Goal: Navigation & Orientation: Find specific page/section

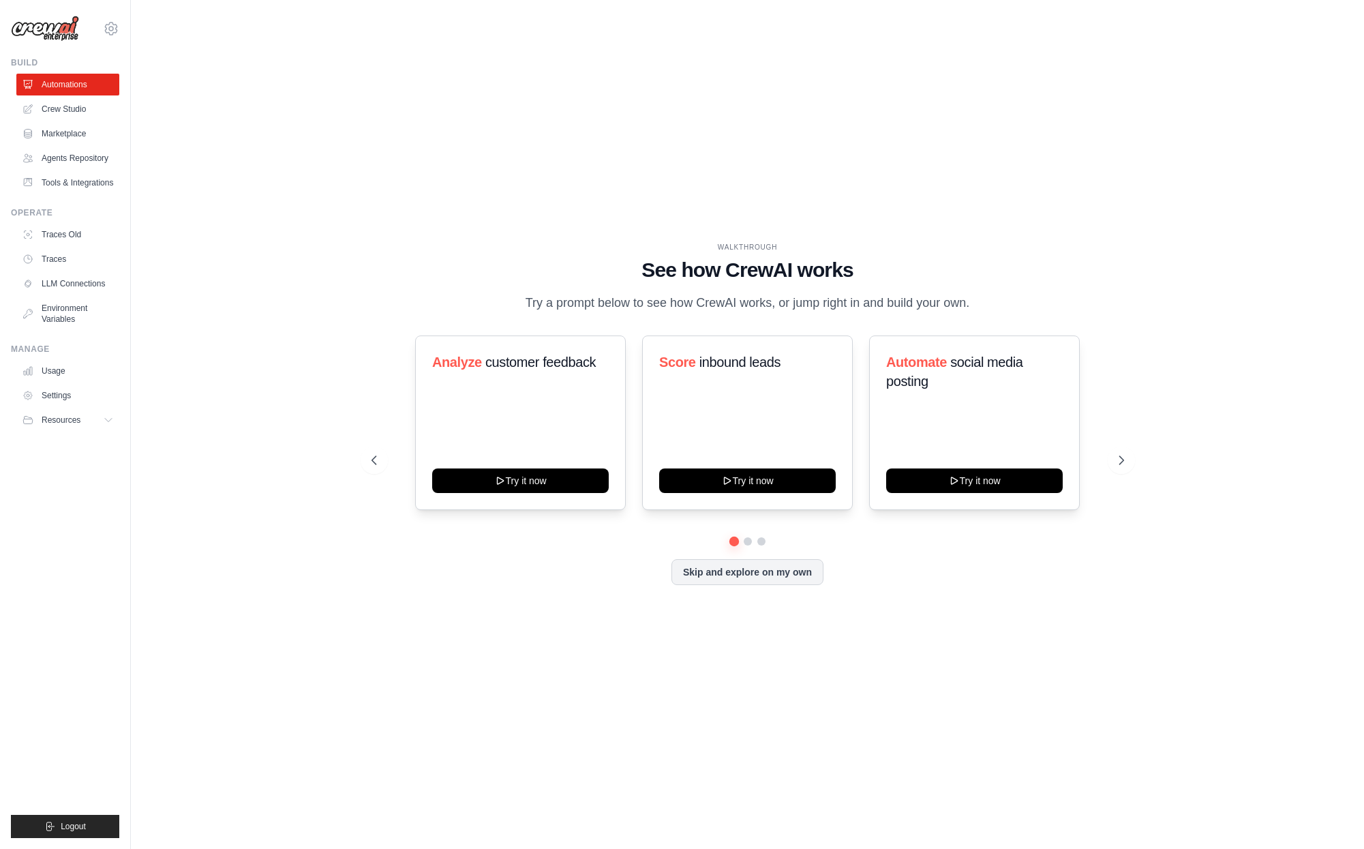
click at [431, 247] on div "WALKTHROUGH" at bounding box center [747, 247] width 753 height 10
click at [1111, 456] on button at bounding box center [1121, 459] width 27 height 27
click at [1124, 455] on icon at bounding box center [1123, 460] width 14 height 14
click at [504, 486] on button "Try it now" at bounding box center [520, 479] width 177 height 25
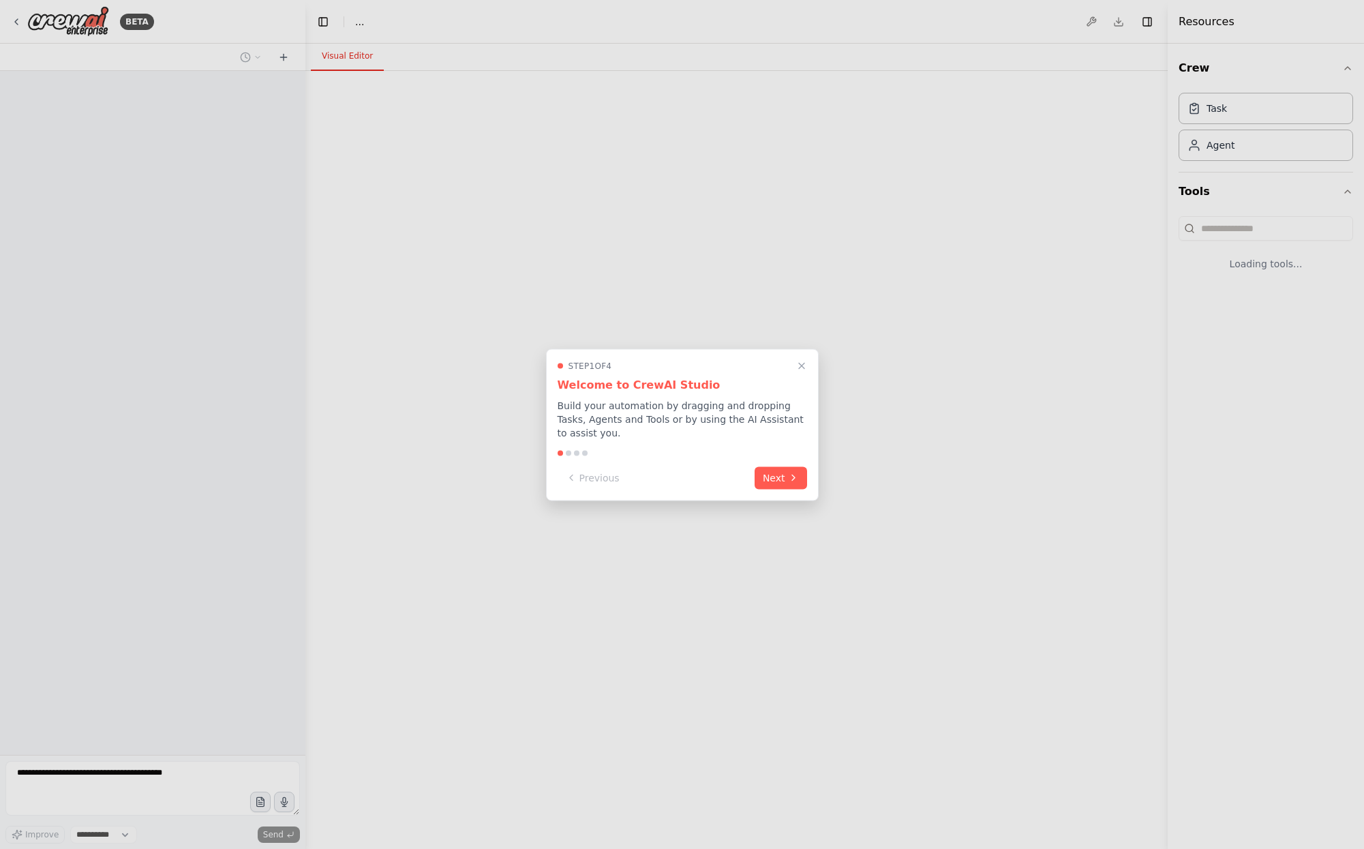
select select "****"
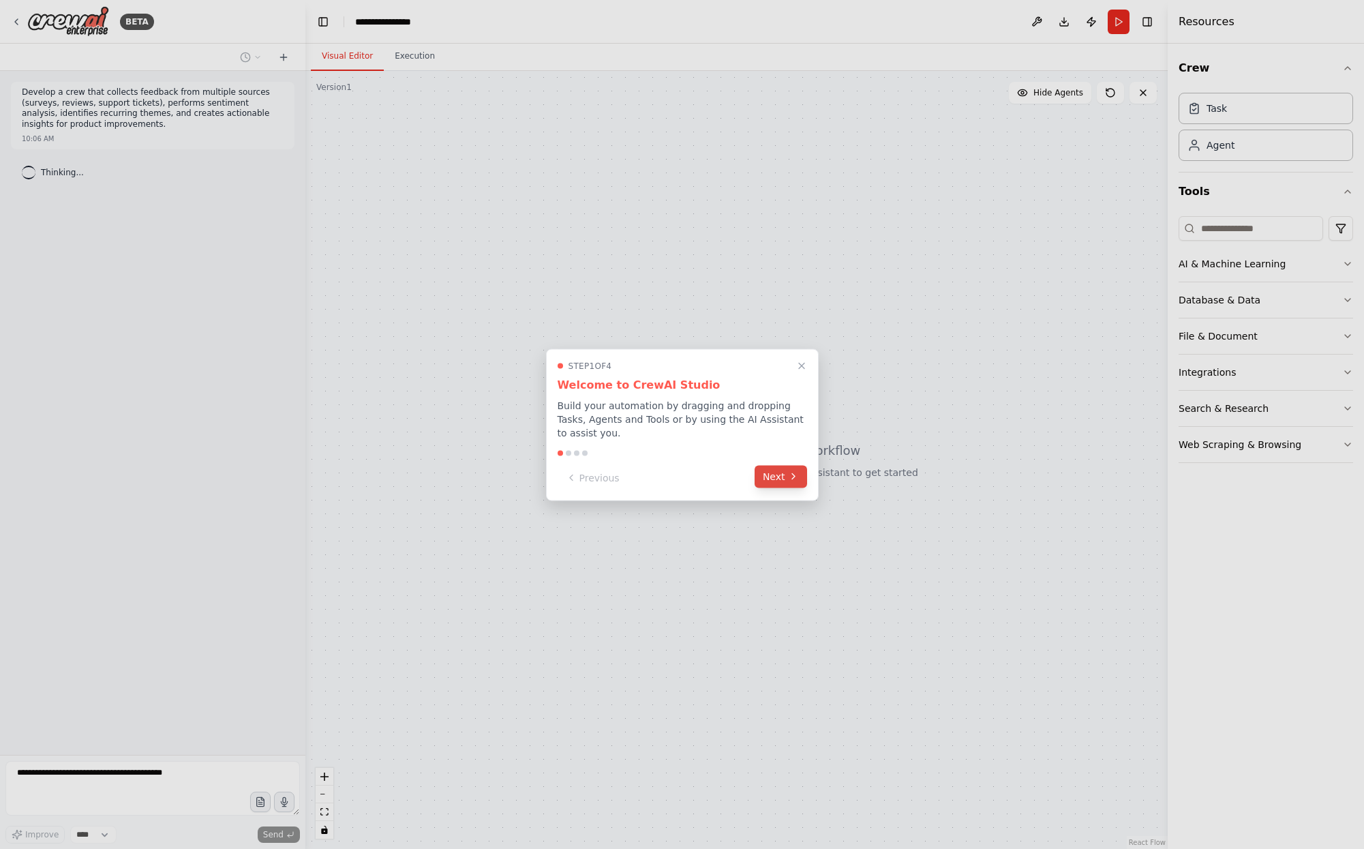
click at [779, 481] on button "Next" at bounding box center [781, 476] width 52 height 22
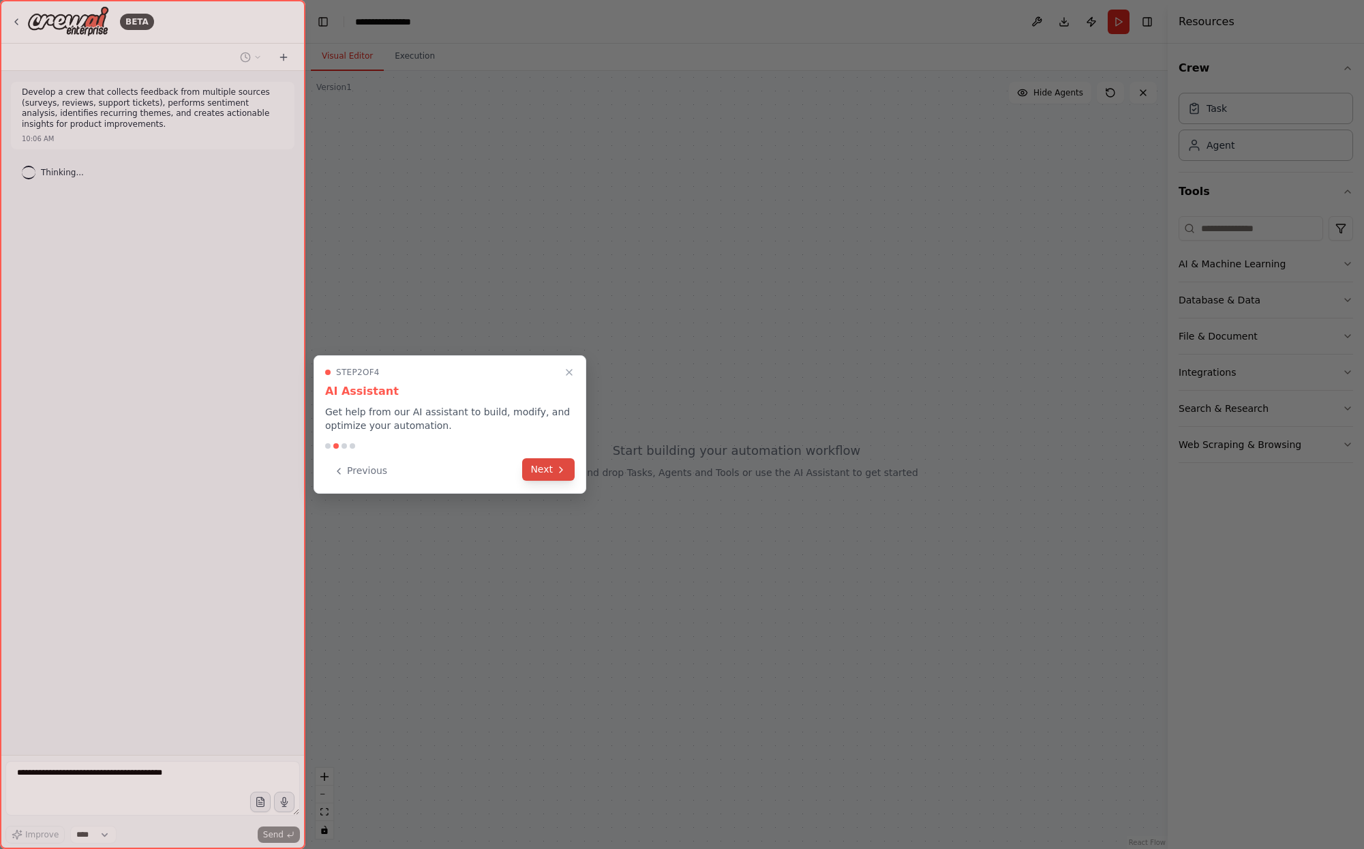
click at [543, 473] on button "Next" at bounding box center [548, 469] width 52 height 22
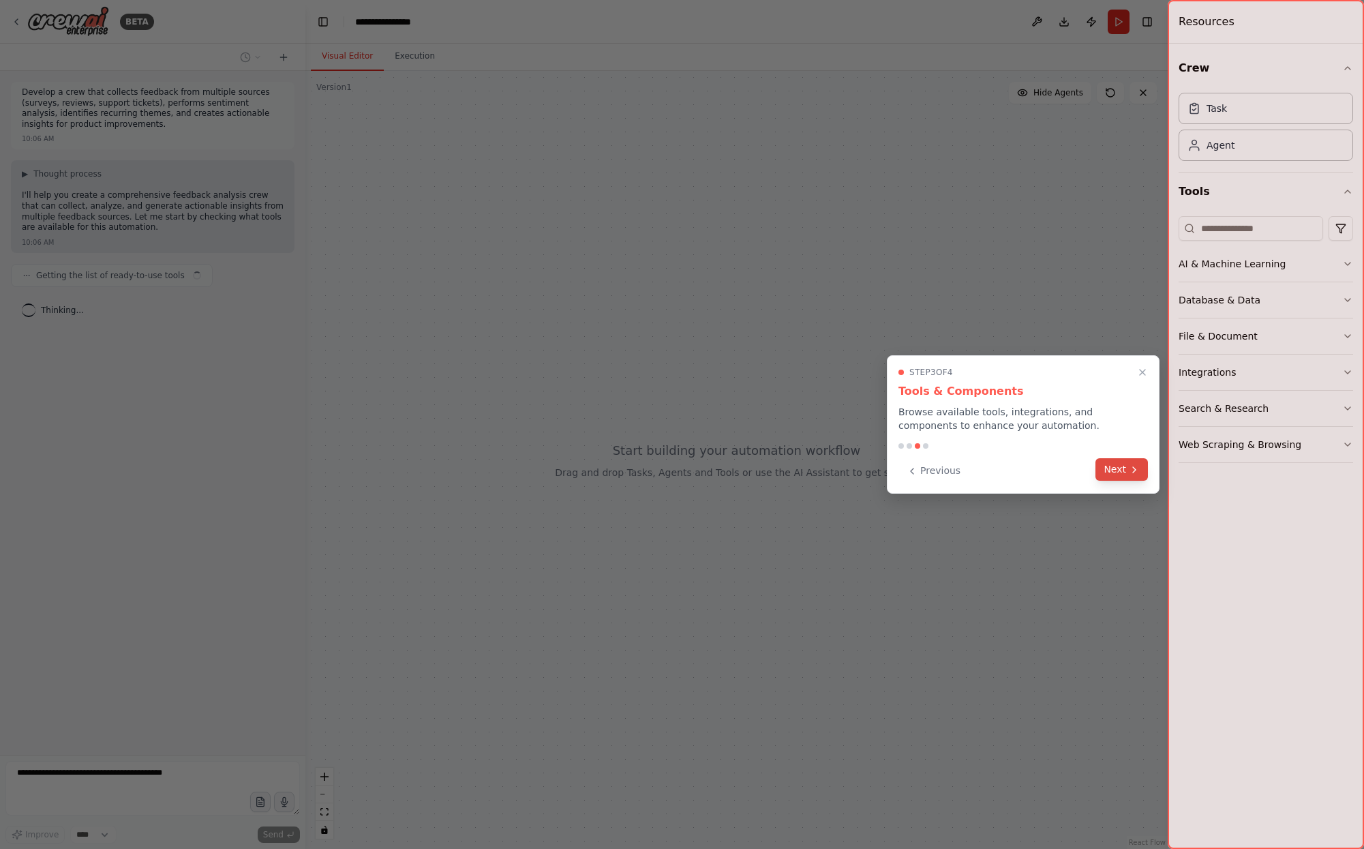
click at [1107, 466] on button "Next" at bounding box center [1121, 469] width 52 height 22
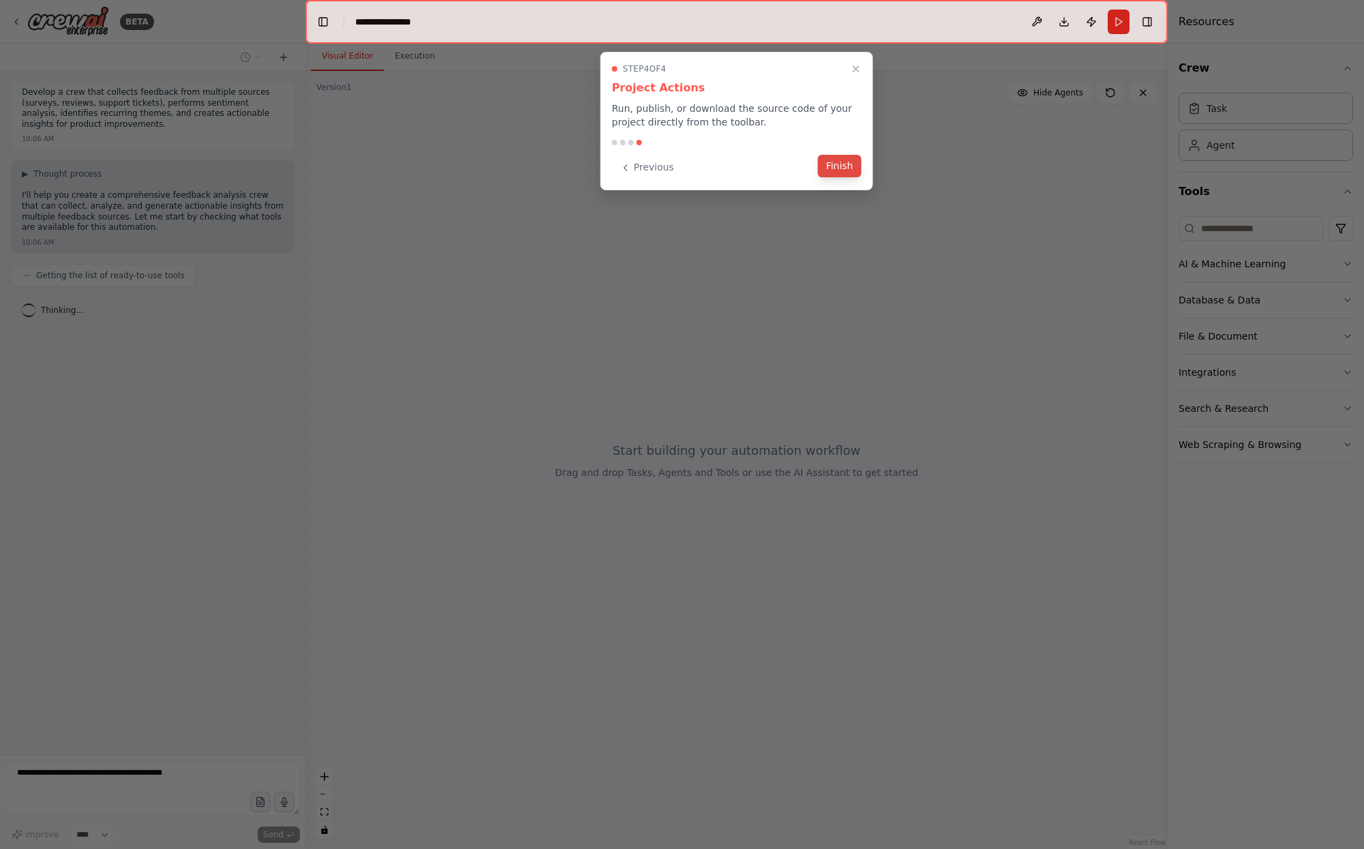
click at [844, 166] on button "Finish" at bounding box center [840, 166] width 44 height 22
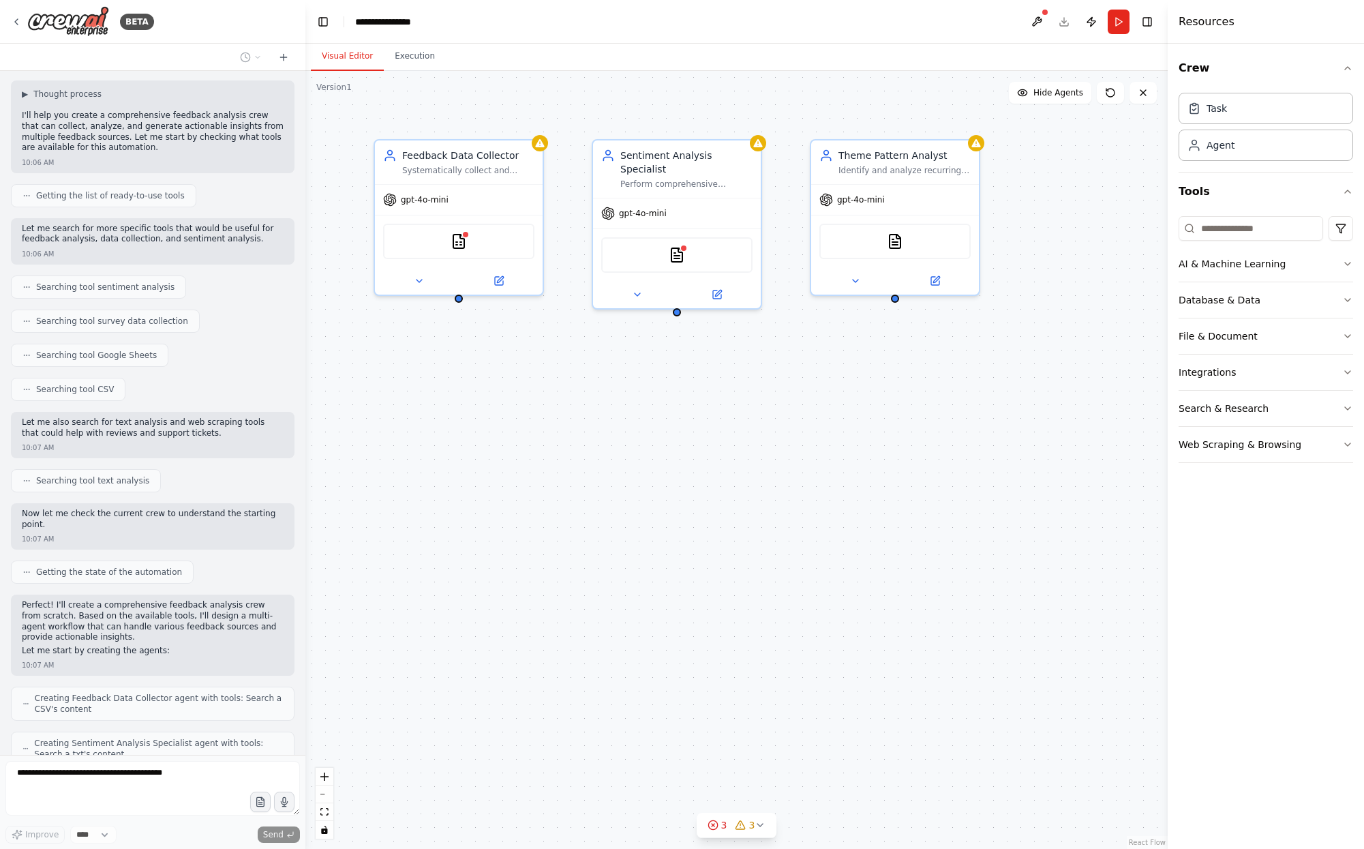
scroll to position [239, 0]
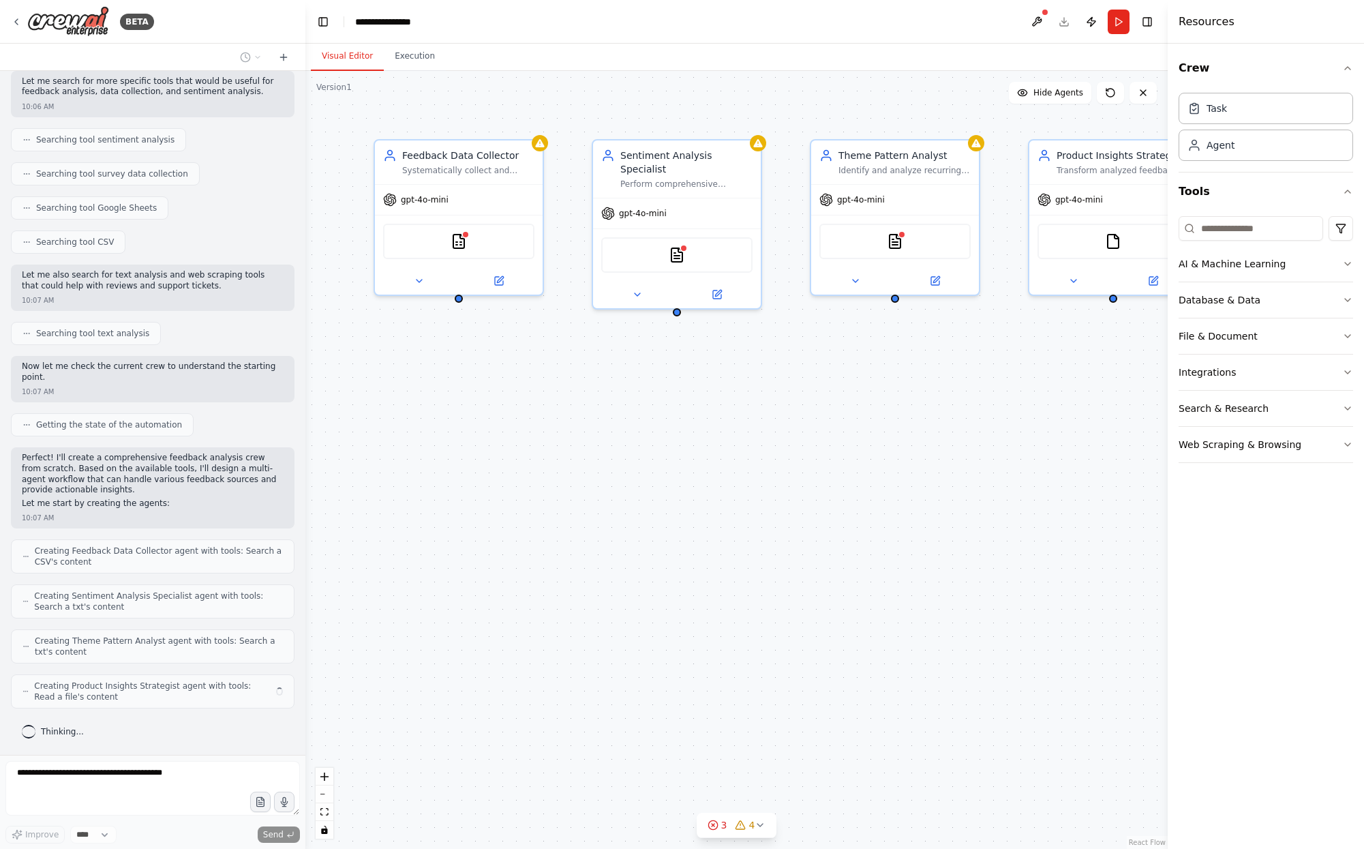
click at [804, 462] on div "Feedback Data Collector Systematically collect and organize feedback data from …" at bounding box center [736, 460] width 862 height 778
click at [449, 168] on div "Systematically collect and organize feedback data from multiple sources includi…" at bounding box center [468, 167] width 132 height 11
click at [418, 279] on icon at bounding box center [419, 278] width 11 height 11
click at [407, 277] on button at bounding box center [418, 278] width 77 height 16
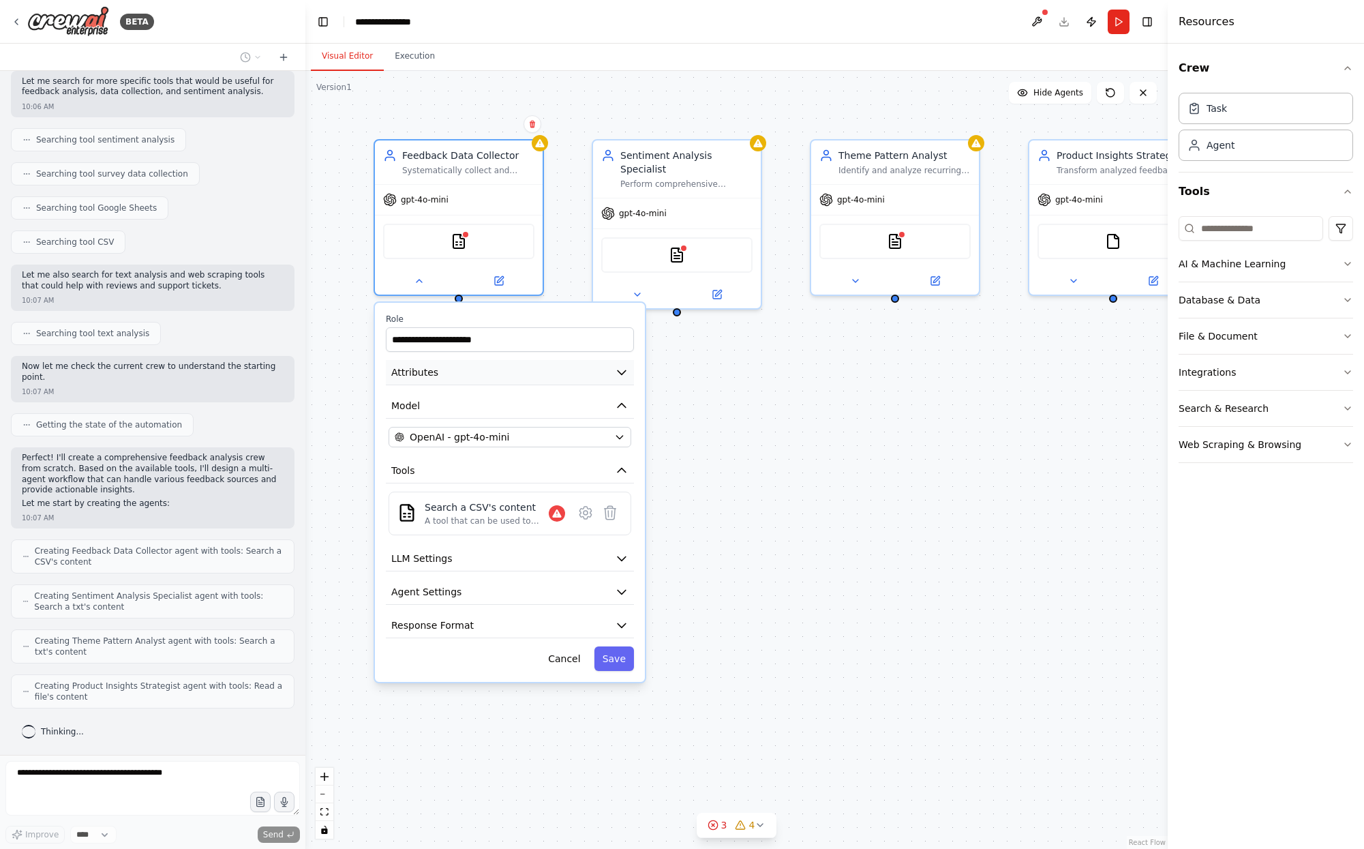
click at [483, 378] on button "Attributes" at bounding box center [510, 372] width 248 height 25
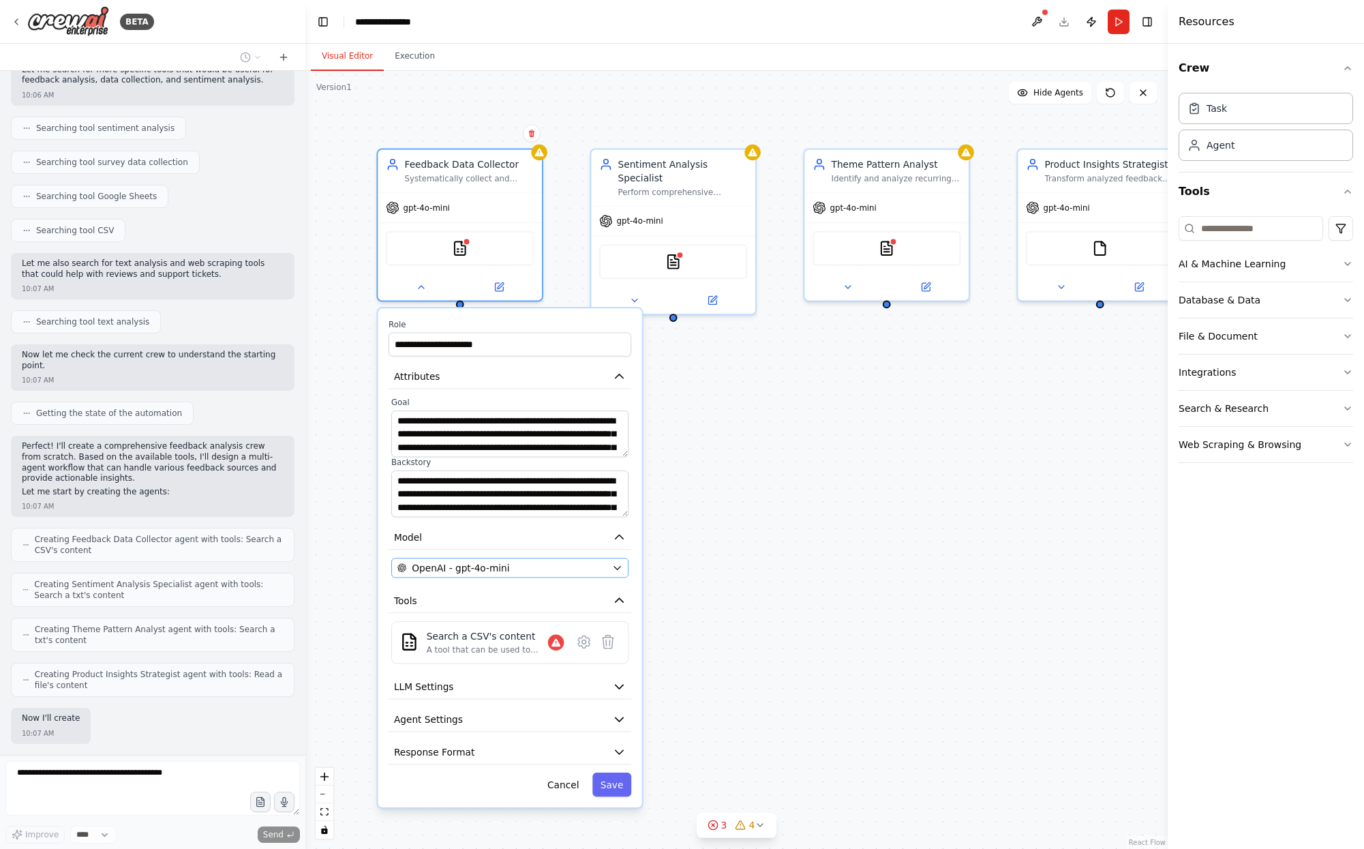
scroll to position [322, 0]
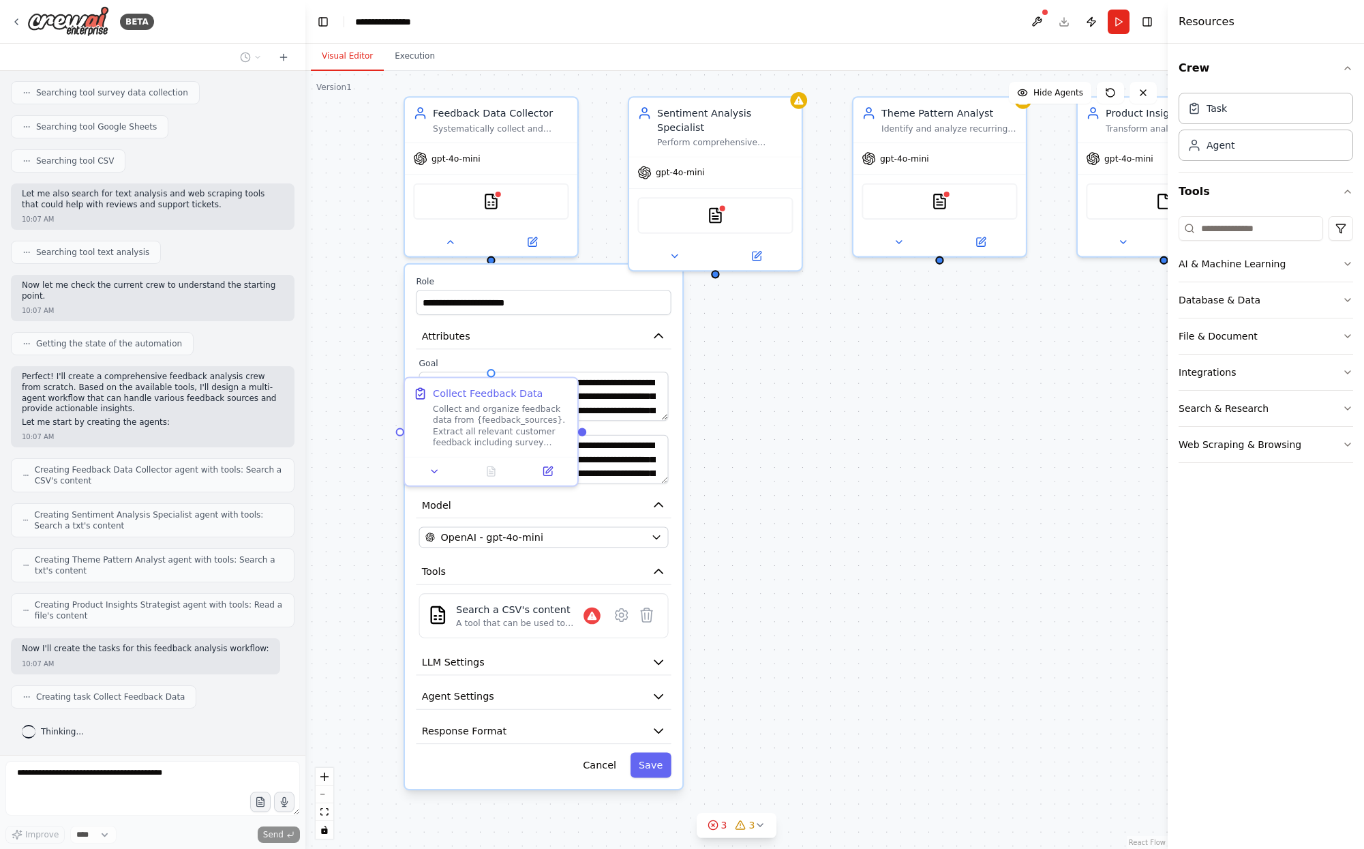
click at [922, 543] on div ".deletable-edge-delete-btn { width: 20px; height: 20px; border: 0px solid #ffff…" at bounding box center [736, 460] width 862 height 778
click at [968, 481] on div ".deletable-edge-delete-btn { width: 20px; height: 20px; border: 0px solid #ffff…" at bounding box center [736, 460] width 862 height 778
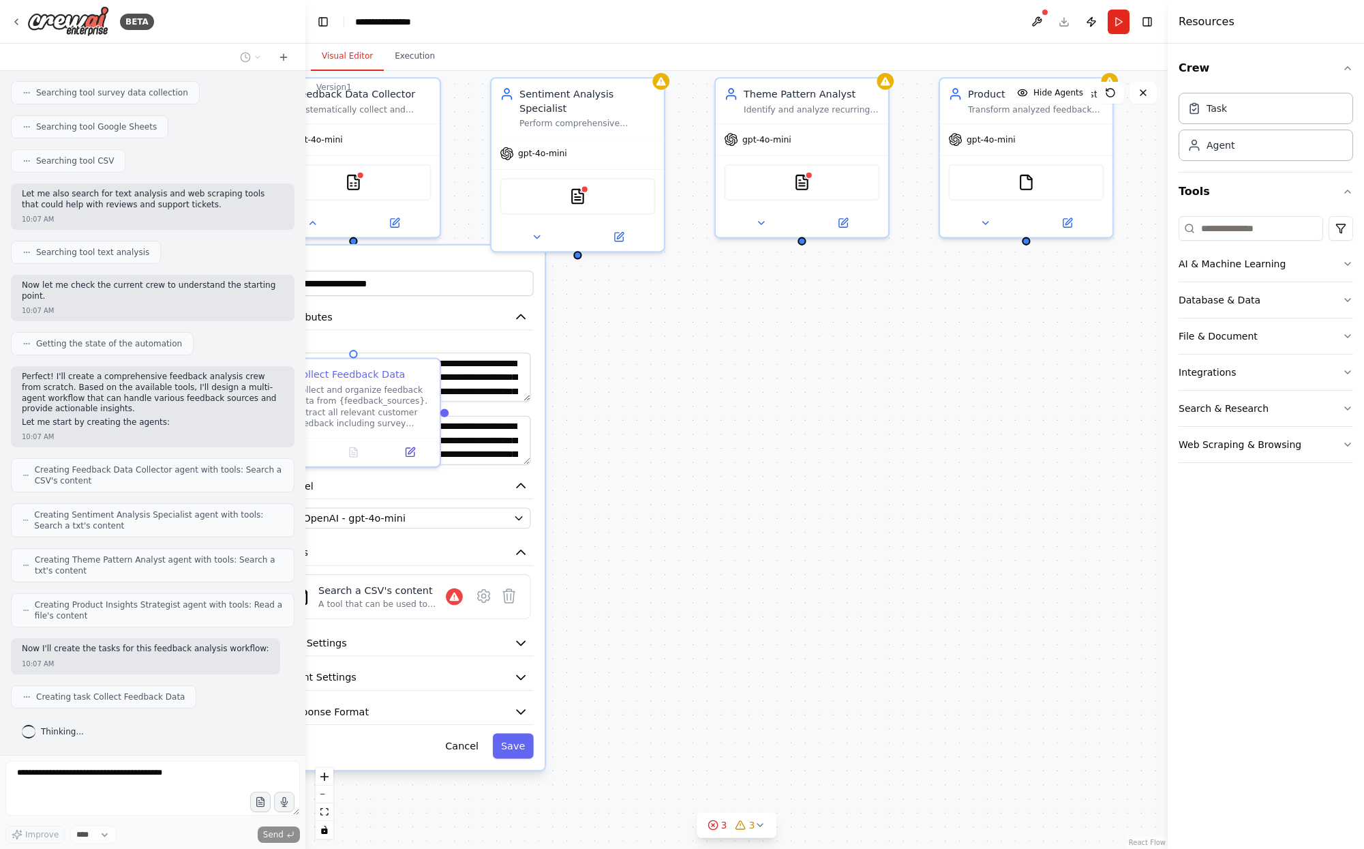
drag, startPoint x: 964, startPoint y: 474, endPoint x: 827, endPoint y: 455, distance: 138.4
click at [826, 455] on div ".deletable-edge-delete-btn { width: 20px; height: 20px; border: 0px solid #ffff…" at bounding box center [736, 460] width 862 height 778
click at [715, 425] on div ".deletable-edge-delete-btn { width: 20px; height: 20px; border: 0px solid #ffff…" at bounding box center [736, 460] width 862 height 778
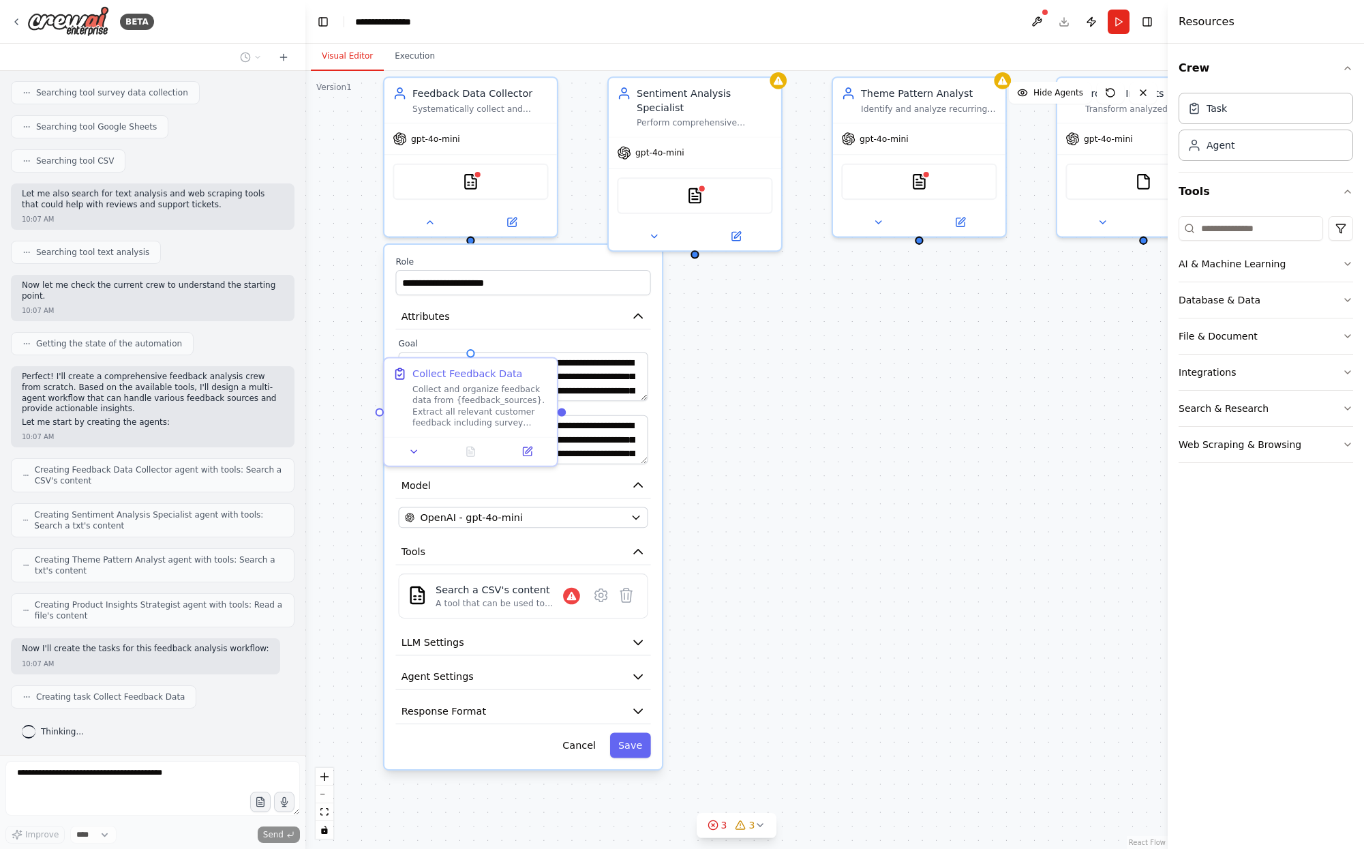
drag, startPoint x: 575, startPoint y: 323, endPoint x: 692, endPoint y: 322, distance: 116.6
click at [692, 322] on div ".deletable-edge-delete-btn { width: 20px; height: 20px; border: 0px solid #ffff…" at bounding box center [736, 460] width 862 height 778
click at [363, 393] on div ".deletable-edge-delete-btn { width: 20px; height: 20px; border: 0px solid #ffff…" at bounding box center [736, 460] width 862 height 778
click at [409, 447] on icon at bounding box center [413, 447] width 11 height 11
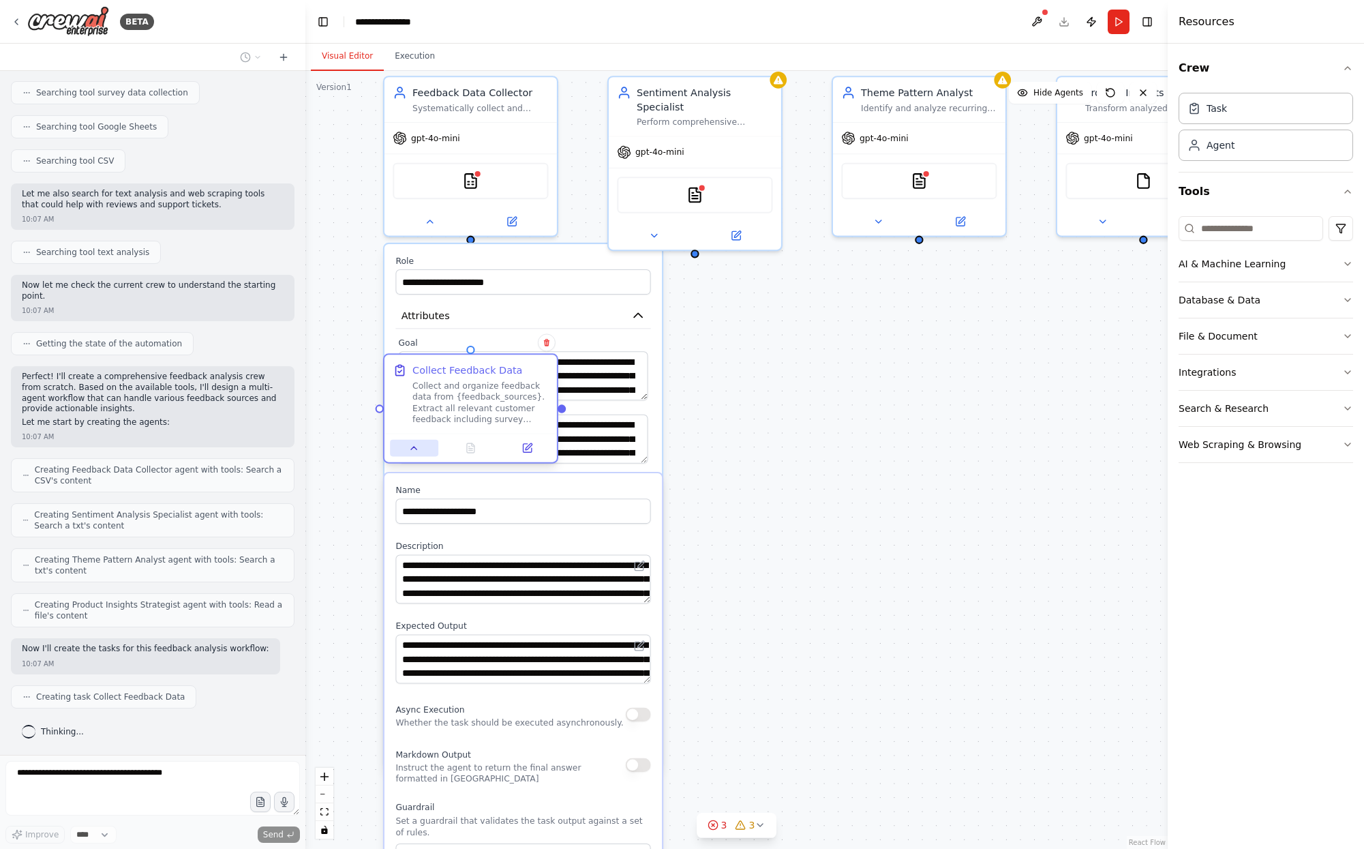
click at [414, 447] on icon at bounding box center [413, 447] width 5 height 3
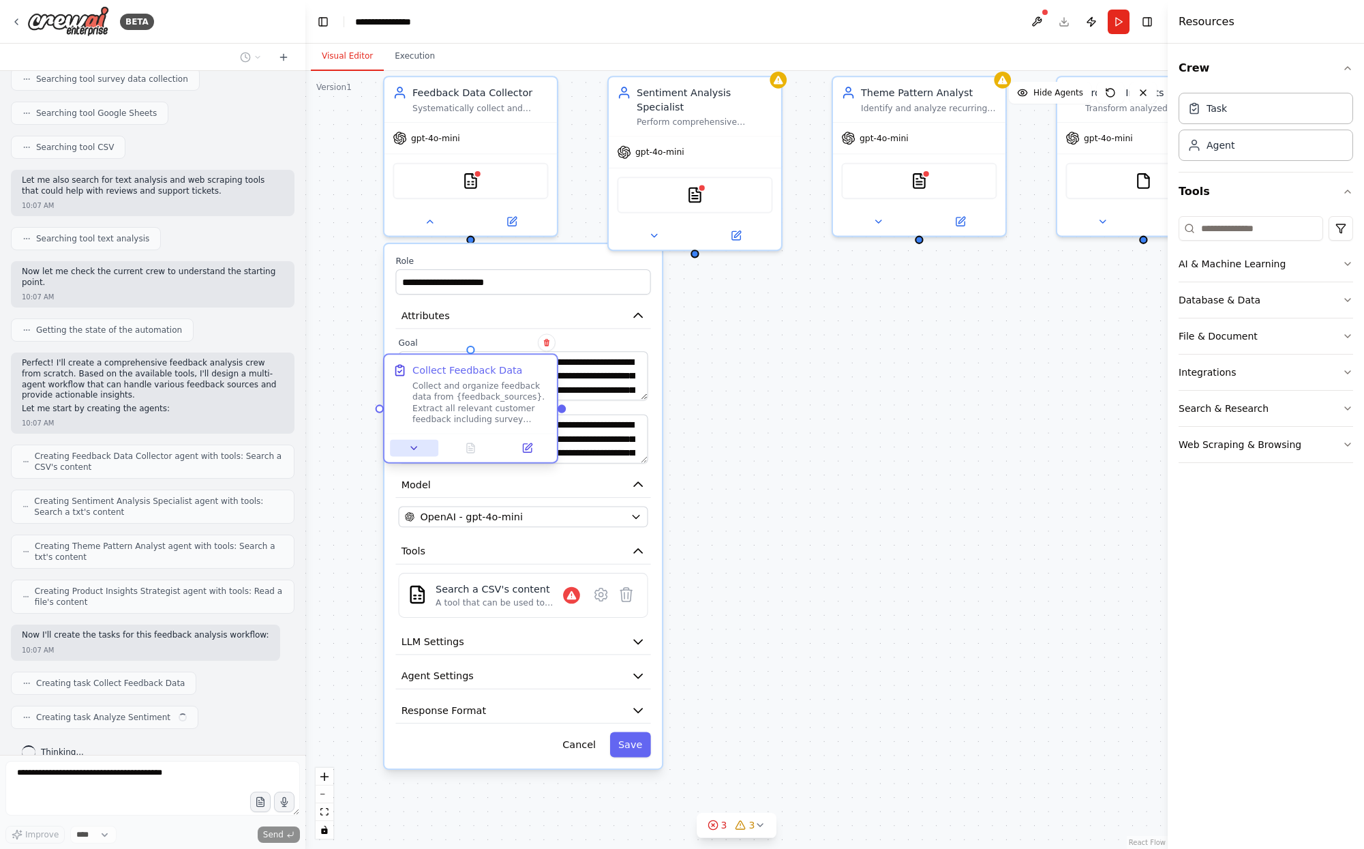
scroll to position [356, 0]
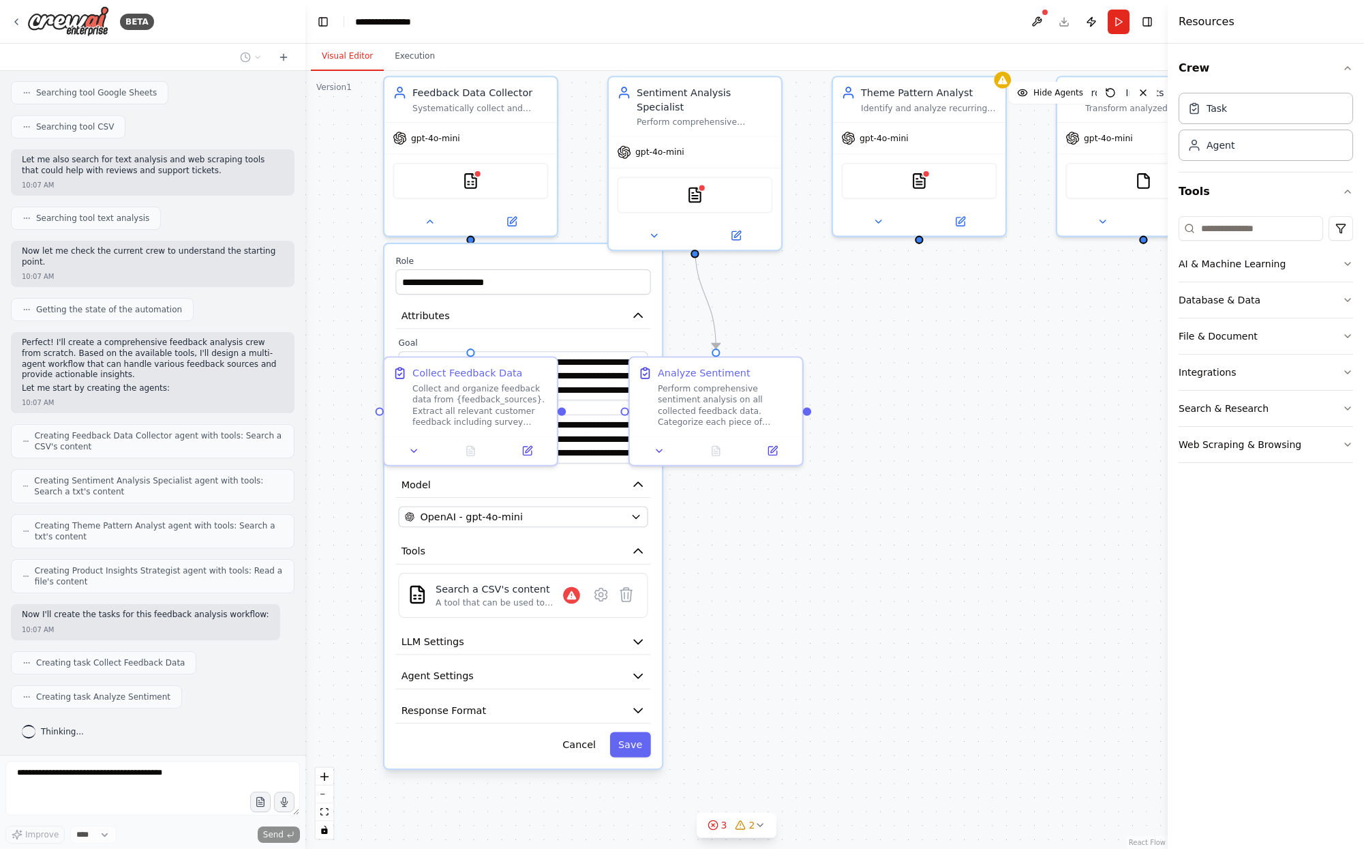
click at [823, 337] on div ".deletable-edge-delete-btn { width: 20px; height: 20px; border: 0px solid #ffff…" at bounding box center [736, 460] width 862 height 778
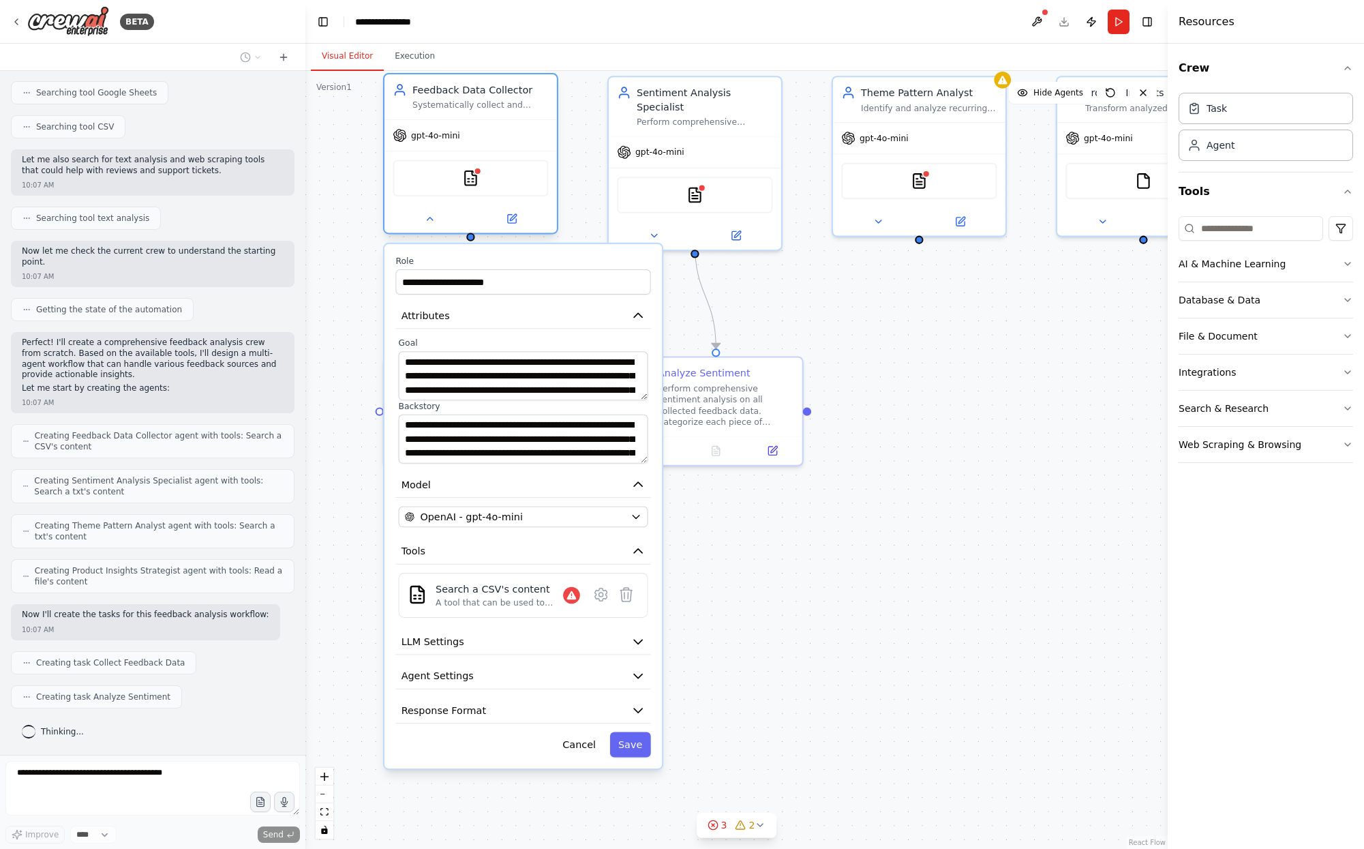
click at [429, 227] on div at bounding box center [470, 218] width 172 height 28
click at [428, 222] on icon at bounding box center [429, 218] width 11 height 11
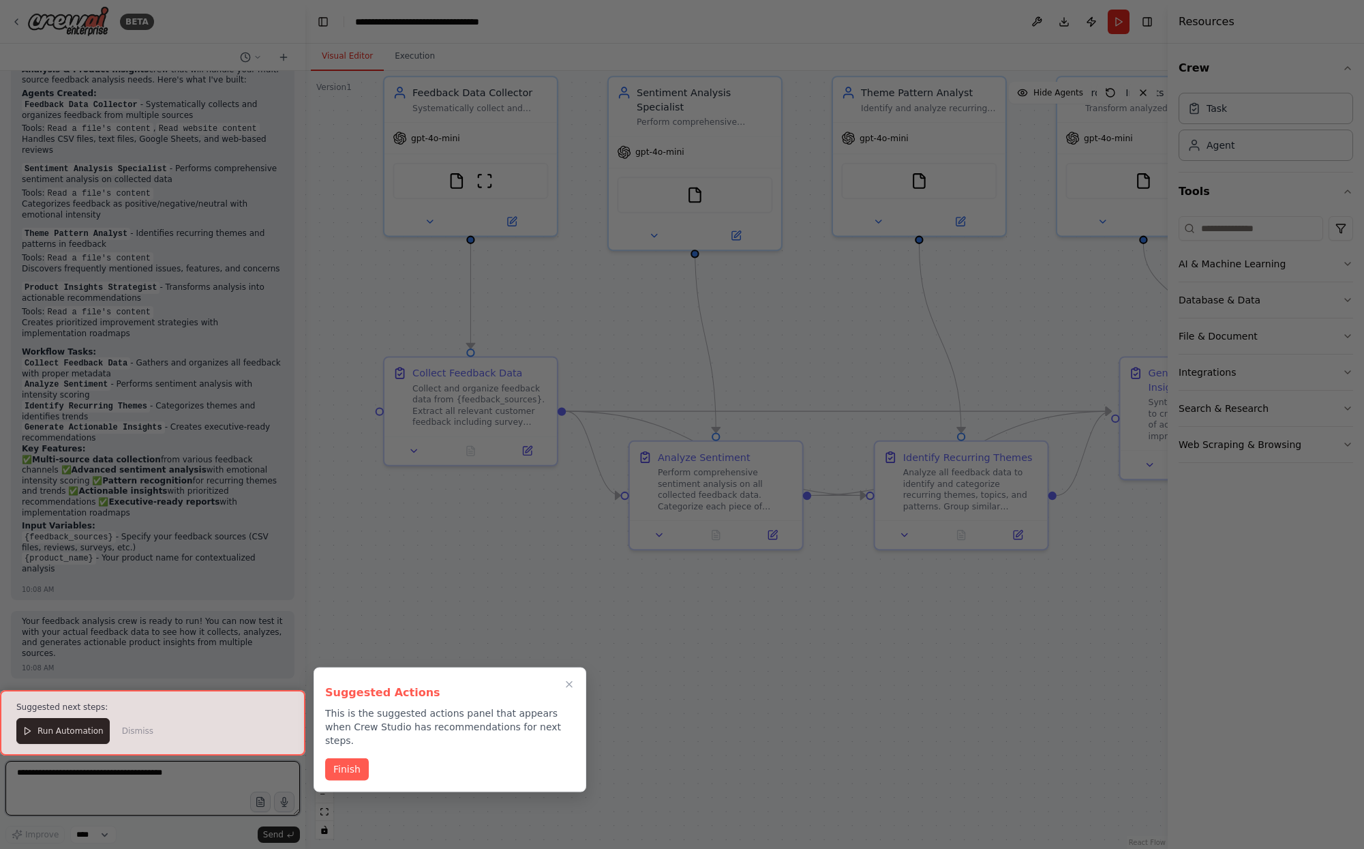
scroll to position [1867, 0]
click at [64, 735] on div at bounding box center [152, 722] width 305 height 65
click at [352, 757] on button "Finish" at bounding box center [347, 768] width 44 height 22
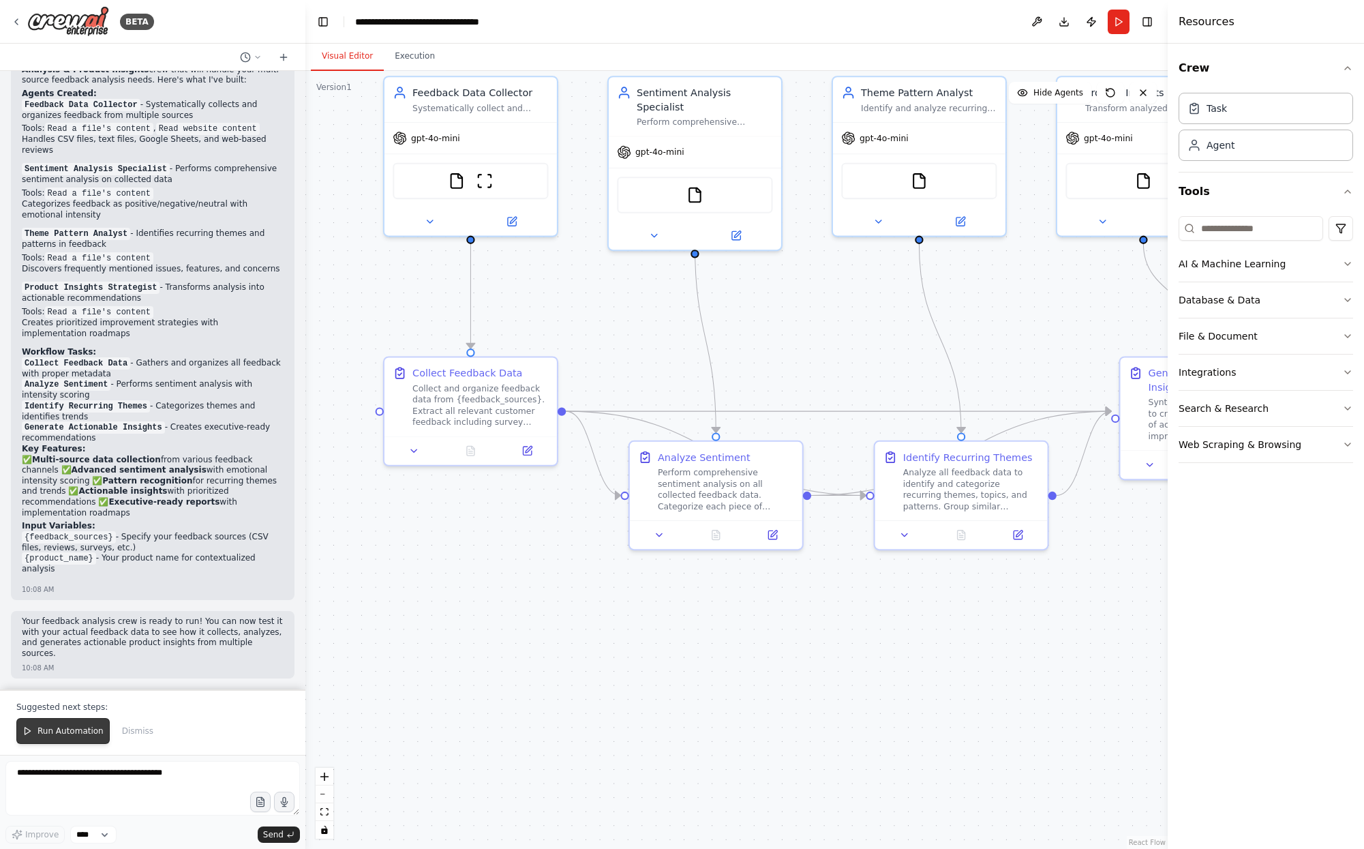
click at [37, 731] on button "Run Automation" at bounding box center [62, 731] width 93 height 26
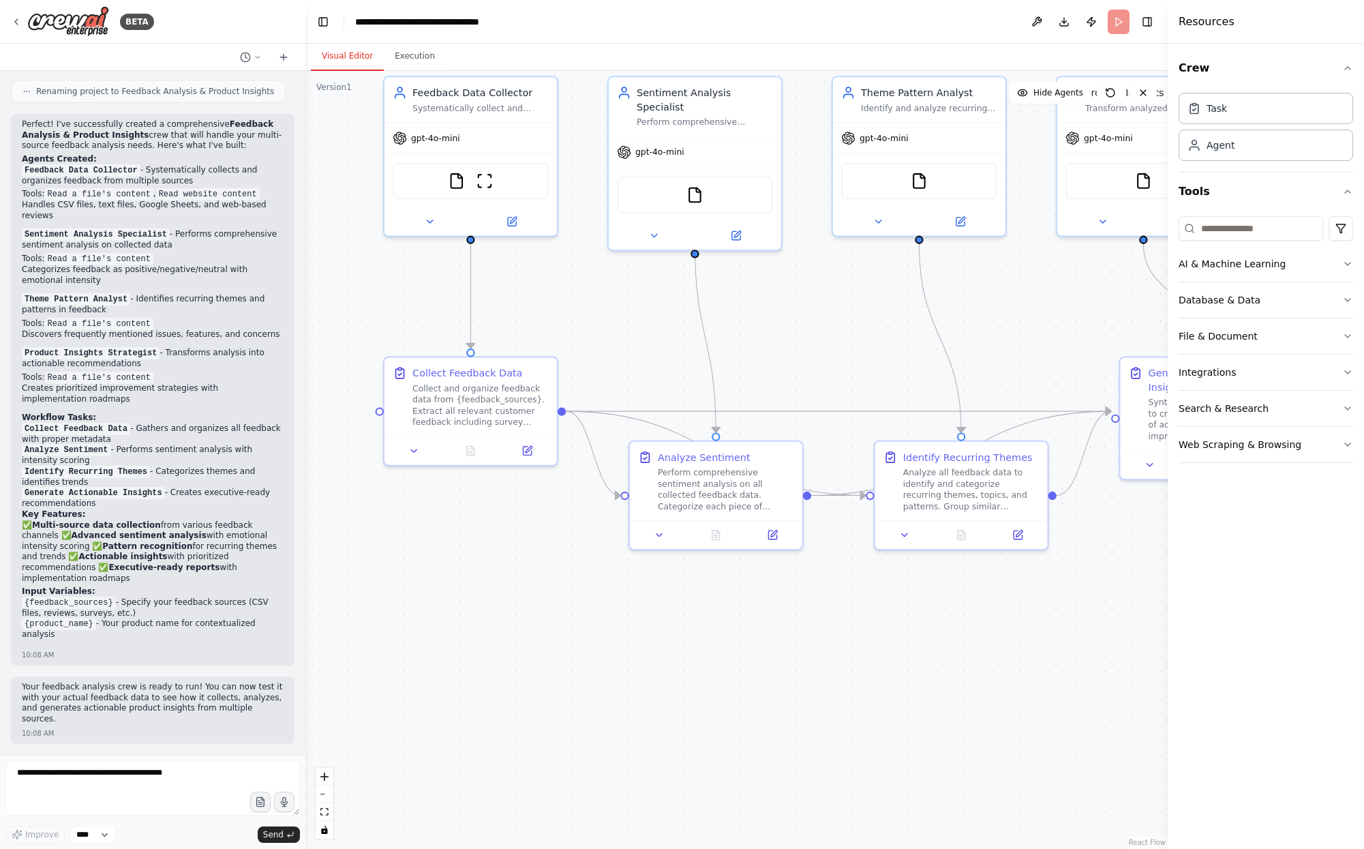
scroll to position [1802, 0]
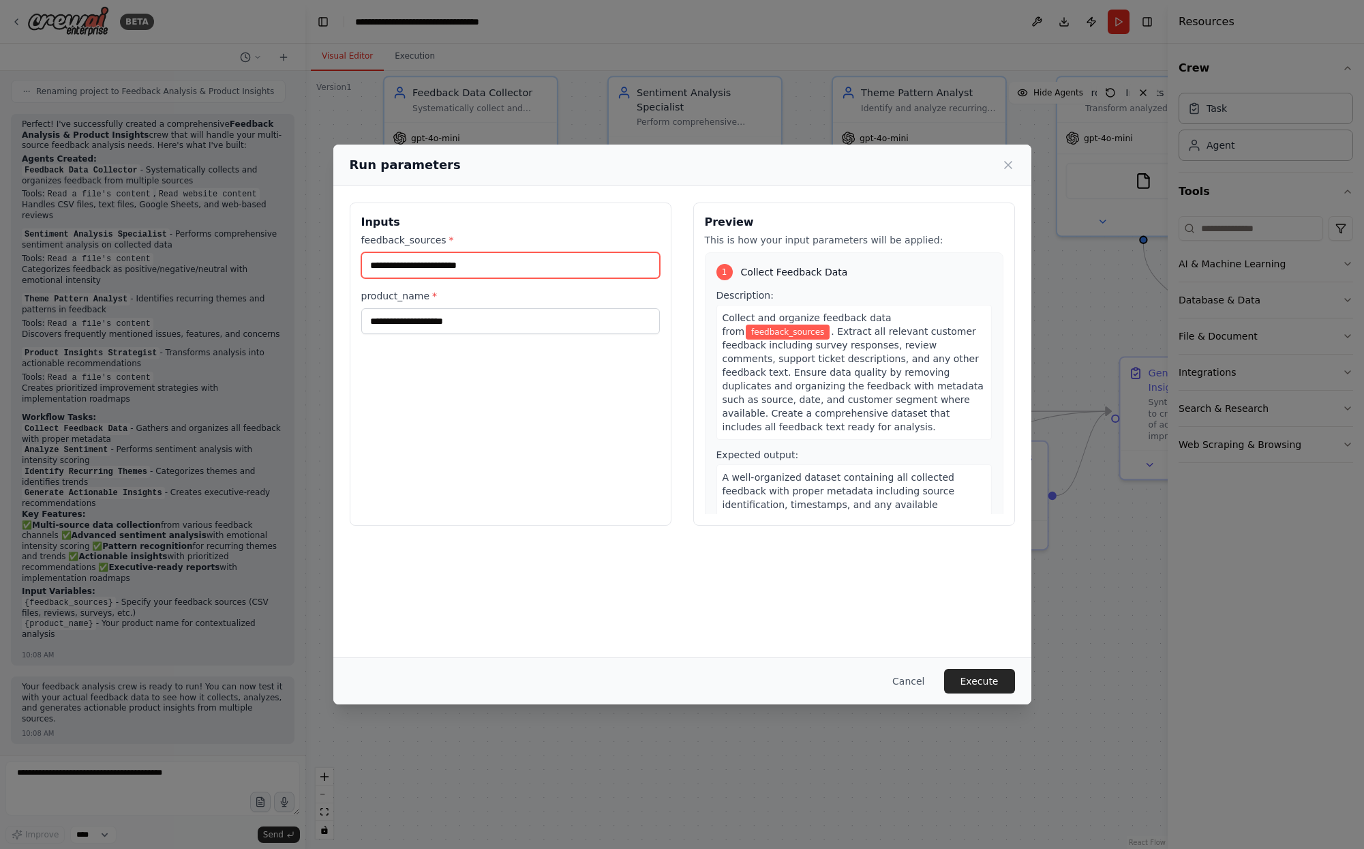
click at [442, 263] on input "feedback_sources *" at bounding box center [510, 265] width 299 height 26
click at [478, 318] on input "product_name *" at bounding box center [510, 321] width 299 height 26
click at [550, 263] on input "feedback_sources *" at bounding box center [510, 265] width 299 height 26
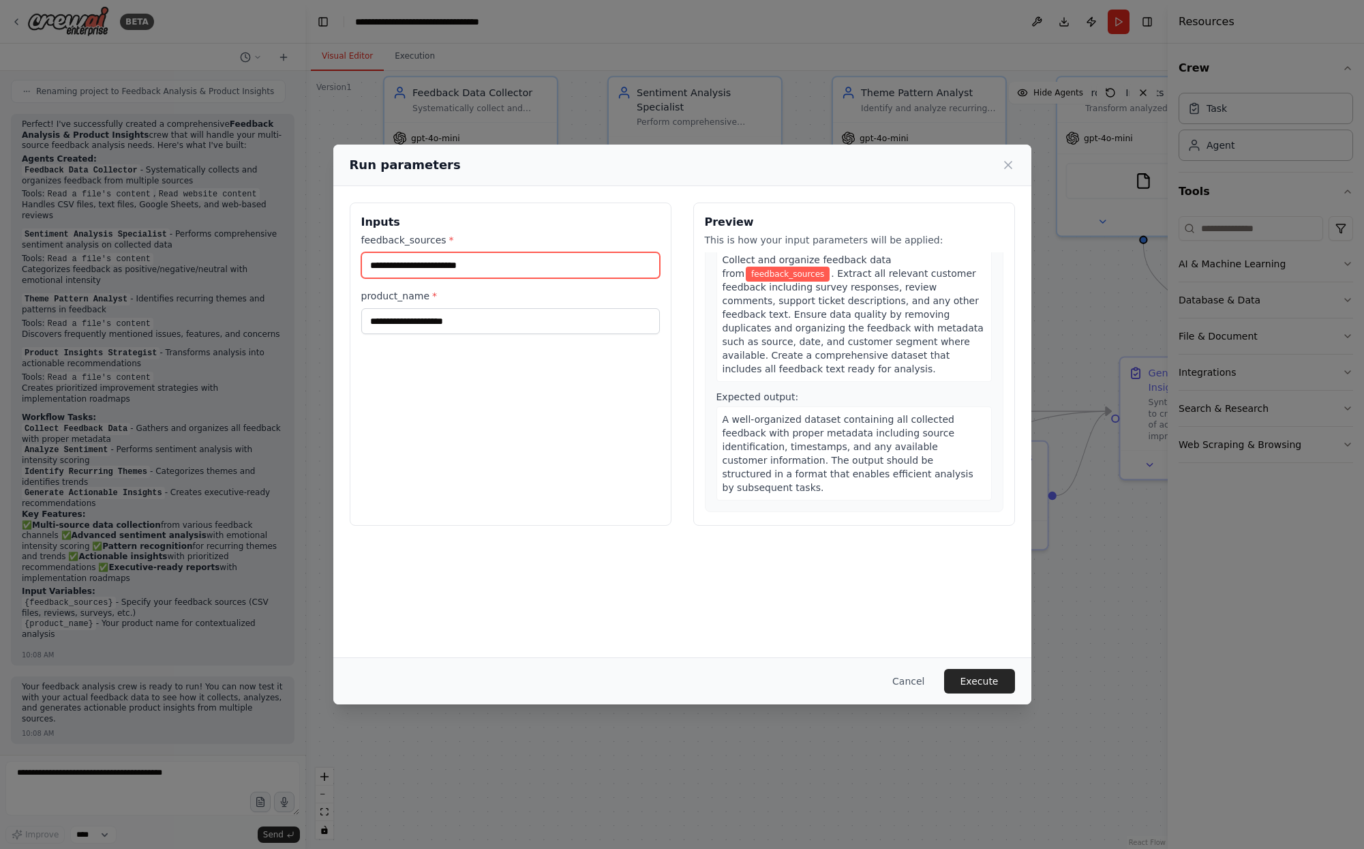
scroll to position [0, 0]
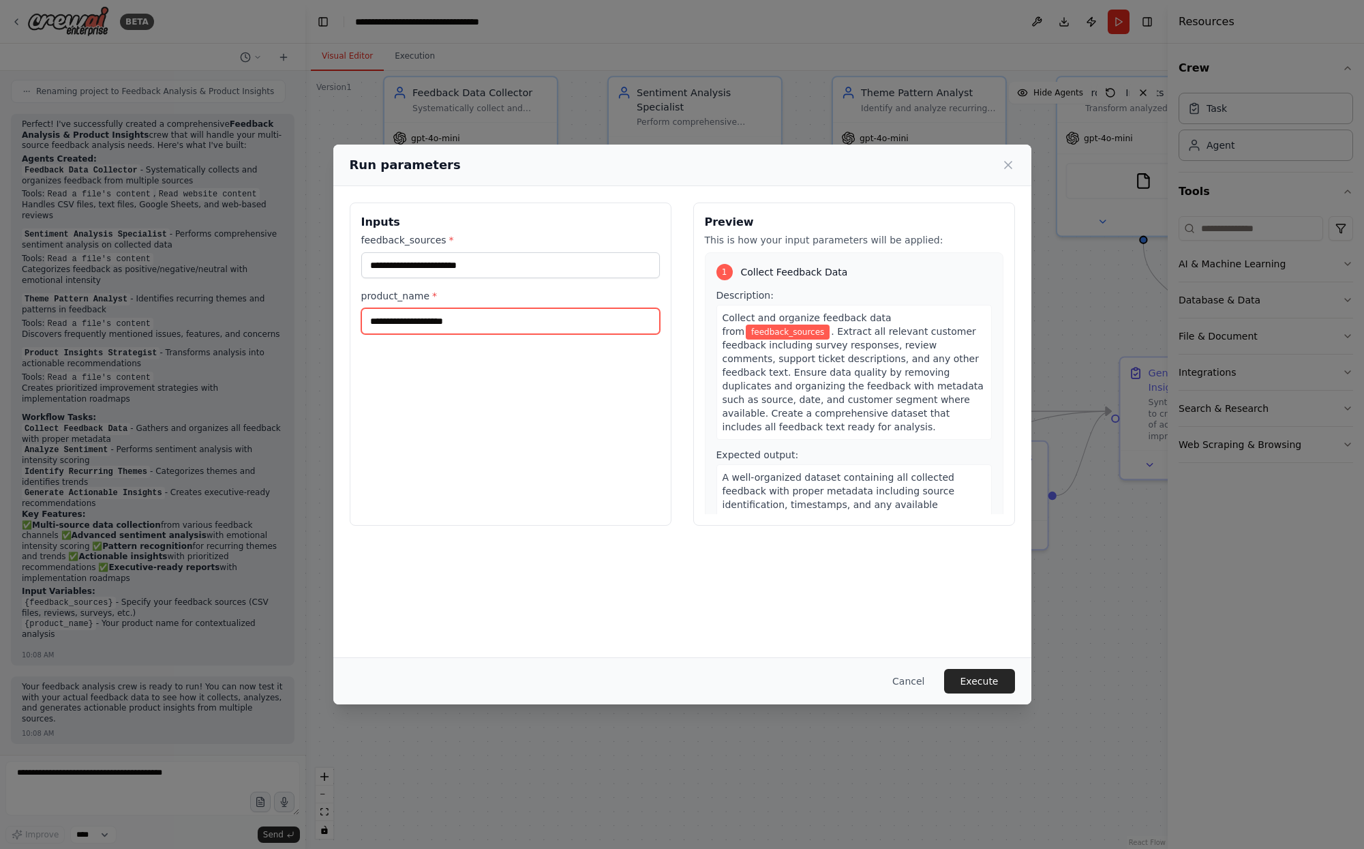
click at [487, 310] on input "product_name *" at bounding box center [510, 321] width 299 height 26
click at [502, 254] on input "feedback_sources *" at bounding box center [510, 265] width 299 height 26
click at [461, 300] on label "product_name *" at bounding box center [510, 296] width 299 height 14
click at [461, 308] on input "product_name *" at bounding box center [510, 321] width 299 height 26
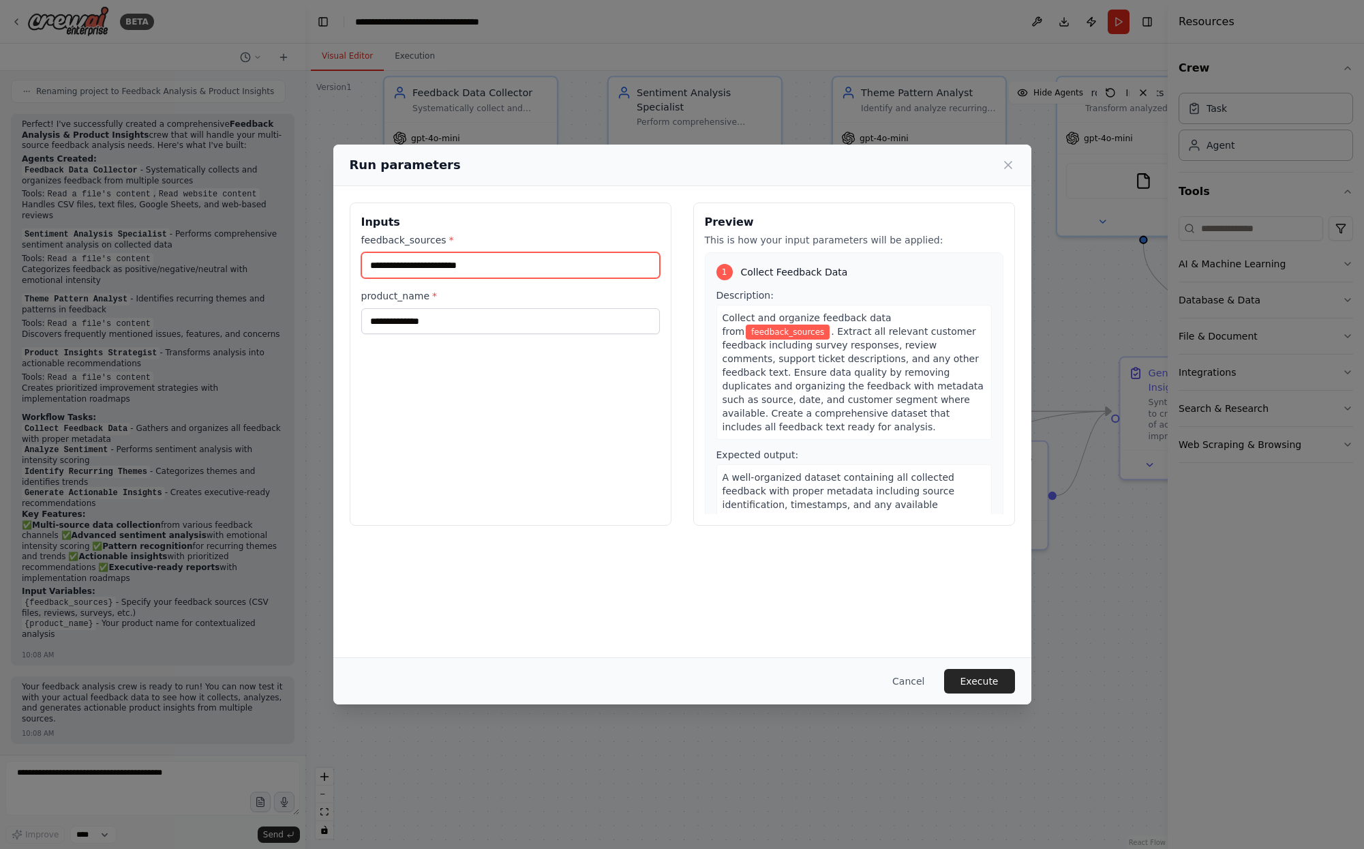
click at [472, 274] on input "feedback_sources *" at bounding box center [510, 265] width 299 height 26
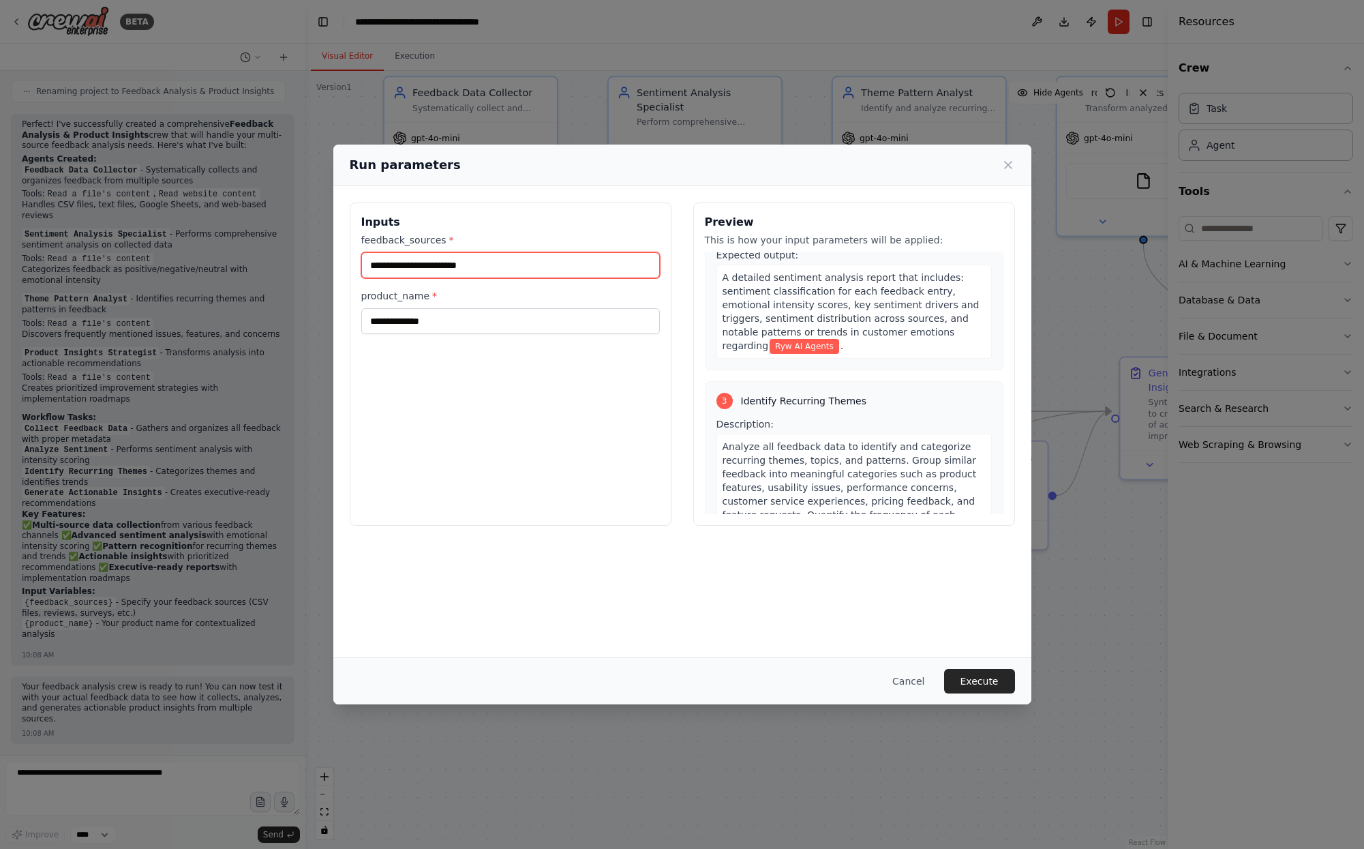
scroll to position [708, 0]
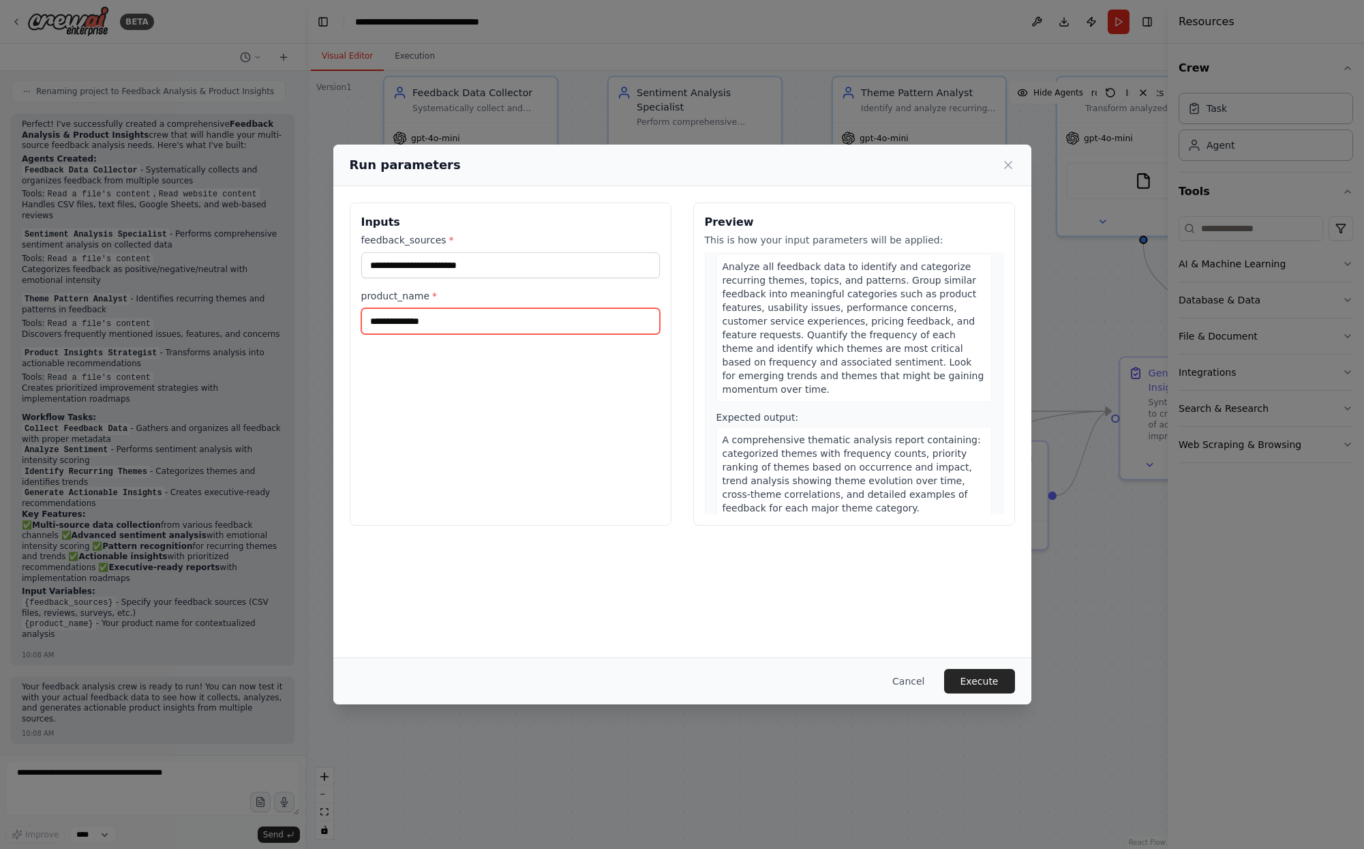
click at [455, 332] on input "**********" at bounding box center [510, 321] width 299 height 26
paste input "**********"
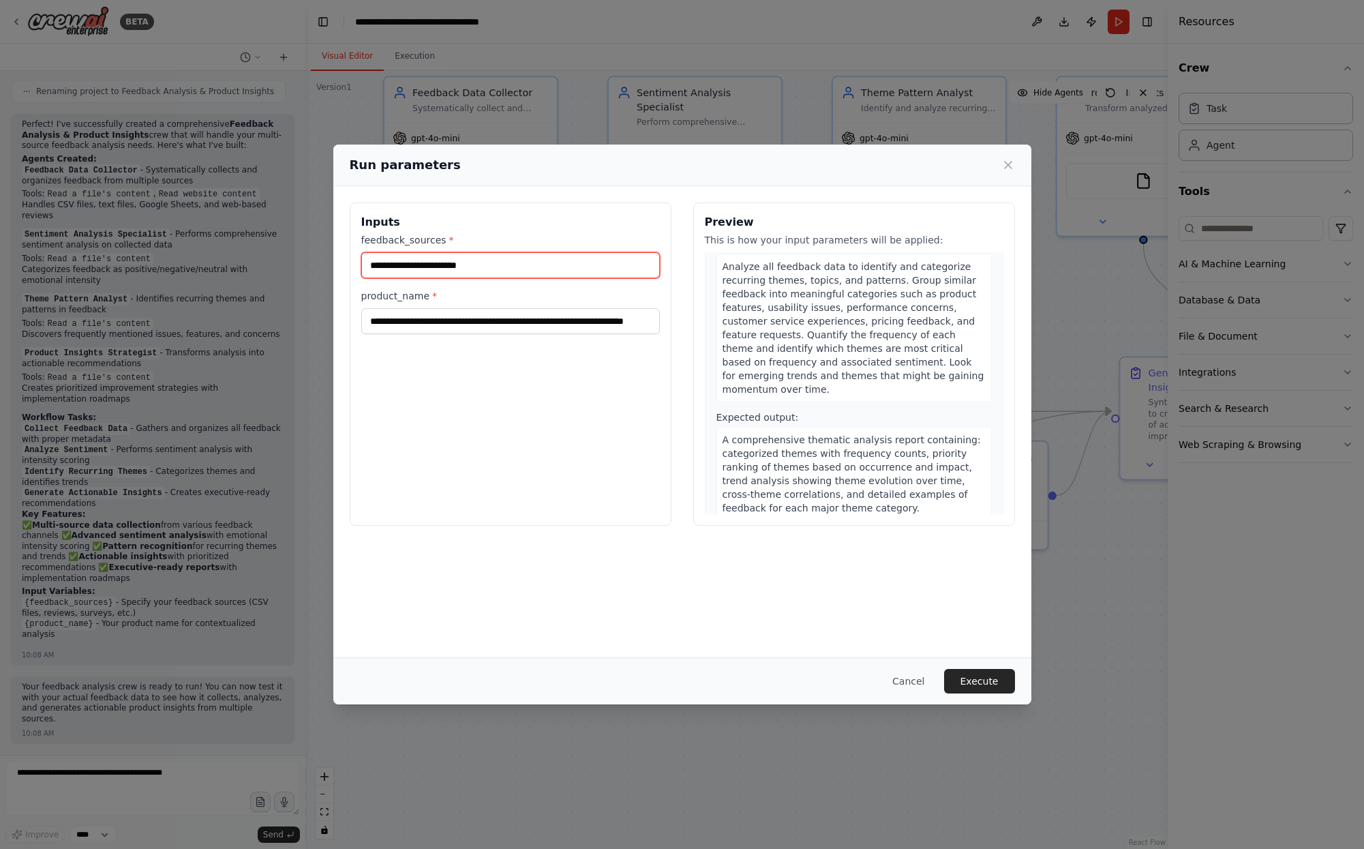
scroll to position [0, 0]
click at [485, 273] on input "feedback_sources *" at bounding box center [510, 265] width 299 height 26
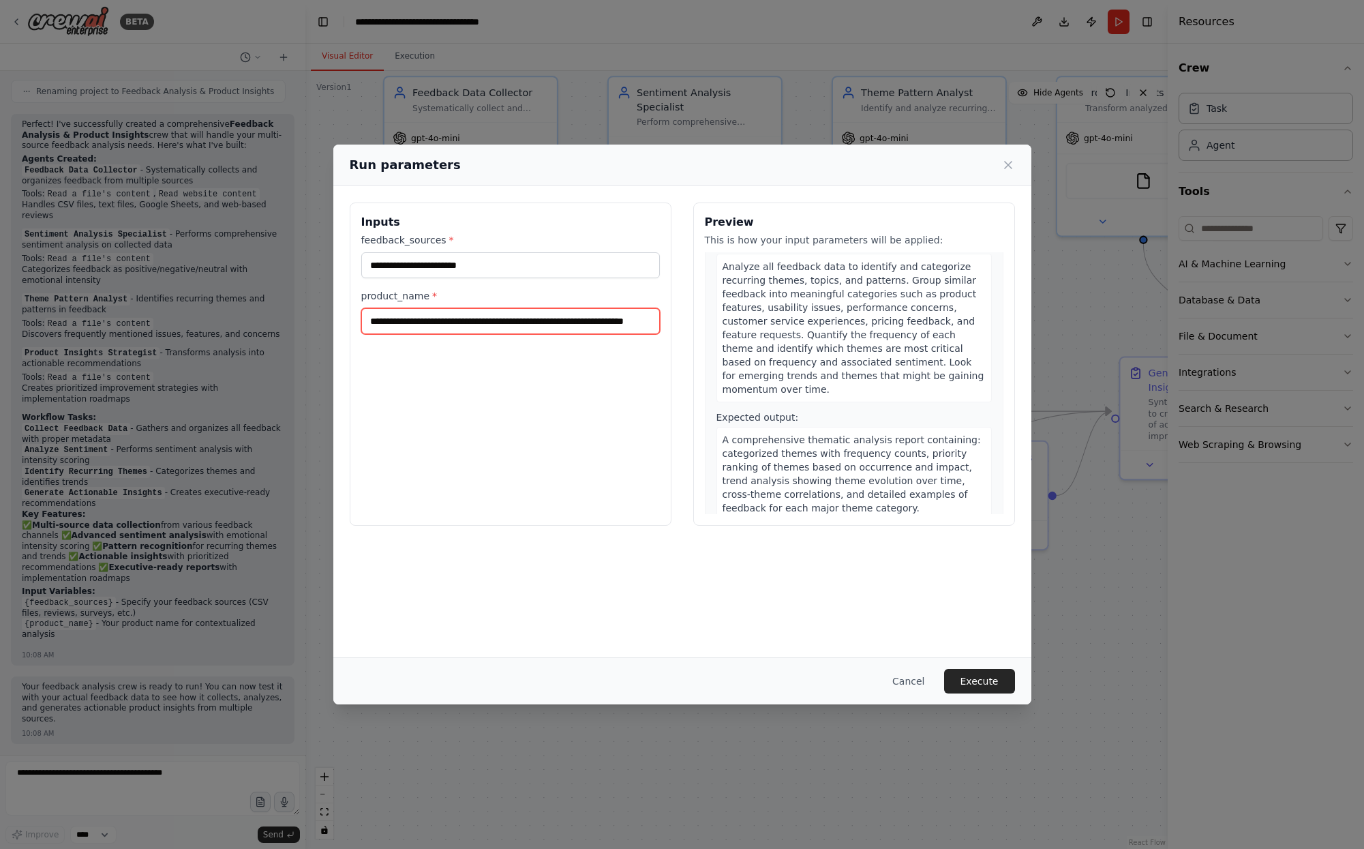
click at [445, 314] on input "**********" at bounding box center [510, 321] width 299 height 26
paste input "**********"
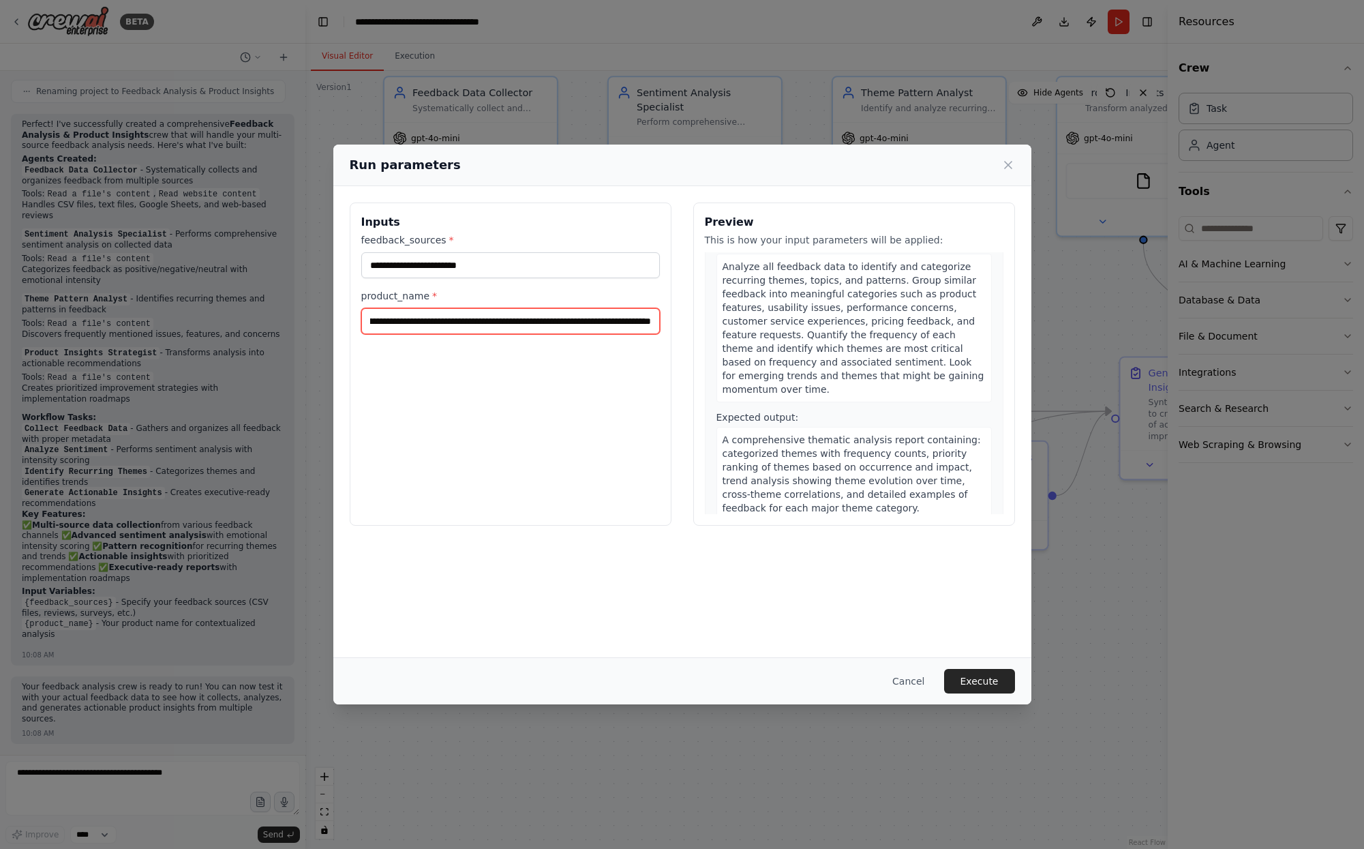
type input "**********"
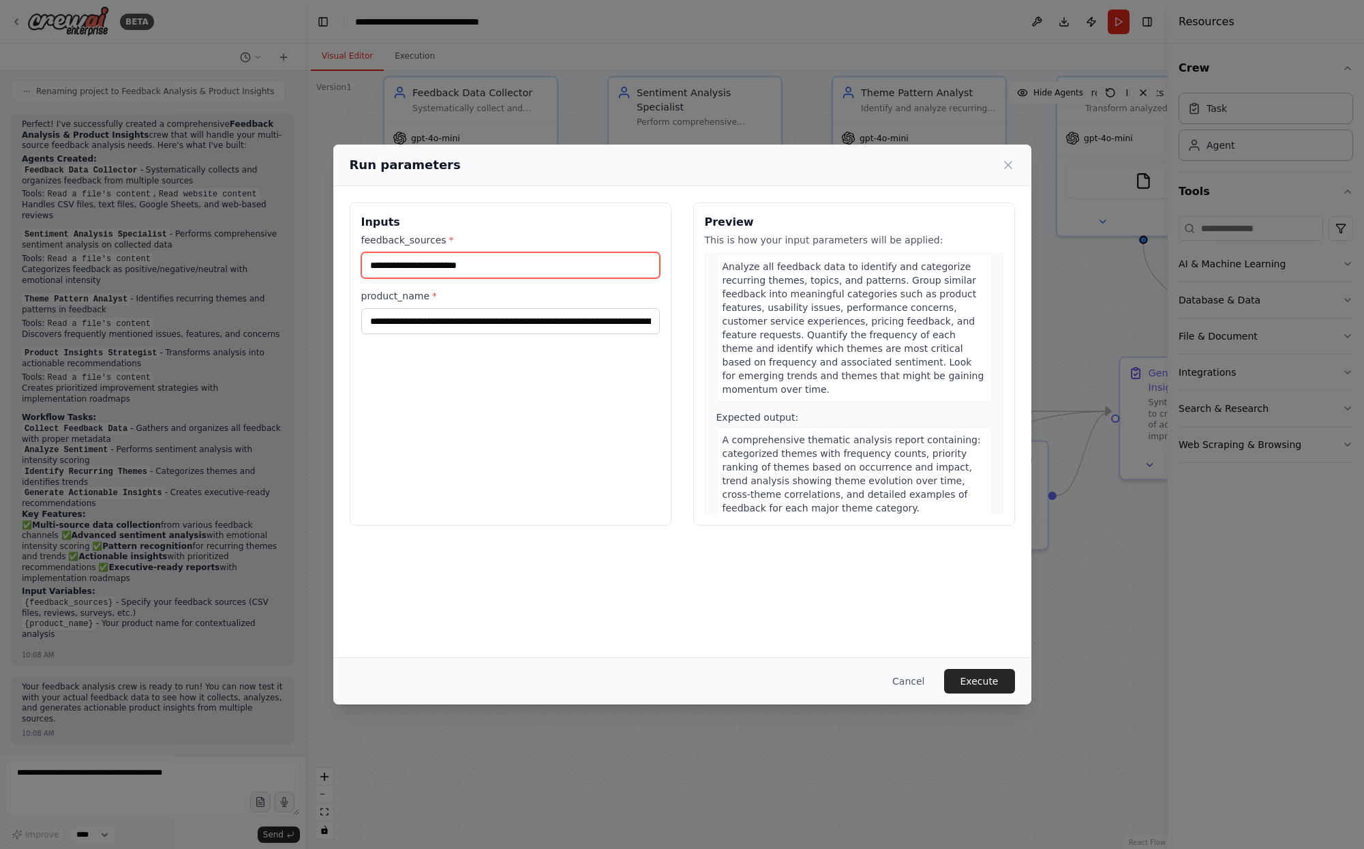
click at [453, 272] on input "feedback_sources *" at bounding box center [510, 265] width 299 height 26
paste input "**********"
type input "**********"
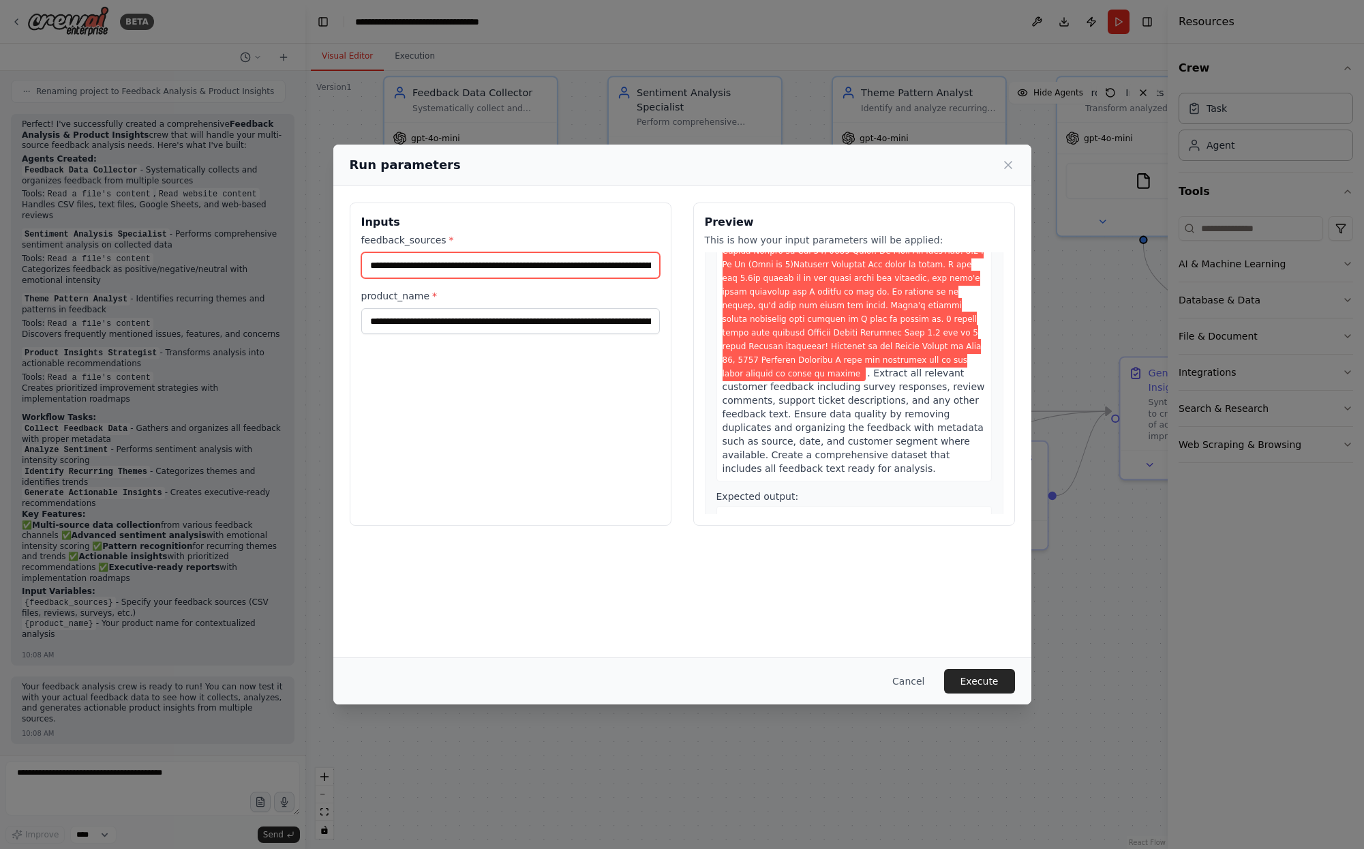
scroll to position [1472, 0]
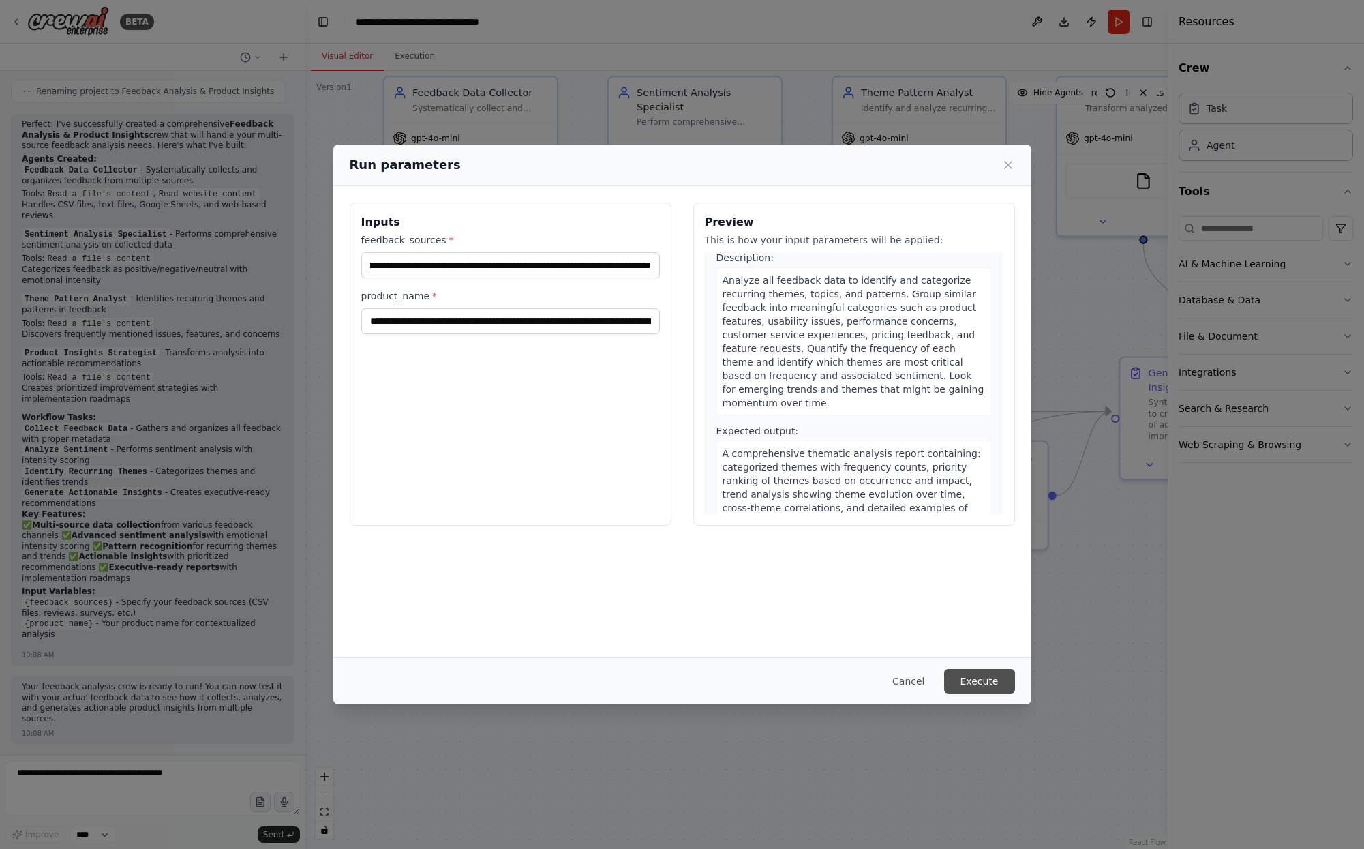
click at [1009, 678] on button "Execute" at bounding box center [979, 681] width 71 height 25
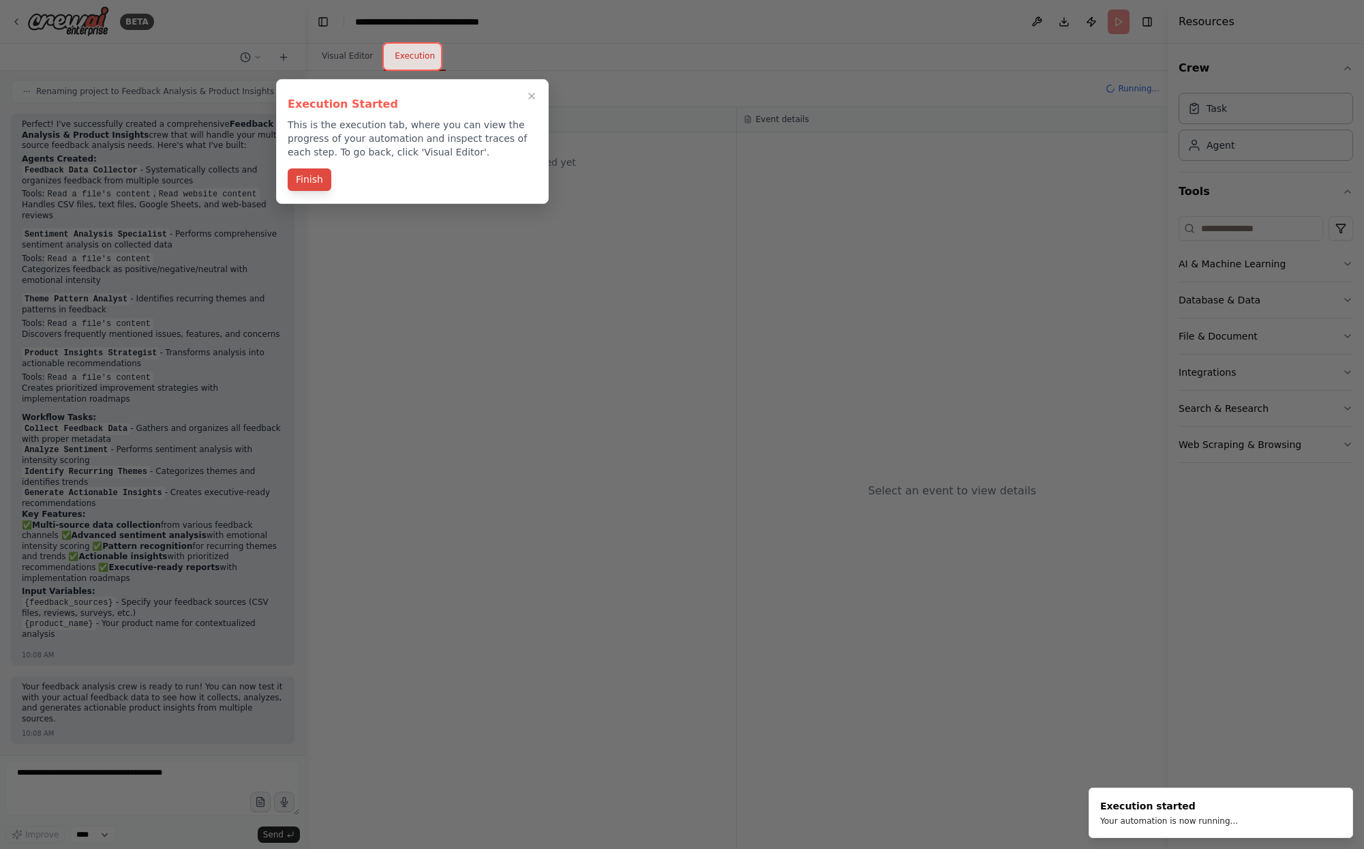
click at [304, 179] on button "Finish" at bounding box center [310, 179] width 44 height 22
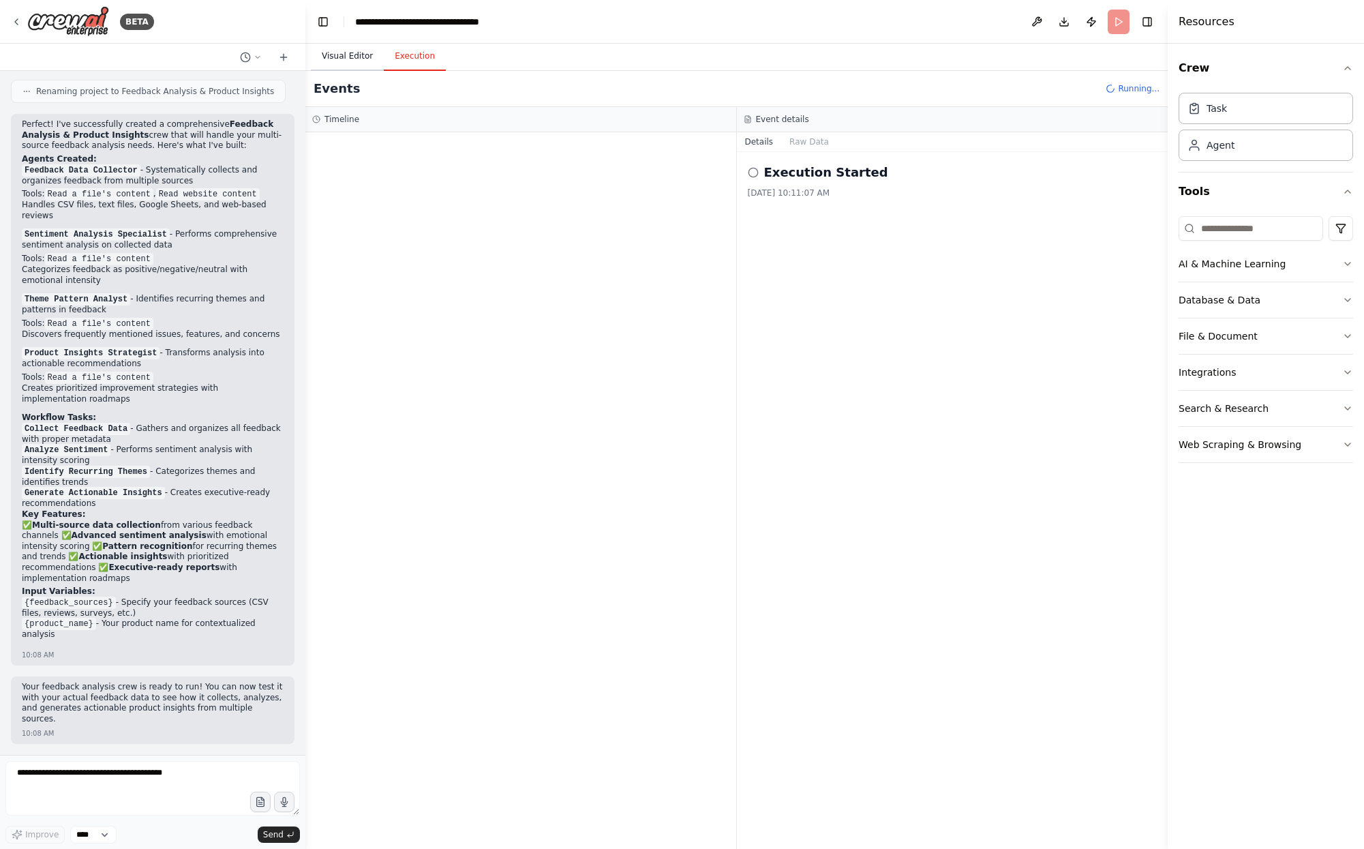
click at [367, 56] on button "Visual Editor" at bounding box center [347, 56] width 73 height 29
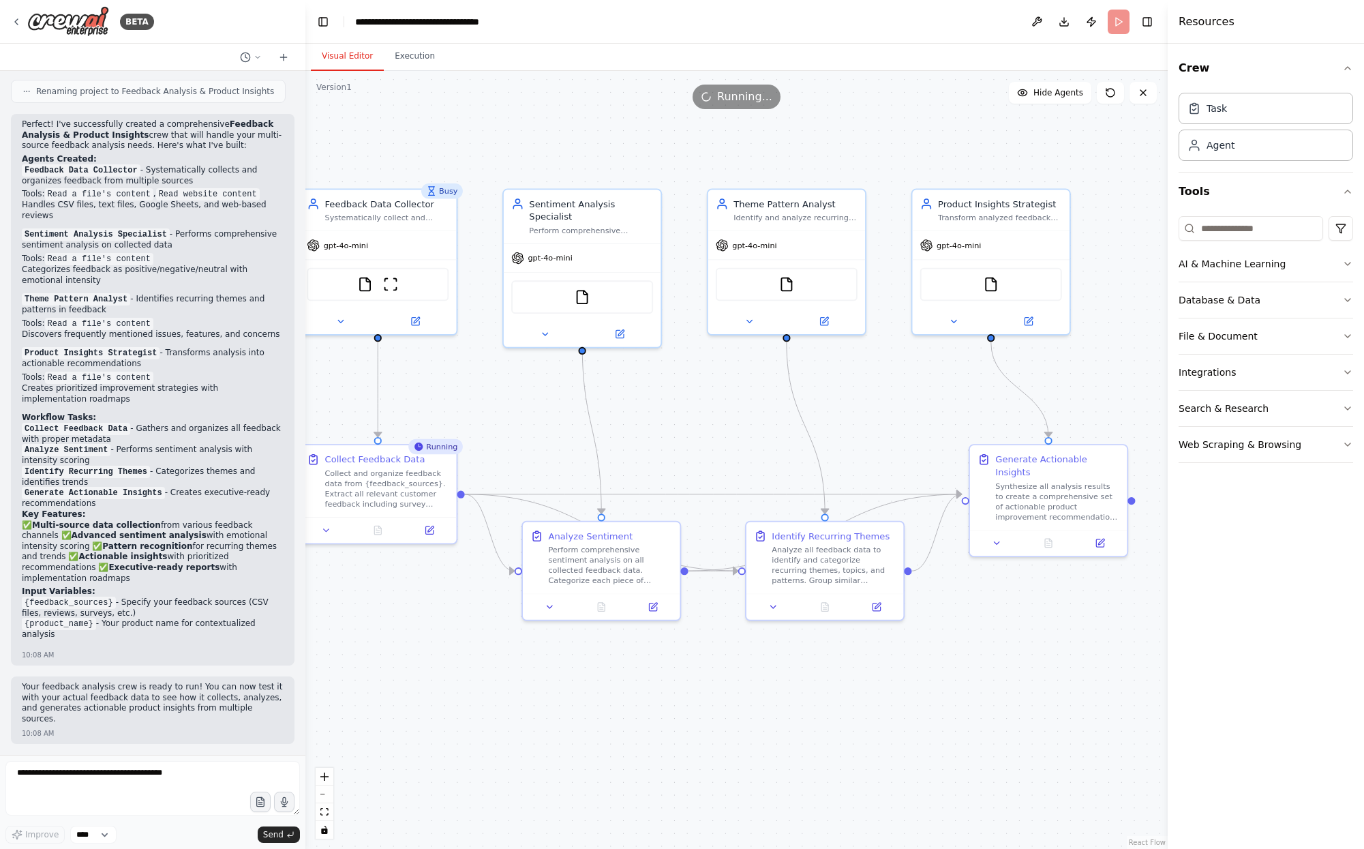
drag, startPoint x: 761, startPoint y: 301, endPoint x: 658, endPoint y: 391, distance: 136.7
click at [658, 391] on div ".deletable-edge-delete-btn { width: 20px; height: 20px; border: 0px solid #ffff…" at bounding box center [736, 460] width 862 height 778
drag, startPoint x: 684, startPoint y: 380, endPoint x: 744, endPoint y: 361, distance: 62.9
click at [744, 361] on div ".deletable-edge-delete-btn { width: 20px; height: 20px; border: 0px solid #ffff…" at bounding box center [736, 460] width 862 height 778
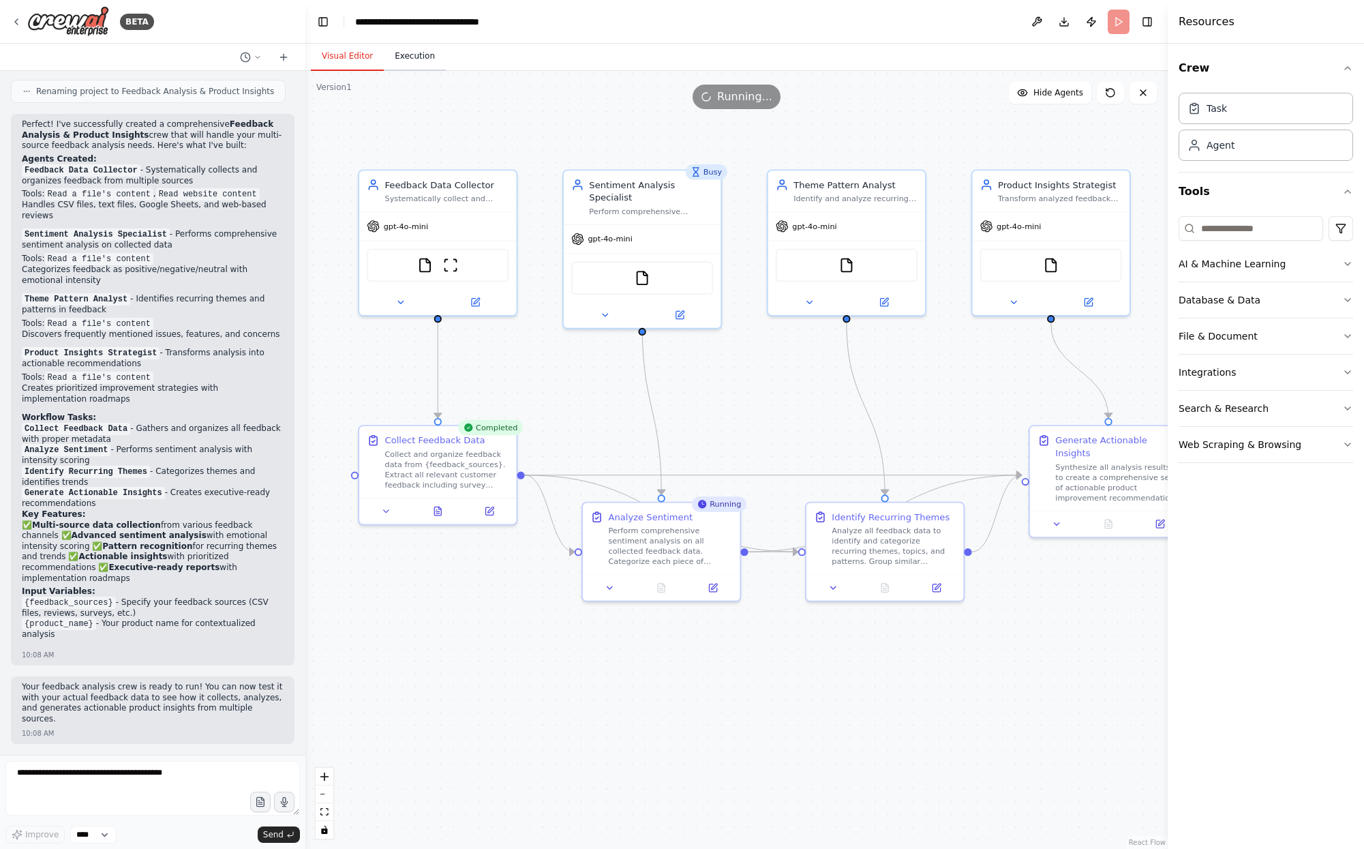
click at [394, 46] on button "Execution" at bounding box center [415, 56] width 62 height 29
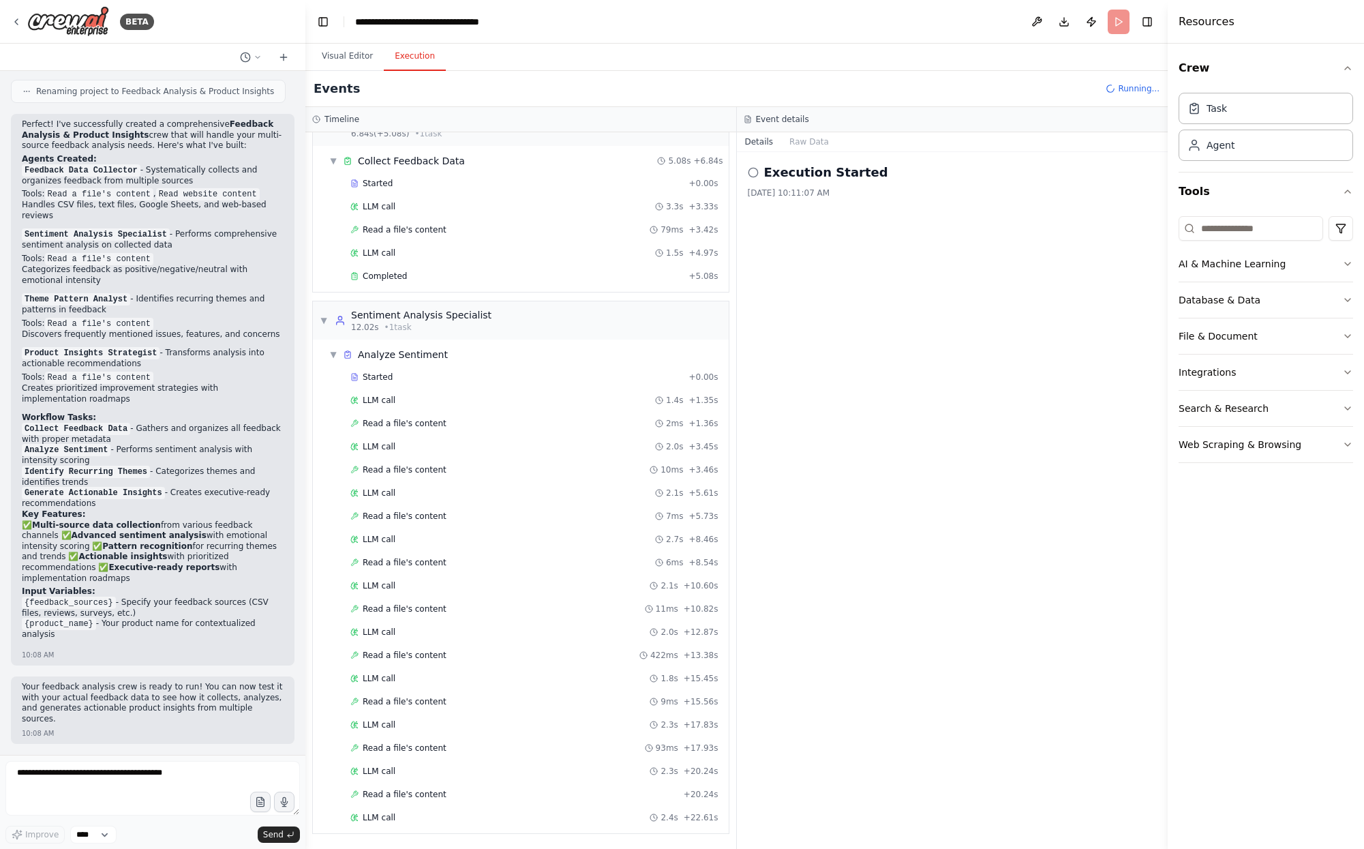
scroll to position [78, 0]
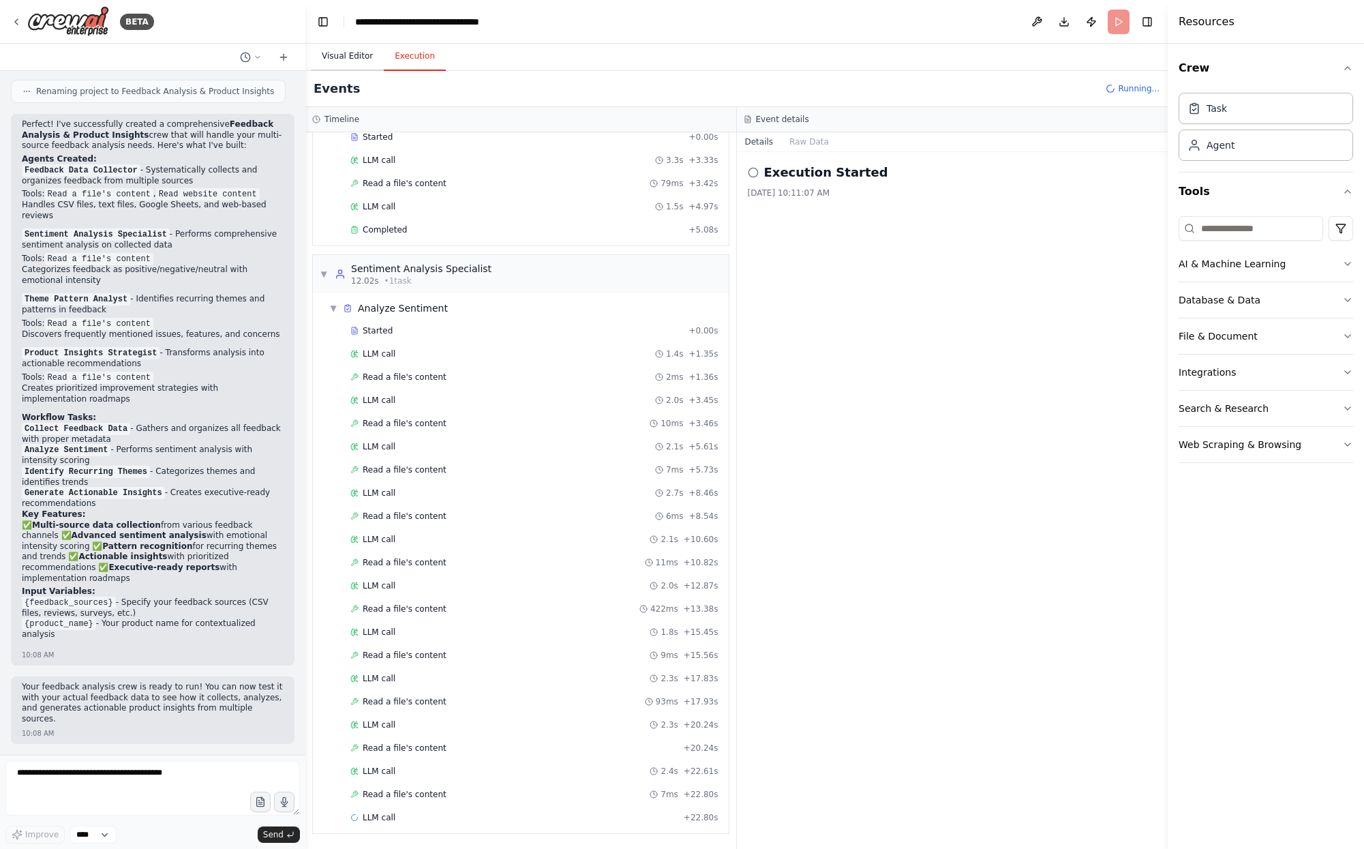
click at [343, 62] on button "Visual Editor" at bounding box center [347, 56] width 73 height 29
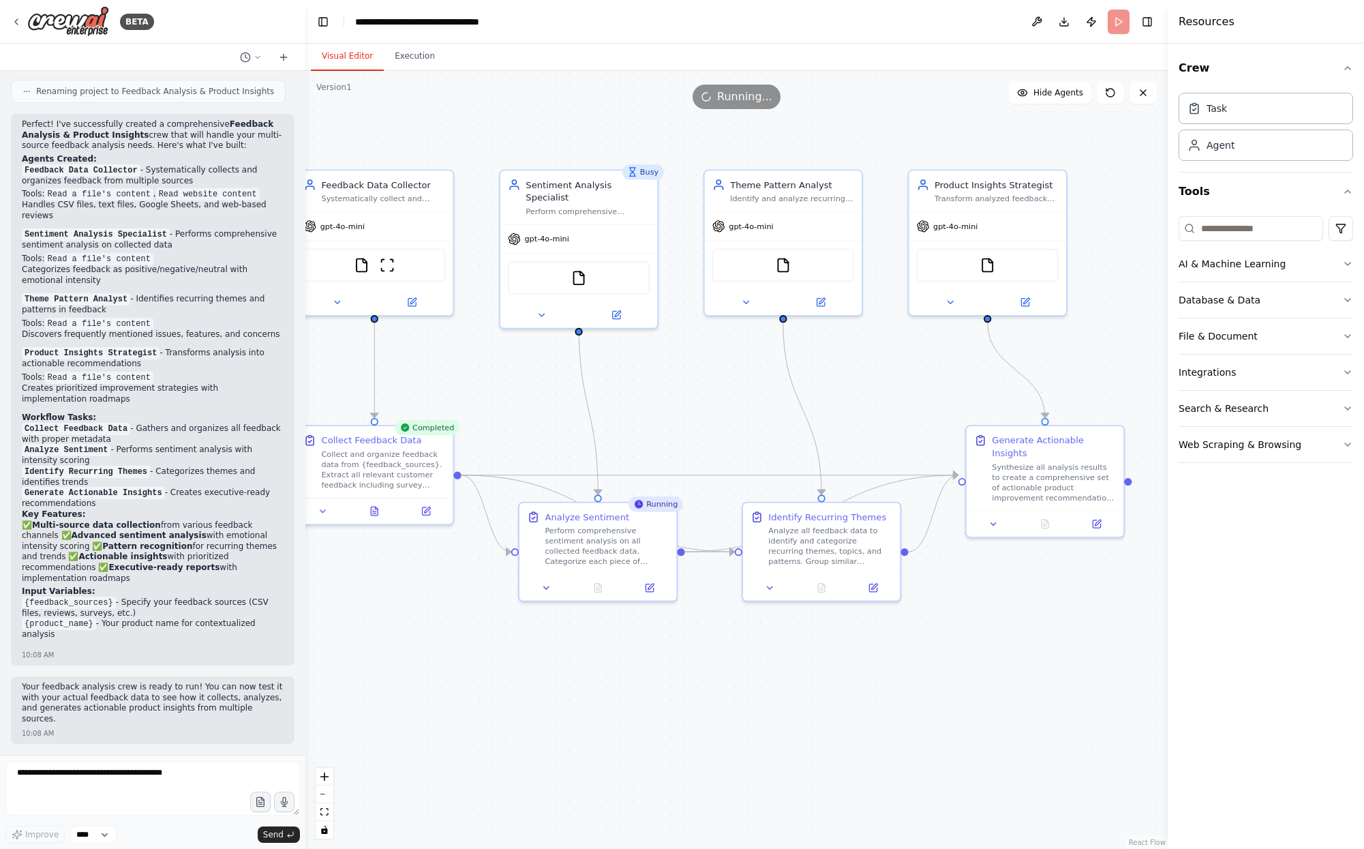
drag, startPoint x: 748, startPoint y: 366, endPoint x: 684, endPoint y: 367, distance: 63.4
click at [684, 366] on div ".deletable-edge-delete-btn { width: 20px; height: 20px; border: 0px solid #ffff…" at bounding box center [736, 460] width 862 height 778
click at [1245, 436] on button "Web Scraping & Browsing" at bounding box center [1266, 444] width 174 height 35
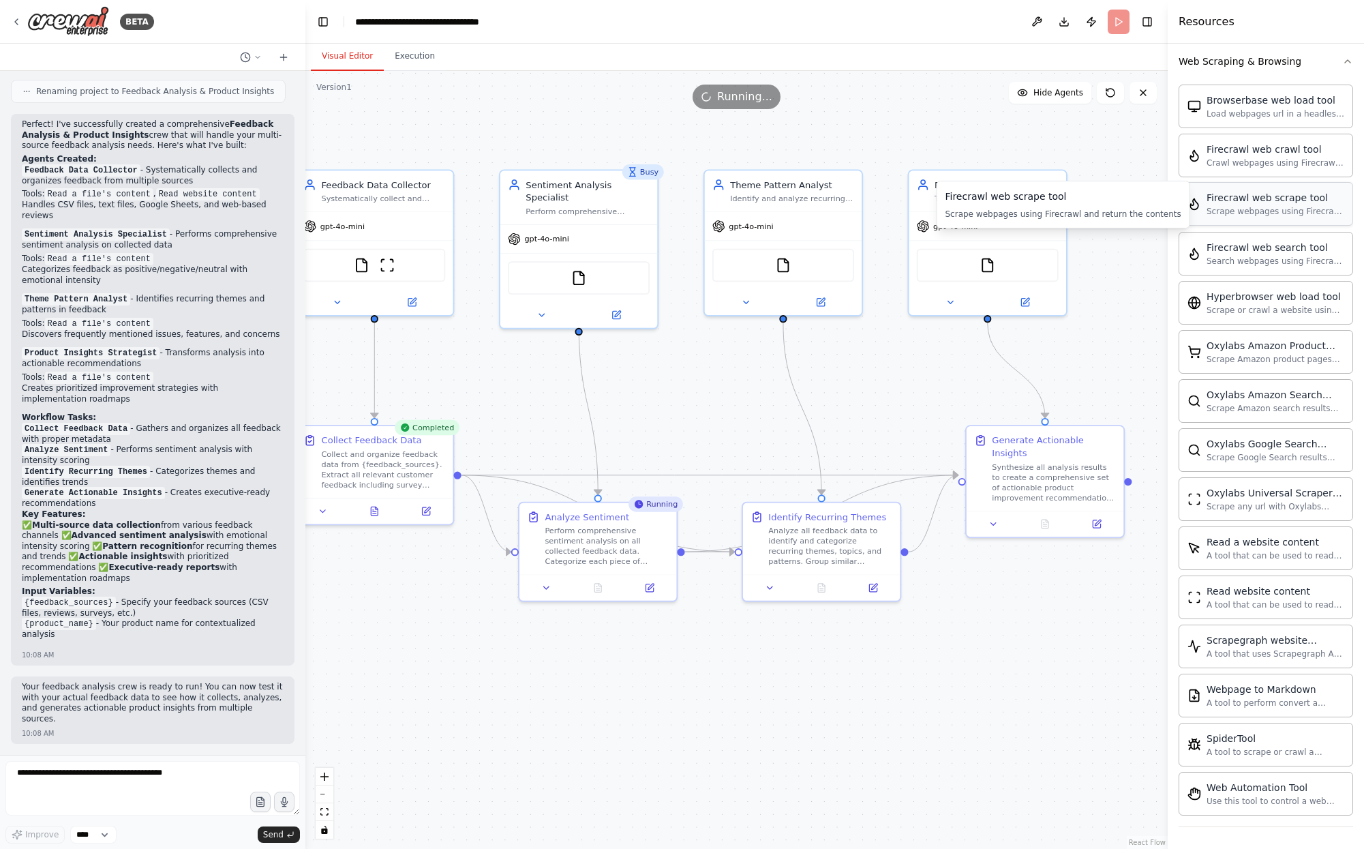
scroll to position [0, 0]
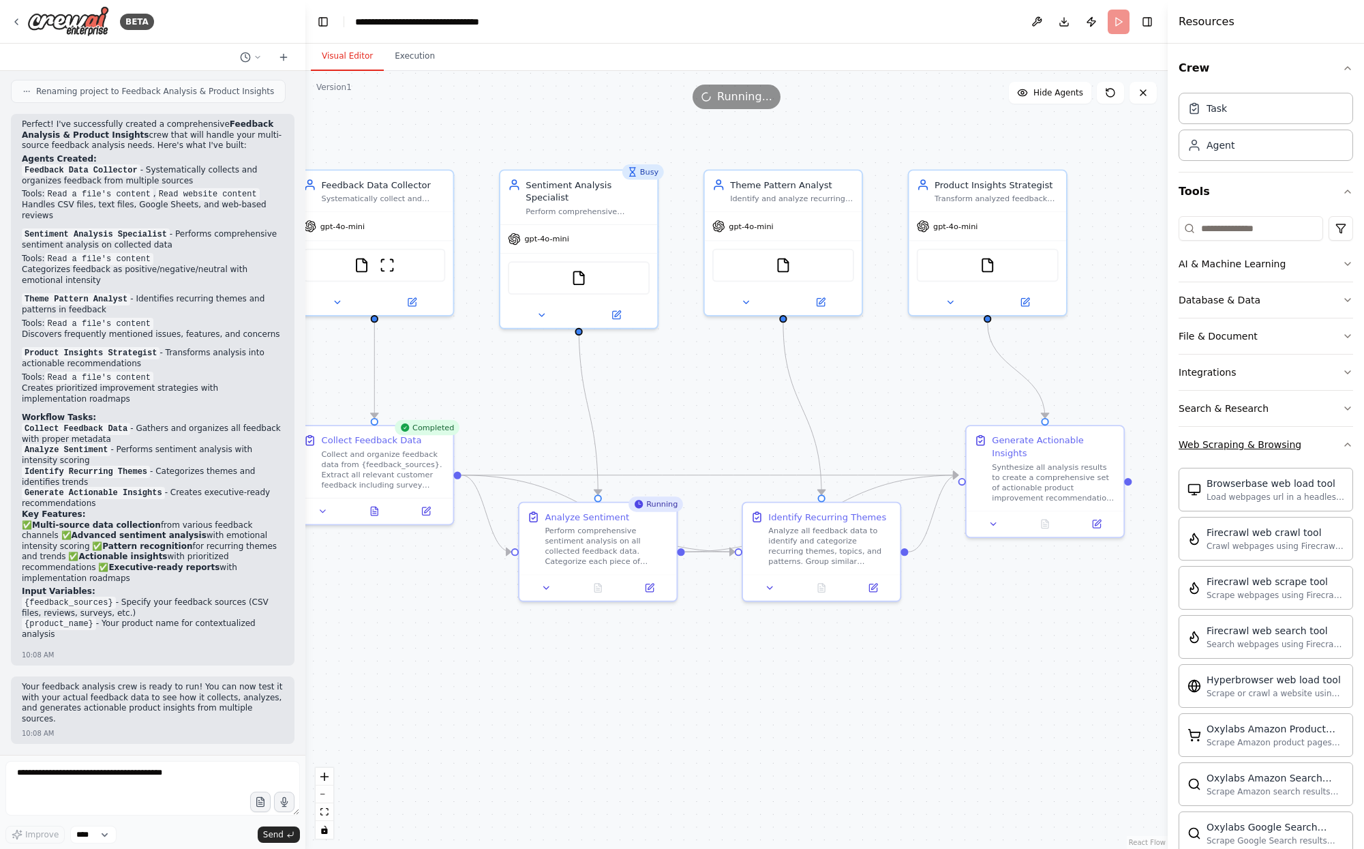
click at [1233, 438] on div "Web Scraping & Browsing" at bounding box center [1240, 445] width 123 height 14
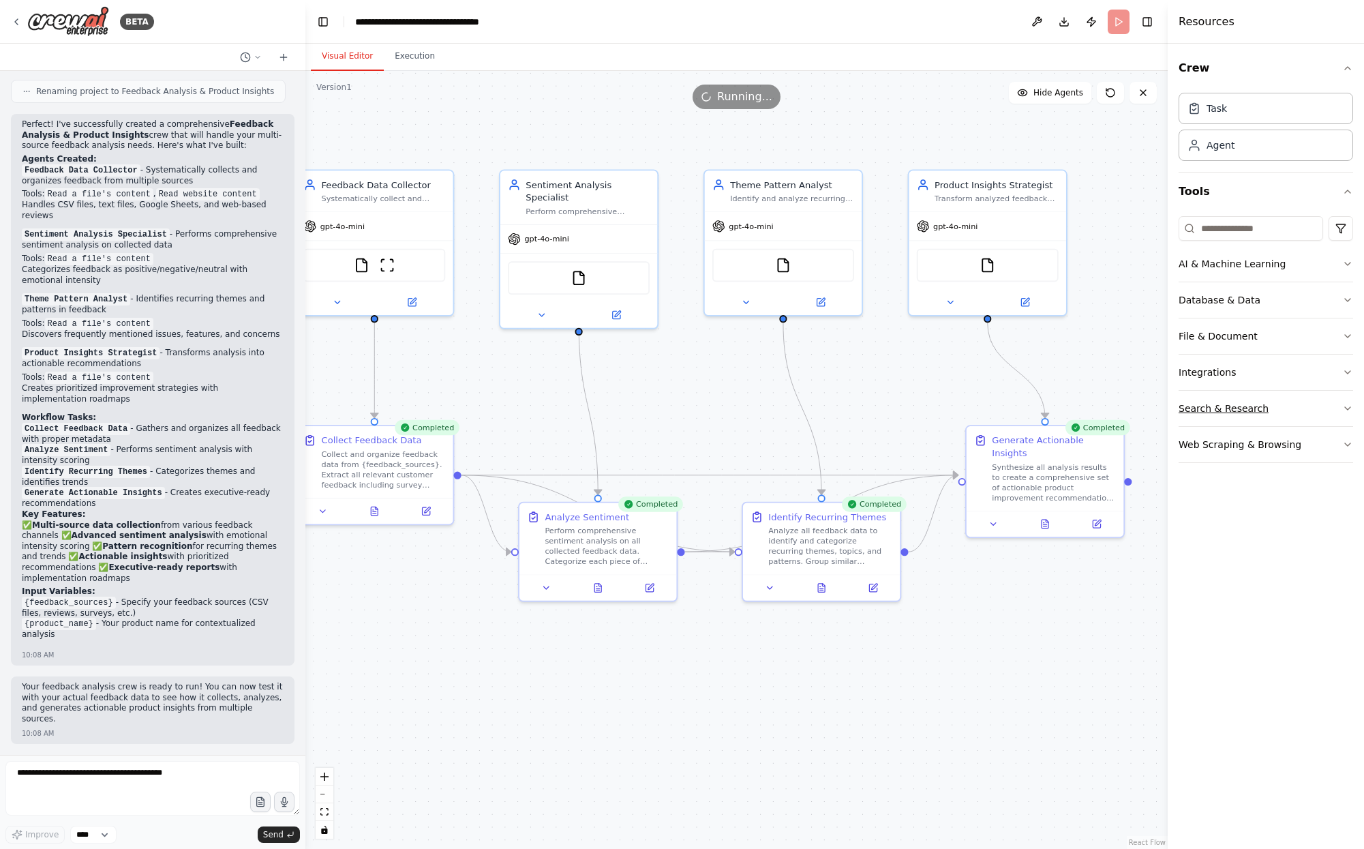
scroll to position [1867, 0]
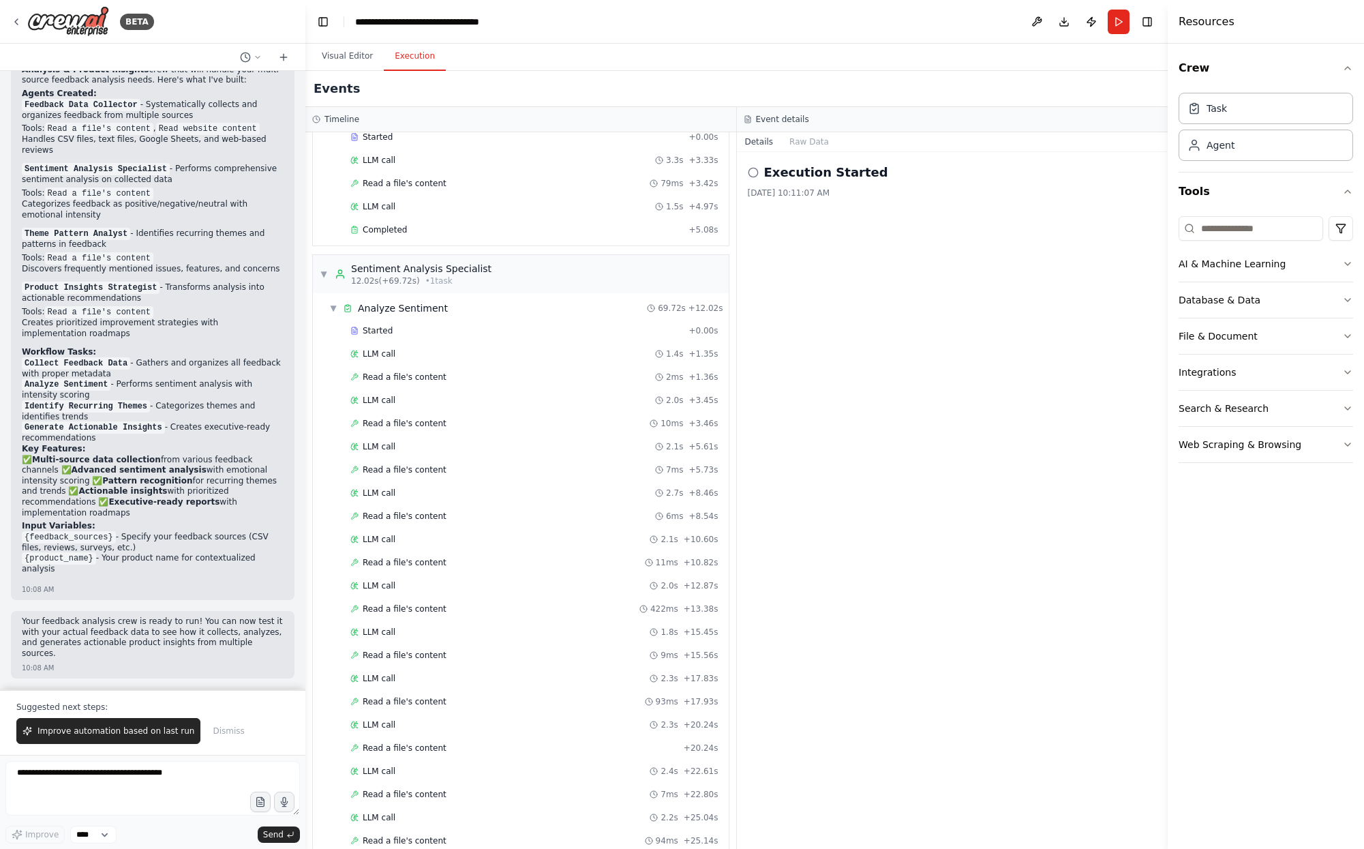
click at [397, 48] on button "Execution" at bounding box center [415, 56] width 62 height 29
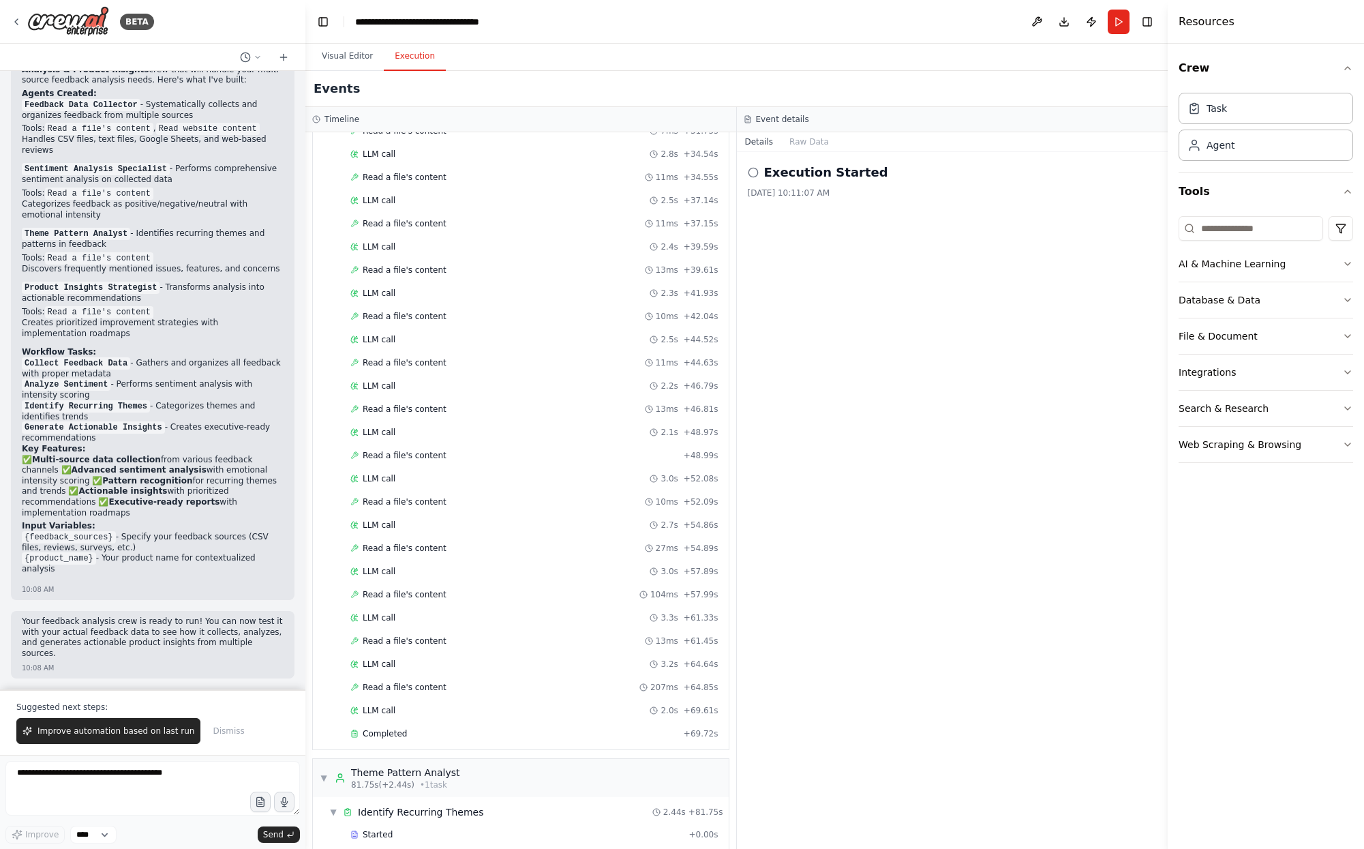
scroll to position [1138, 0]
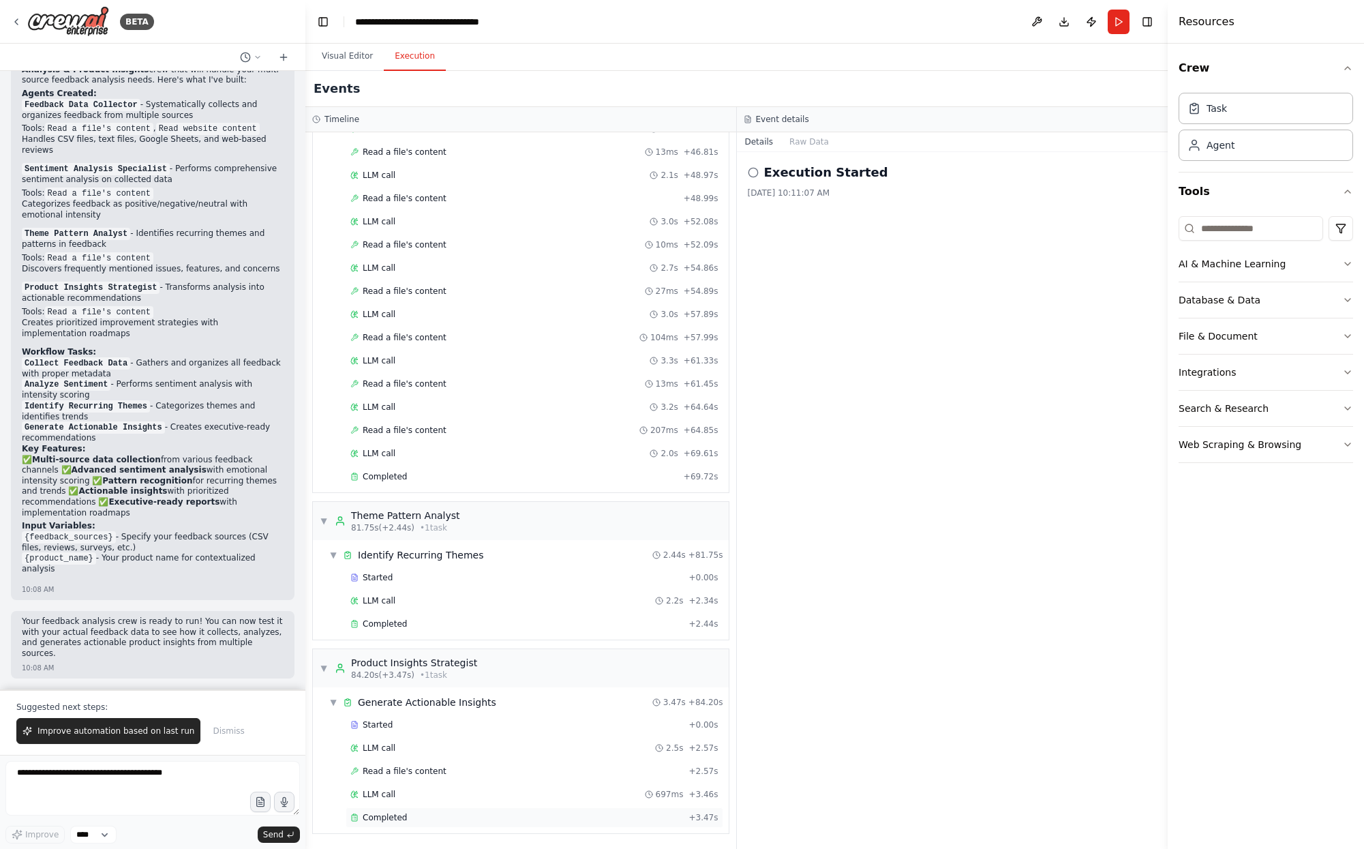
click at [404, 820] on div "Completed" at bounding box center [516, 817] width 333 height 11
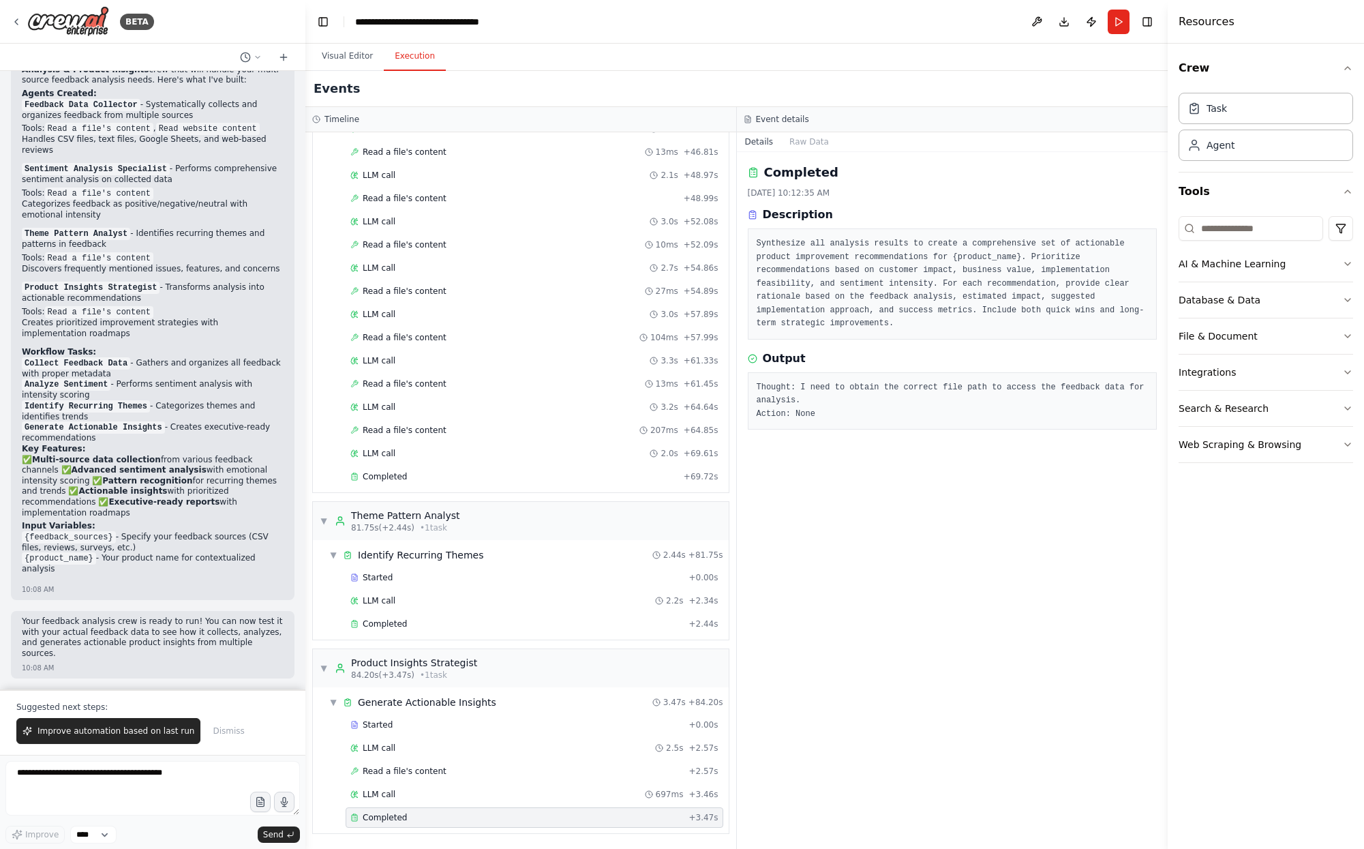
click at [425, 808] on div "Completed + 3.47s" at bounding box center [535, 817] width 378 height 20
click at [403, 793] on div "LLM call 697ms + 3.46s" at bounding box center [534, 794] width 368 height 11
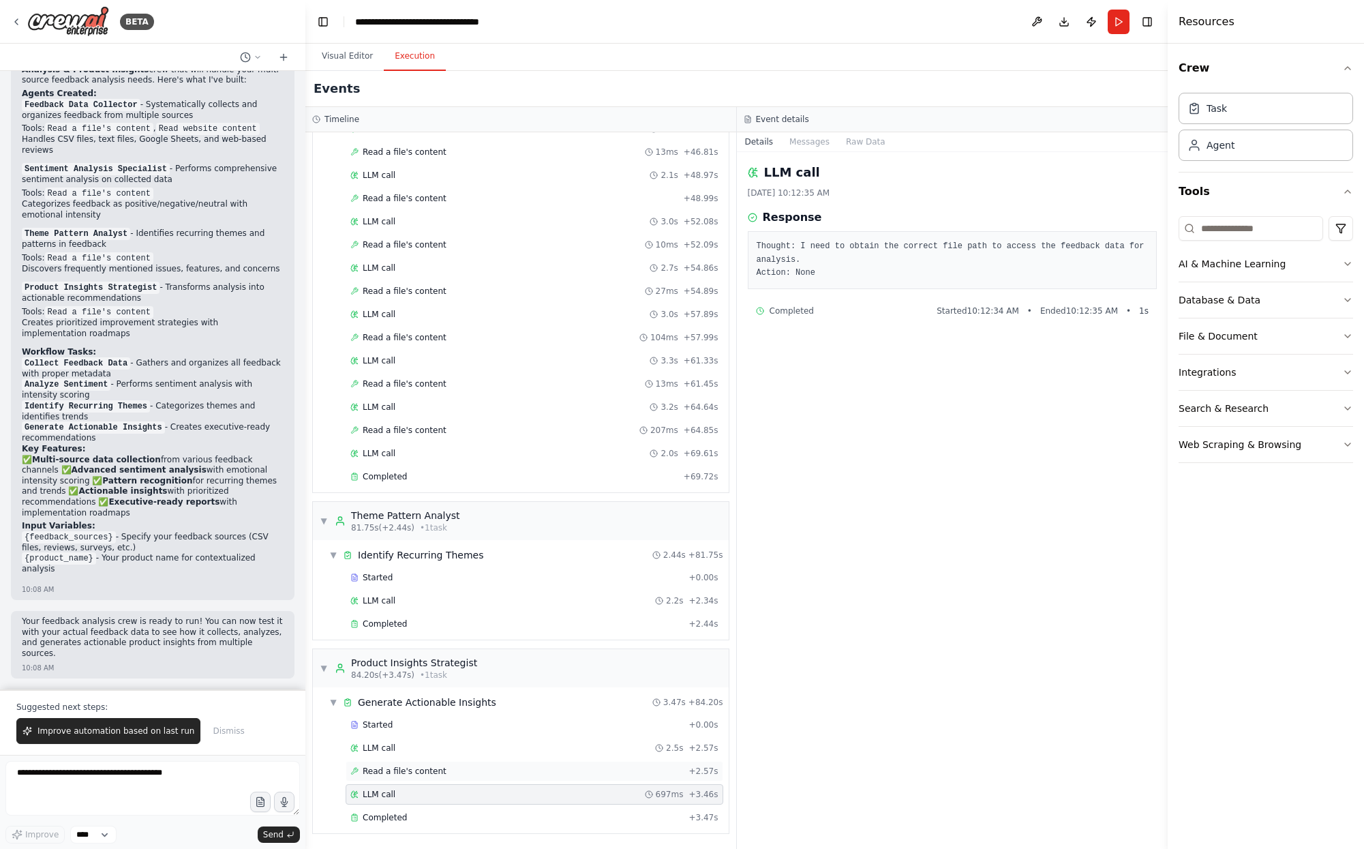
click at [406, 761] on div "Read a file's content + 2.57s" at bounding box center [535, 771] width 378 height 20
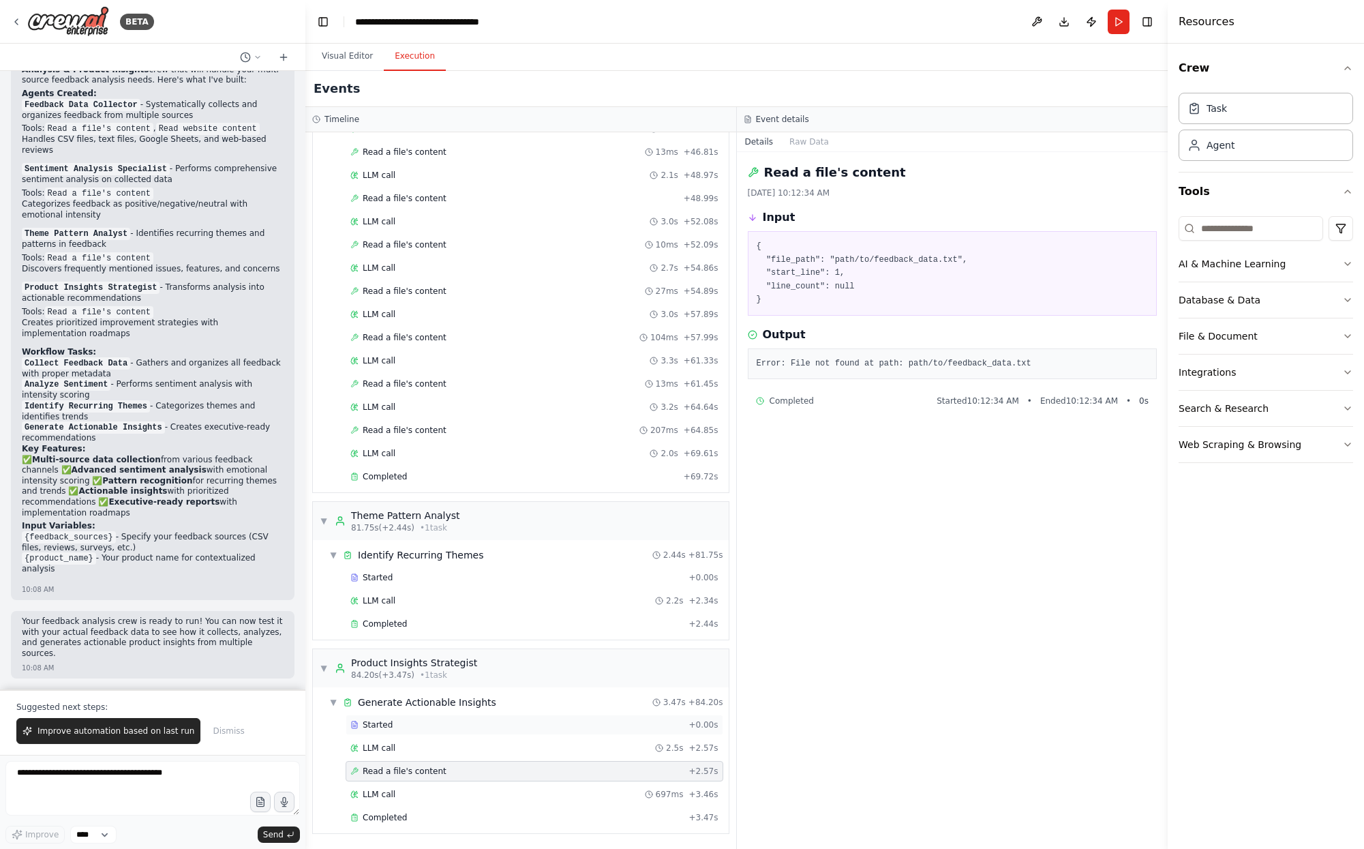
click at [436, 725] on div "Started" at bounding box center [516, 724] width 333 height 11
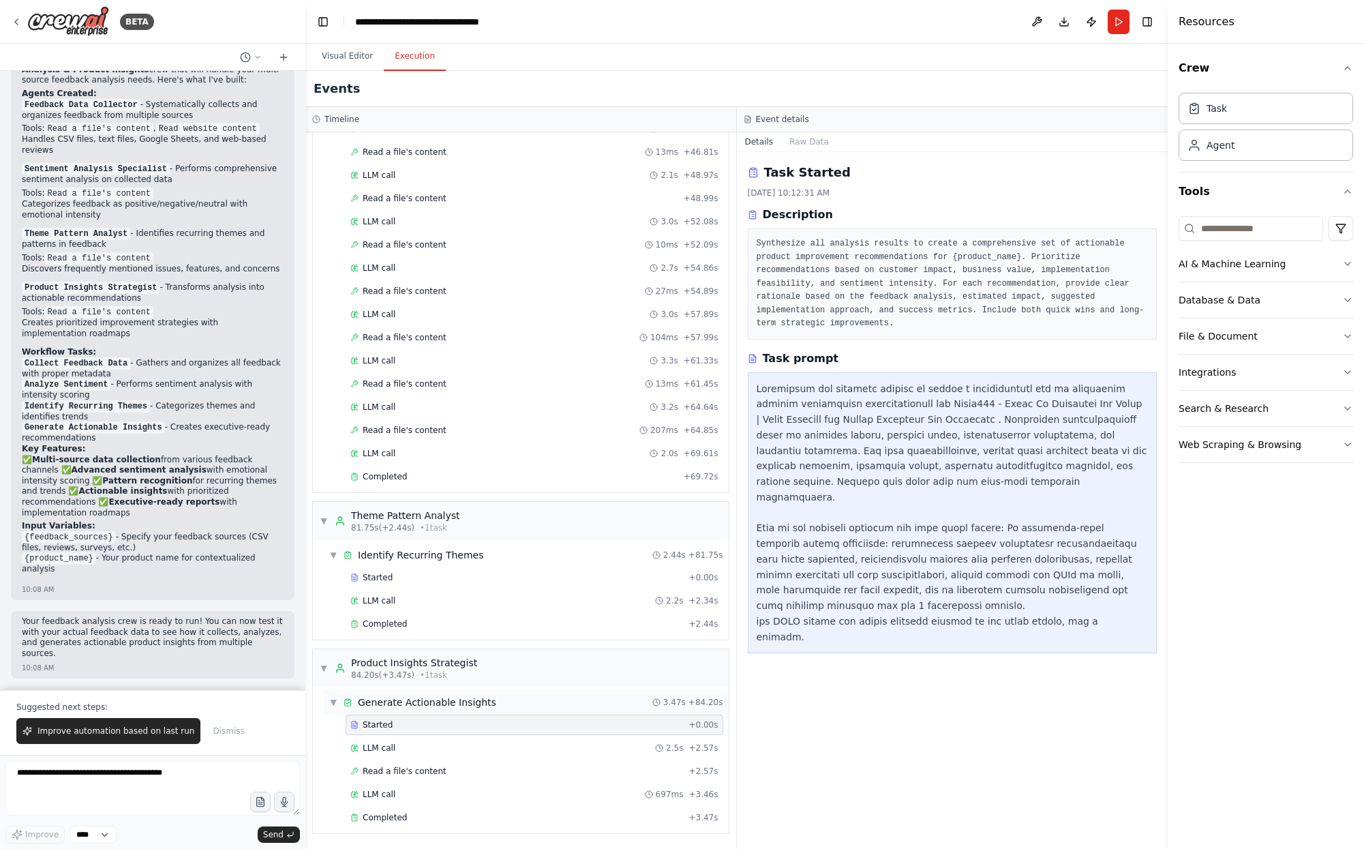
click at [464, 694] on div "▼ Generate Actionable Insights 3.47s + 84.20s" at bounding box center [526, 702] width 405 height 25
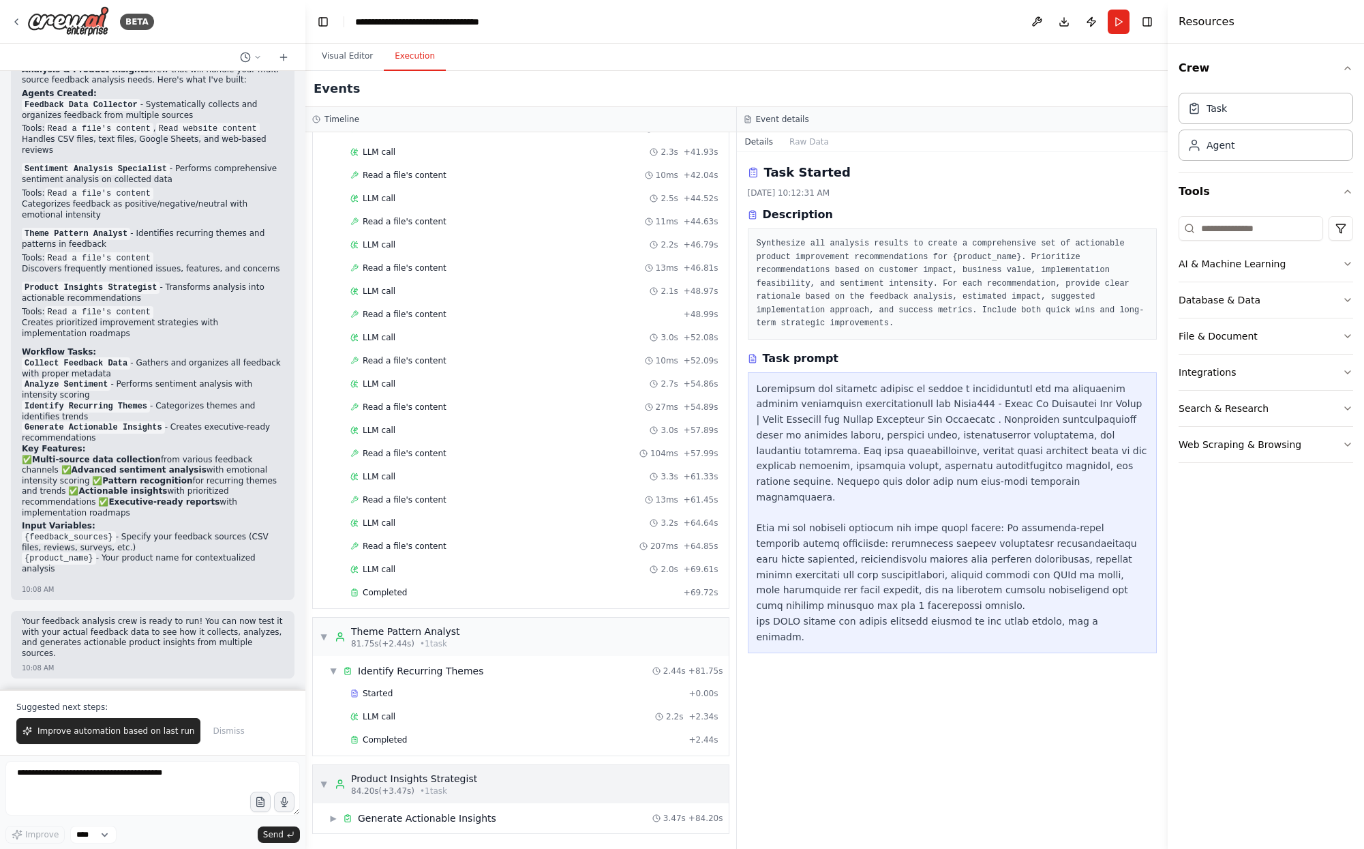
click at [446, 777] on div "Product Insights Strategist" at bounding box center [414, 779] width 126 height 14
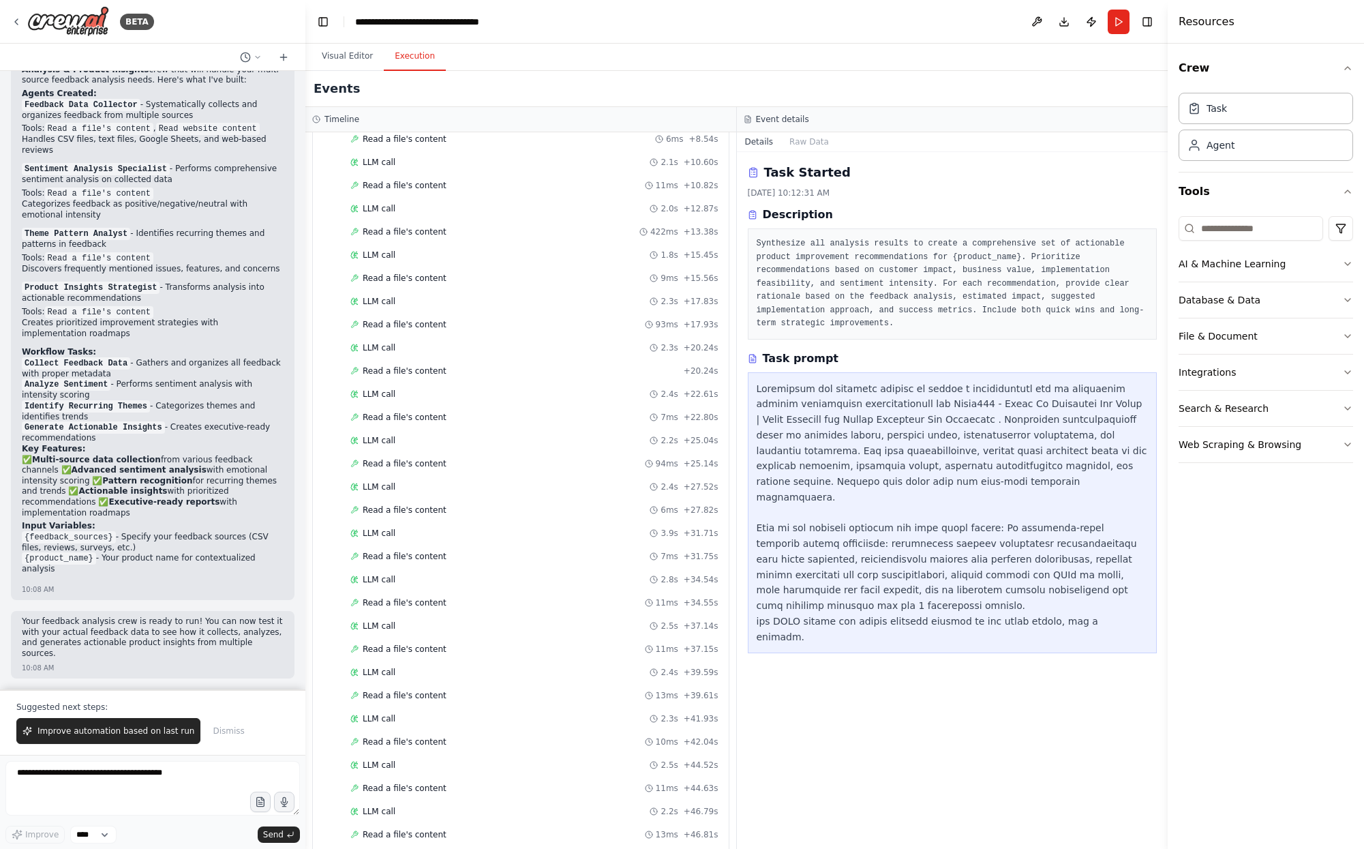
scroll to position [0, 0]
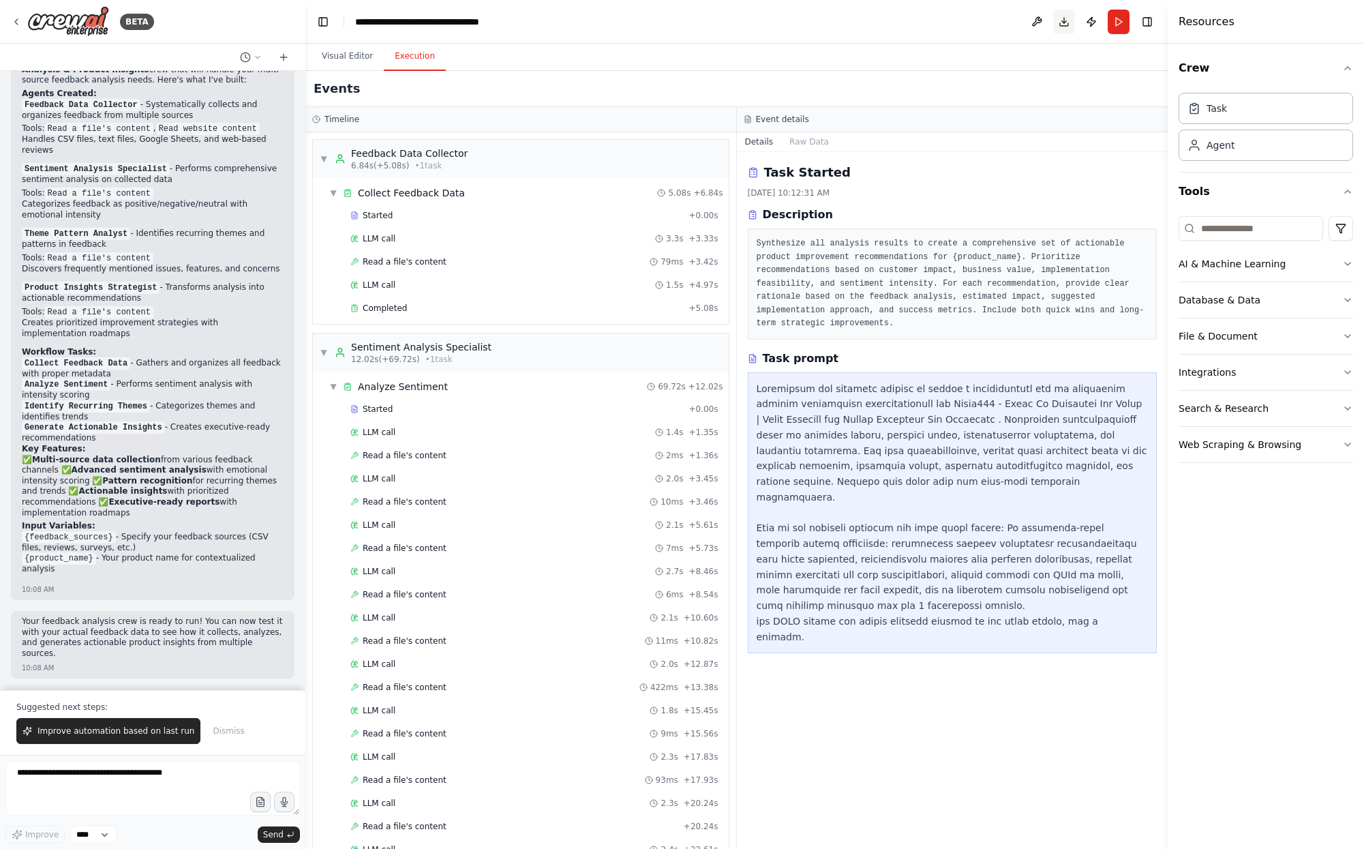
click at [1065, 27] on button "Download" at bounding box center [1064, 22] width 22 height 25
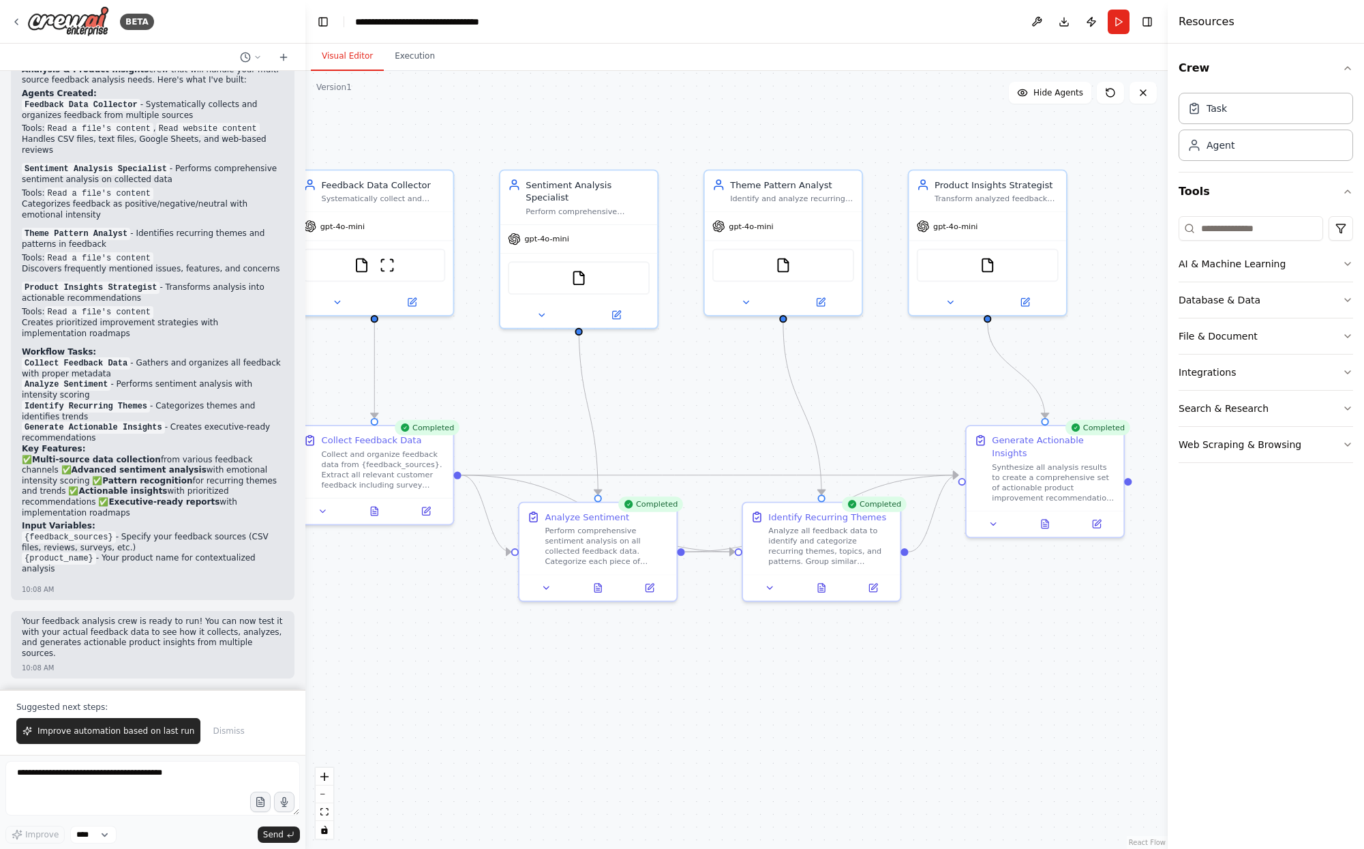
click at [335, 47] on button "Visual Editor" at bounding box center [347, 56] width 73 height 29
click at [669, 349] on div ".deletable-edge-delete-btn { width: 20px; height: 20px; border: 0px solid #ffff…" at bounding box center [736, 460] width 862 height 778
click at [1239, 297] on div "Database & Data" at bounding box center [1220, 300] width 82 height 14
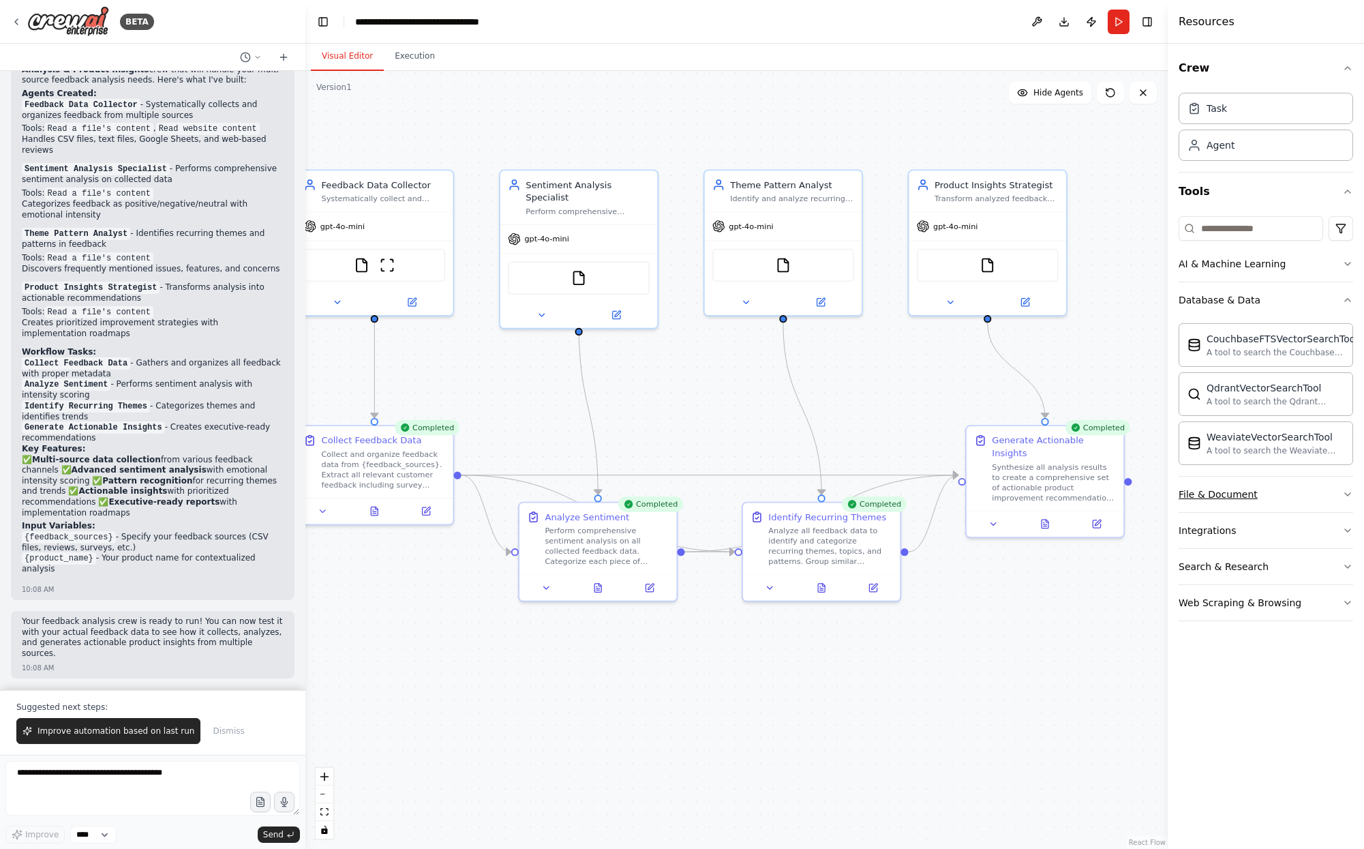
click at [1258, 502] on button "File & Document" at bounding box center [1266, 493] width 174 height 35
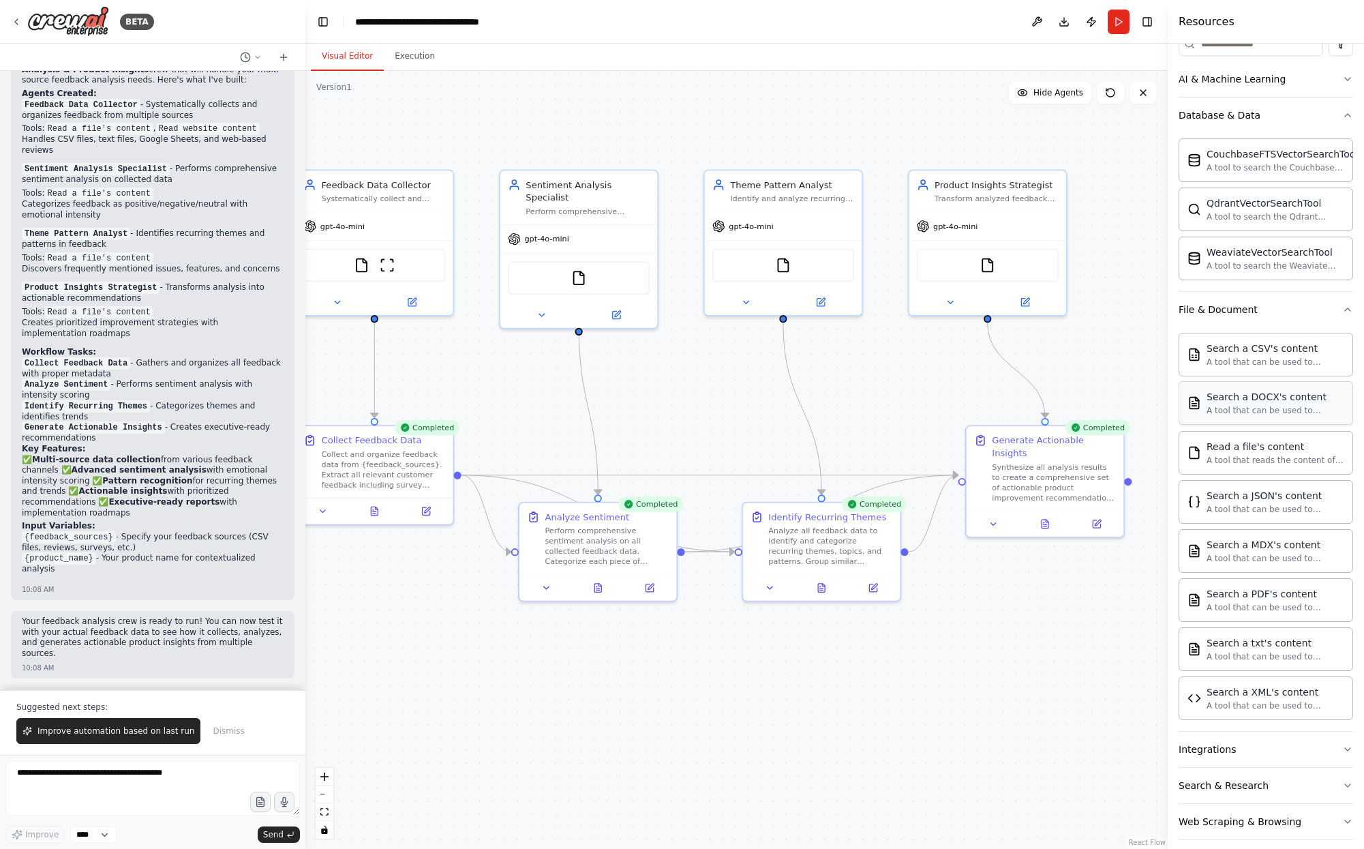
scroll to position [198, 0]
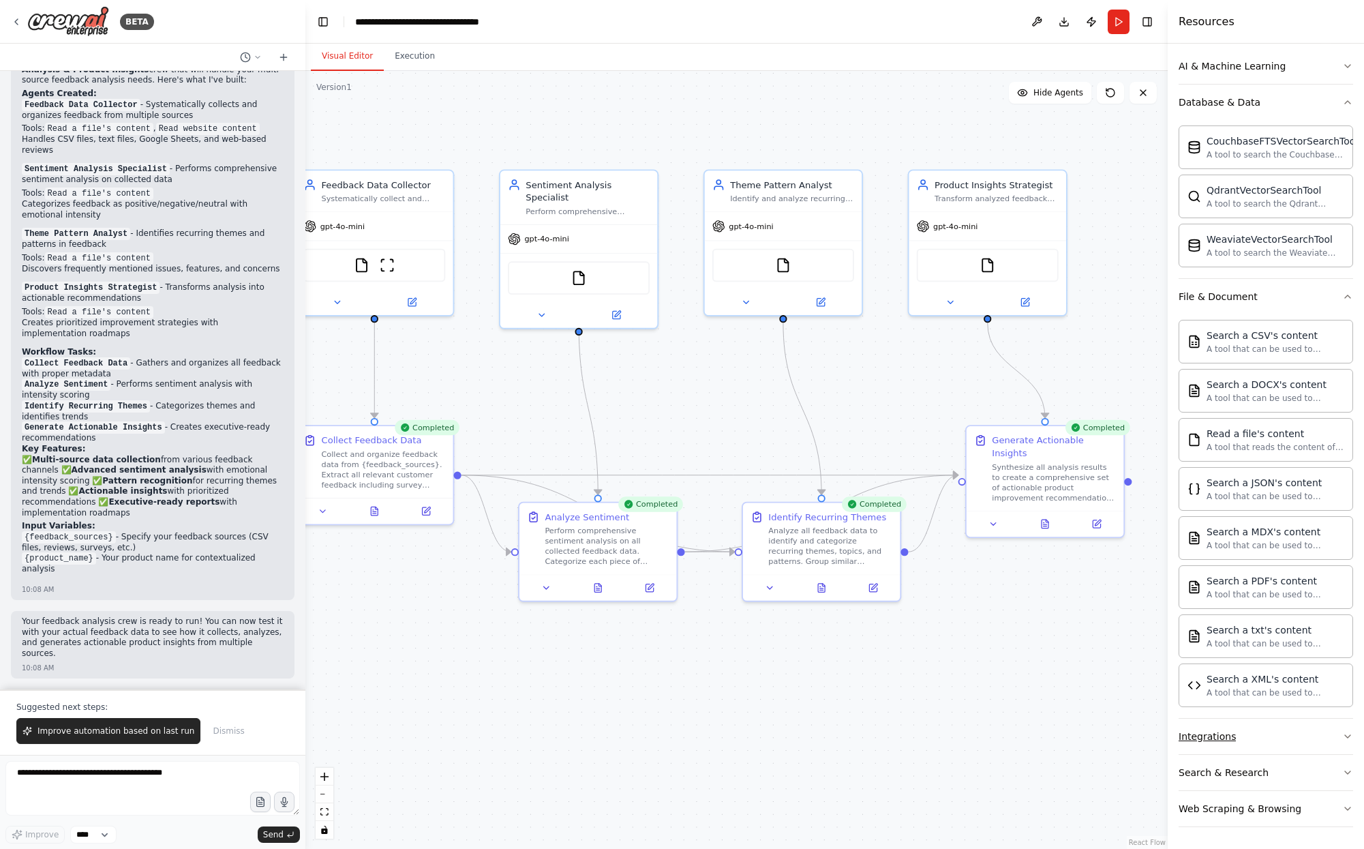
click at [1233, 727] on button "Integrations" at bounding box center [1266, 735] width 174 height 35
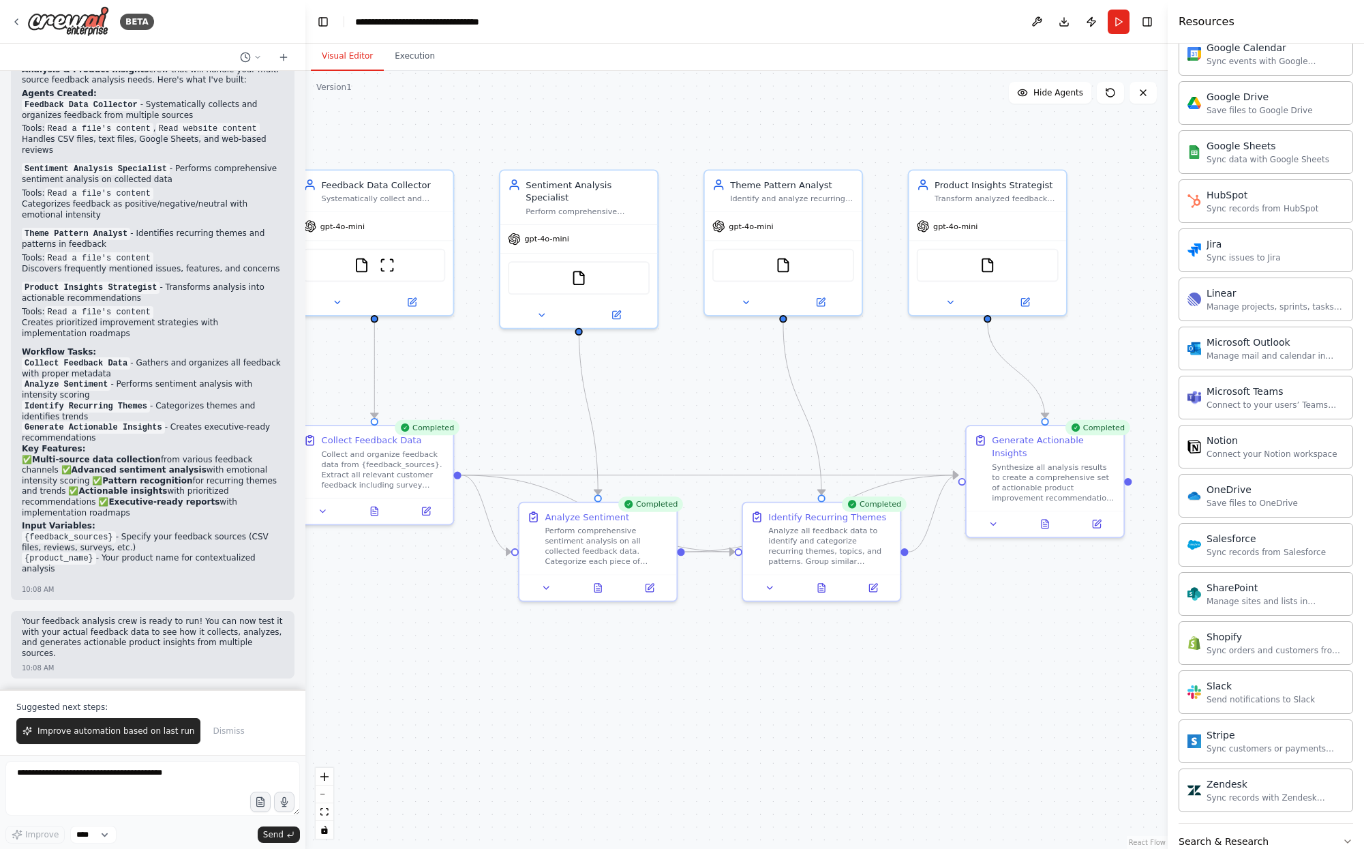
scroll to position [1288, 0]
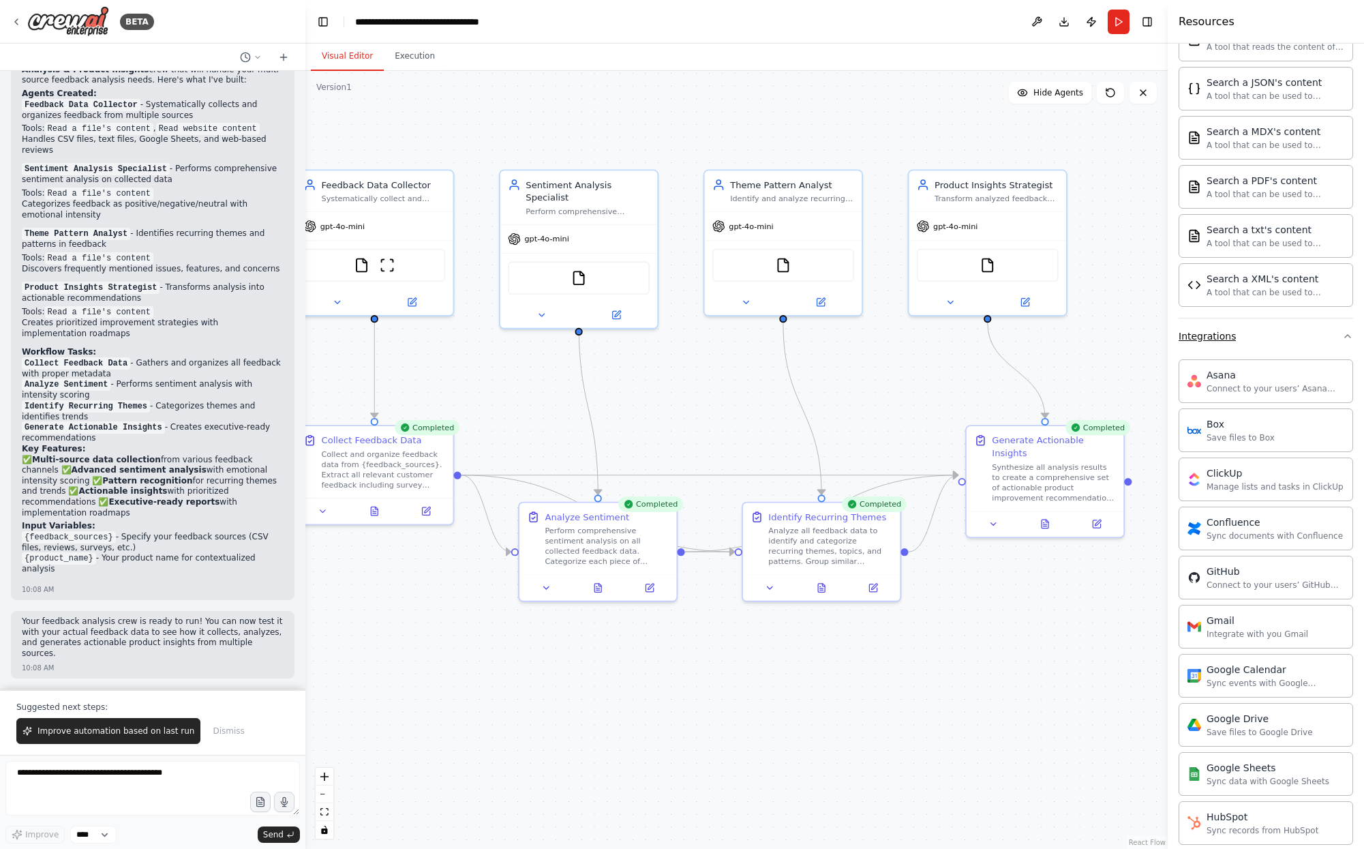
click at [1252, 337] on button "Integrations" at bounding box center [1266, 335] width 174 height 35
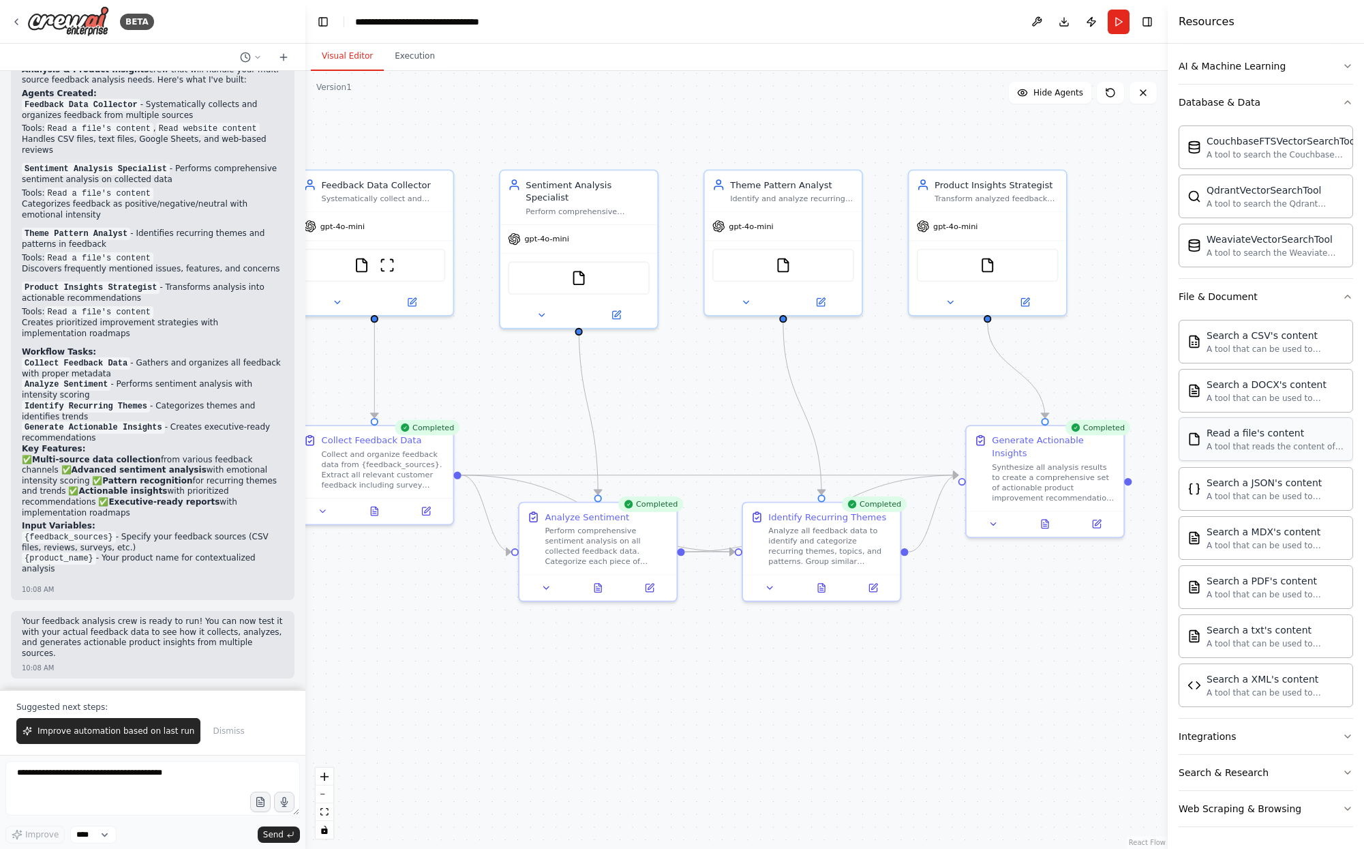
scroll to position [0, 0]
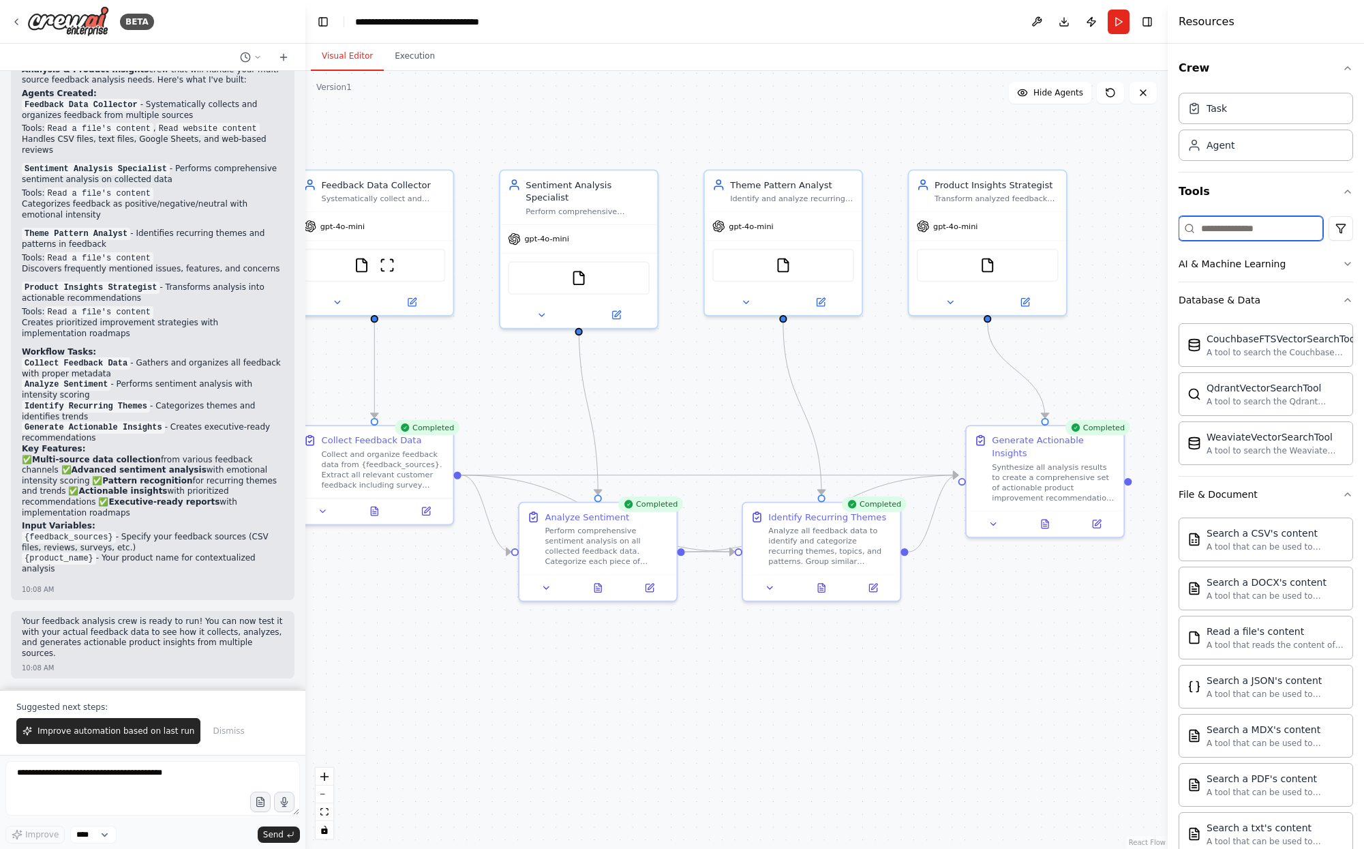
click at [1234, 221] on input at bounding box center [1251, 228] width 145 height 25
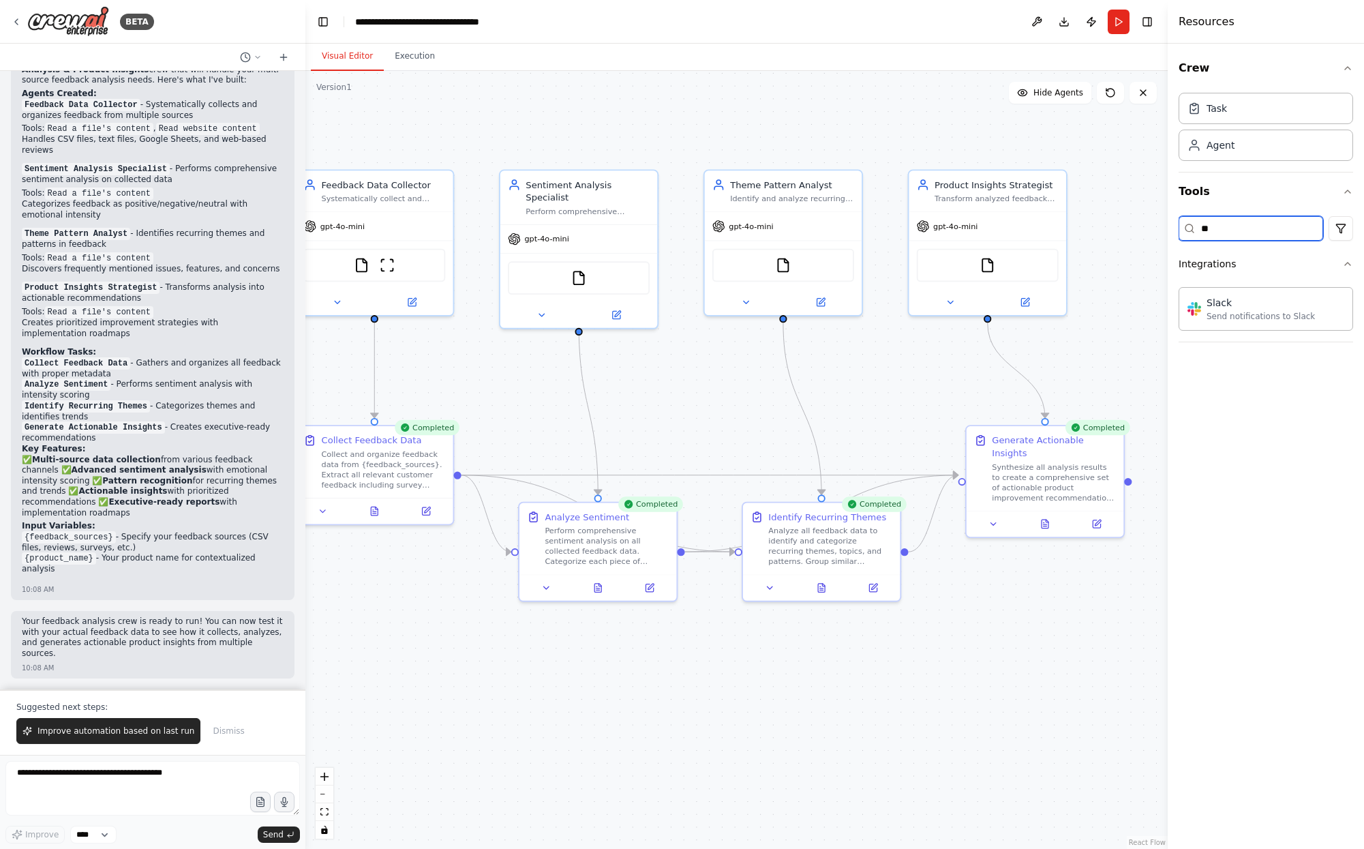
type input "***"
click at [1219, 230] on input "***" at bounding box center [1251, 228] width 145 height 25
click at [1231, 262] on div "AI & Machine Learning" at bounding box center [1232, 264] width 107 height 14
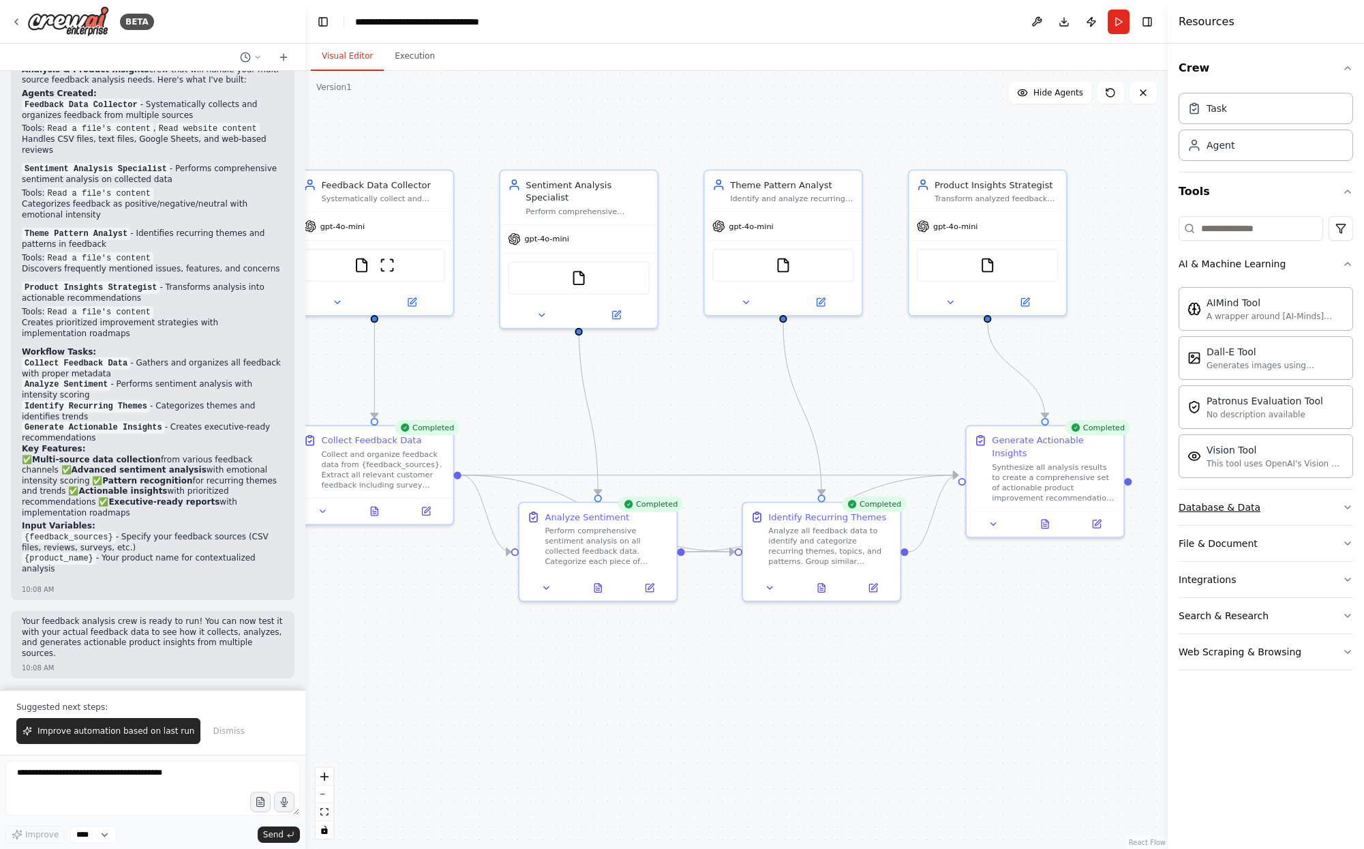
click at [1256, 520] on button "Database & Data" at bounding box center [1266, 506] width 174 height 35
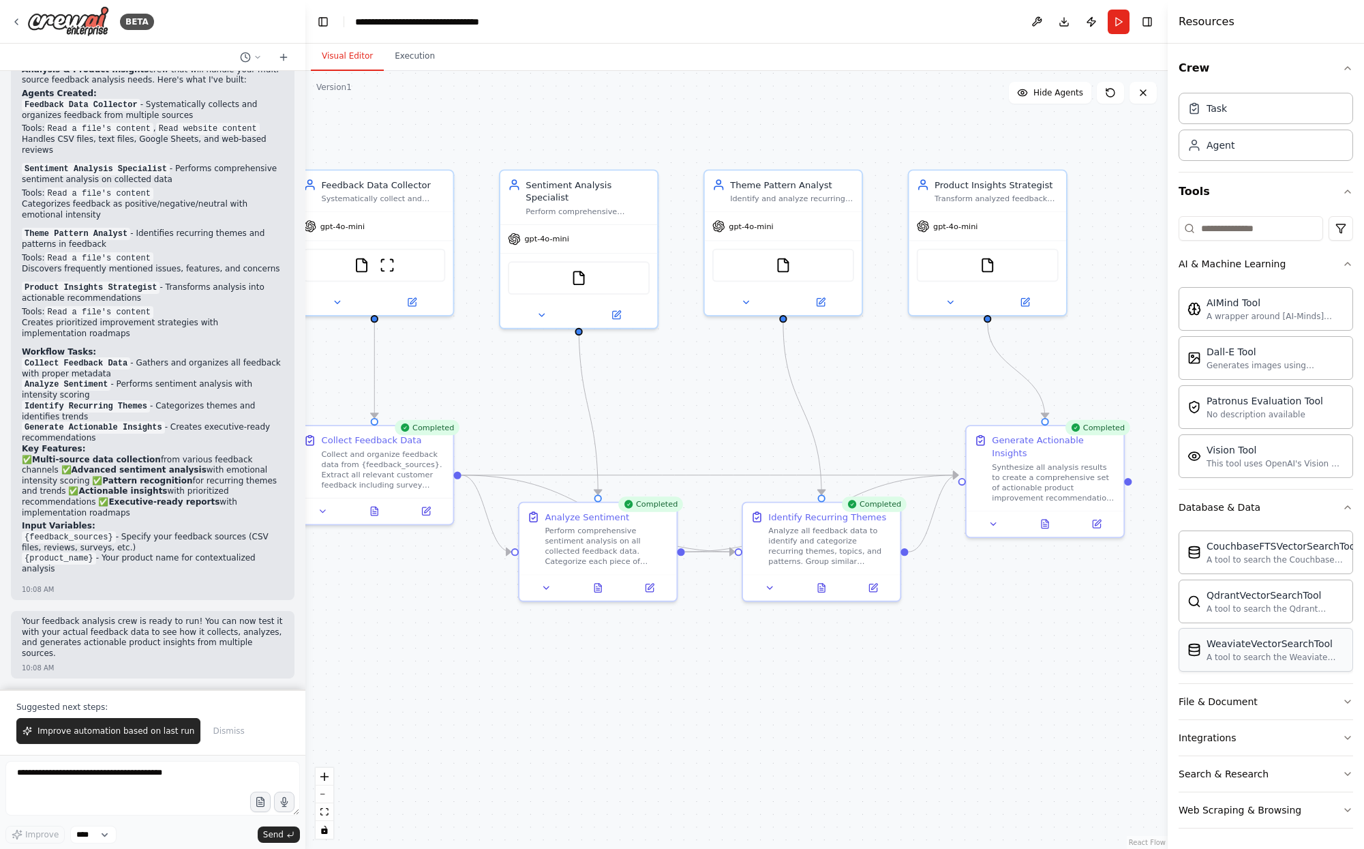
scroll to position [1, 0]
click at [22, 22] on div "BETA" at bounding box center [82, 21] width 143 height 31
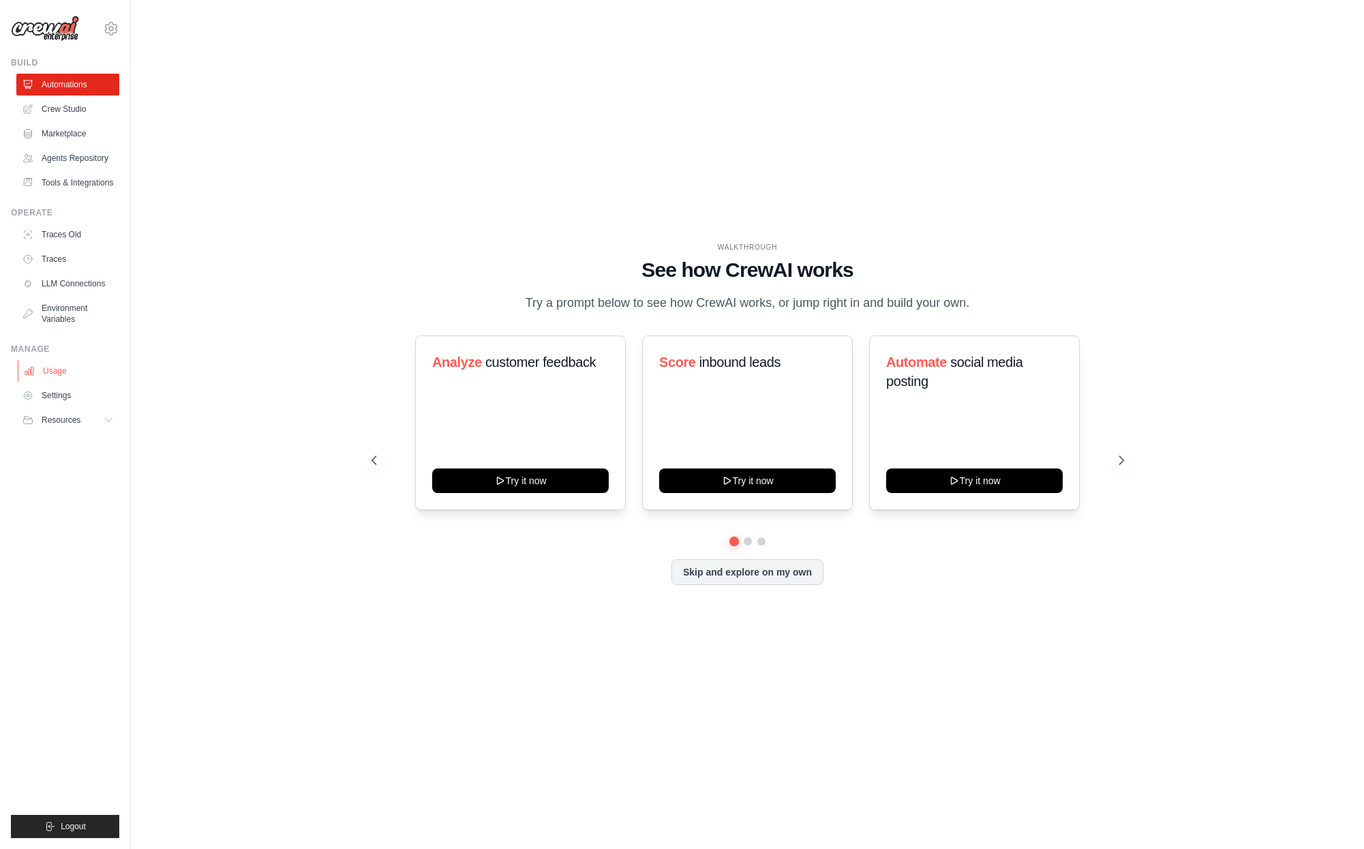
click at [55, 370] on link "Usage" at bounding box center [69, 371] width 103 height 22
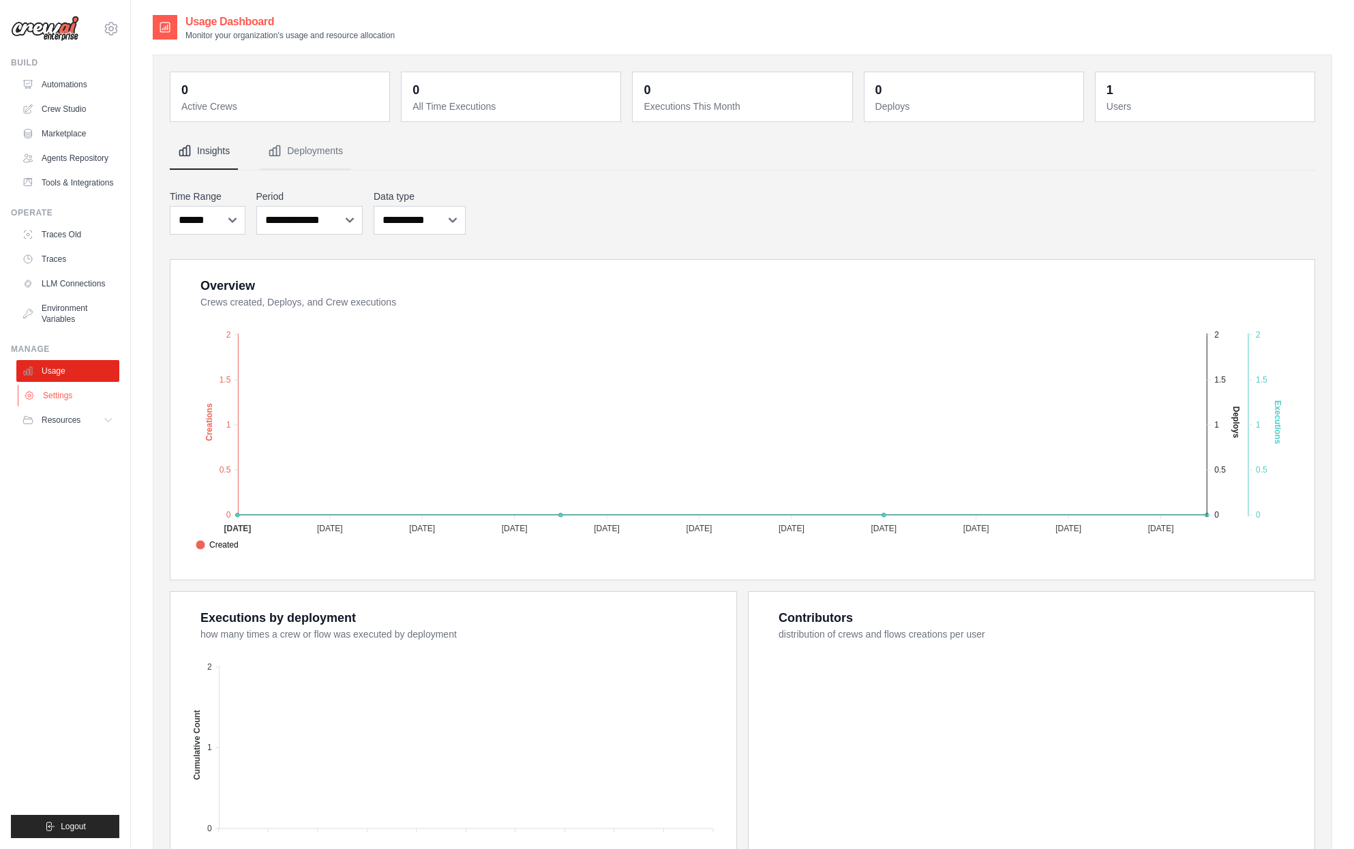
click at [39, 396] on link "Settings" at bounding box center [69, 395] width 103 height 22
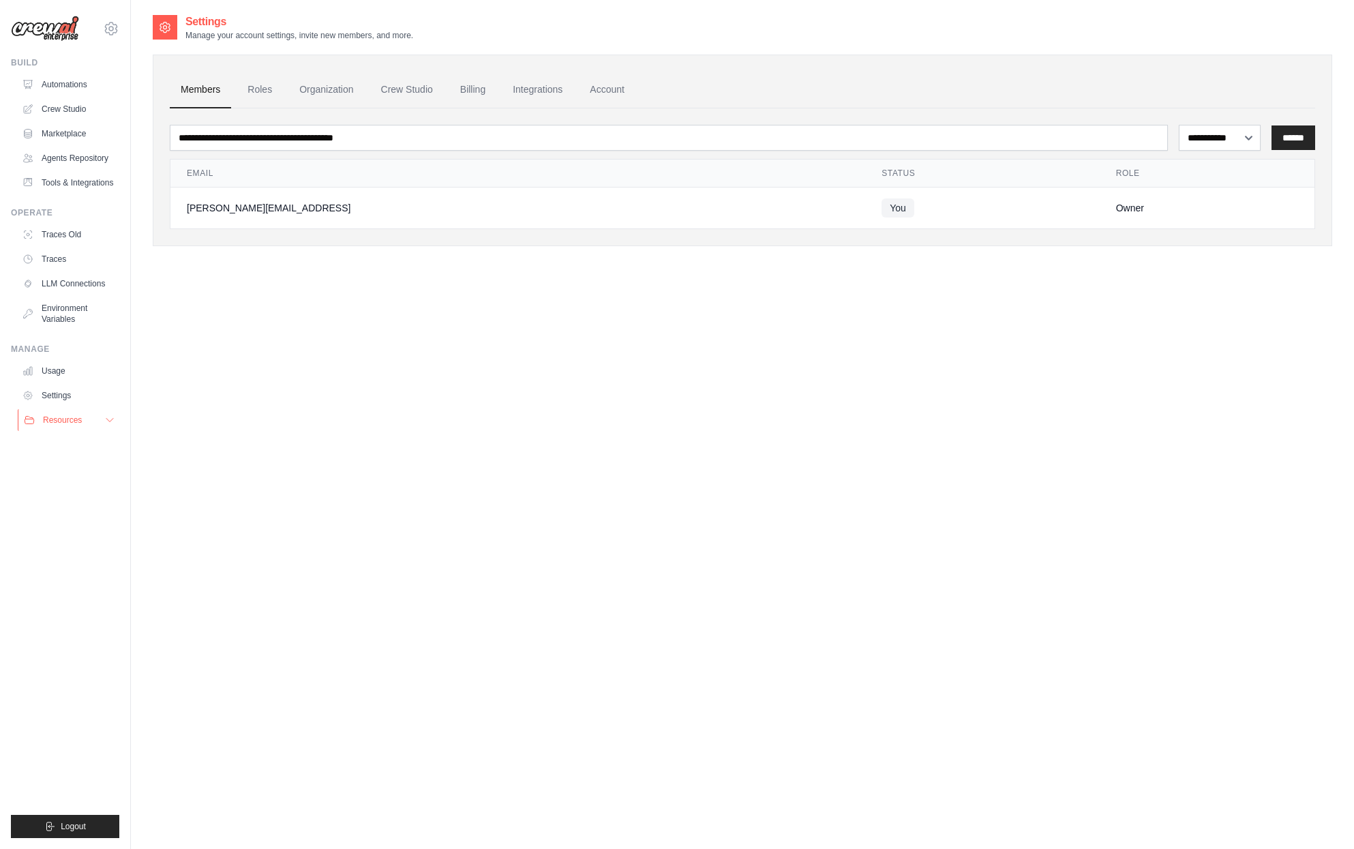
click at [57, 415] on span "Resources" at bounding box center [62, 419] width 39 height 11
click at [56, 369] on link "Usage" at bounding box center [69, 371] width 103 height 22
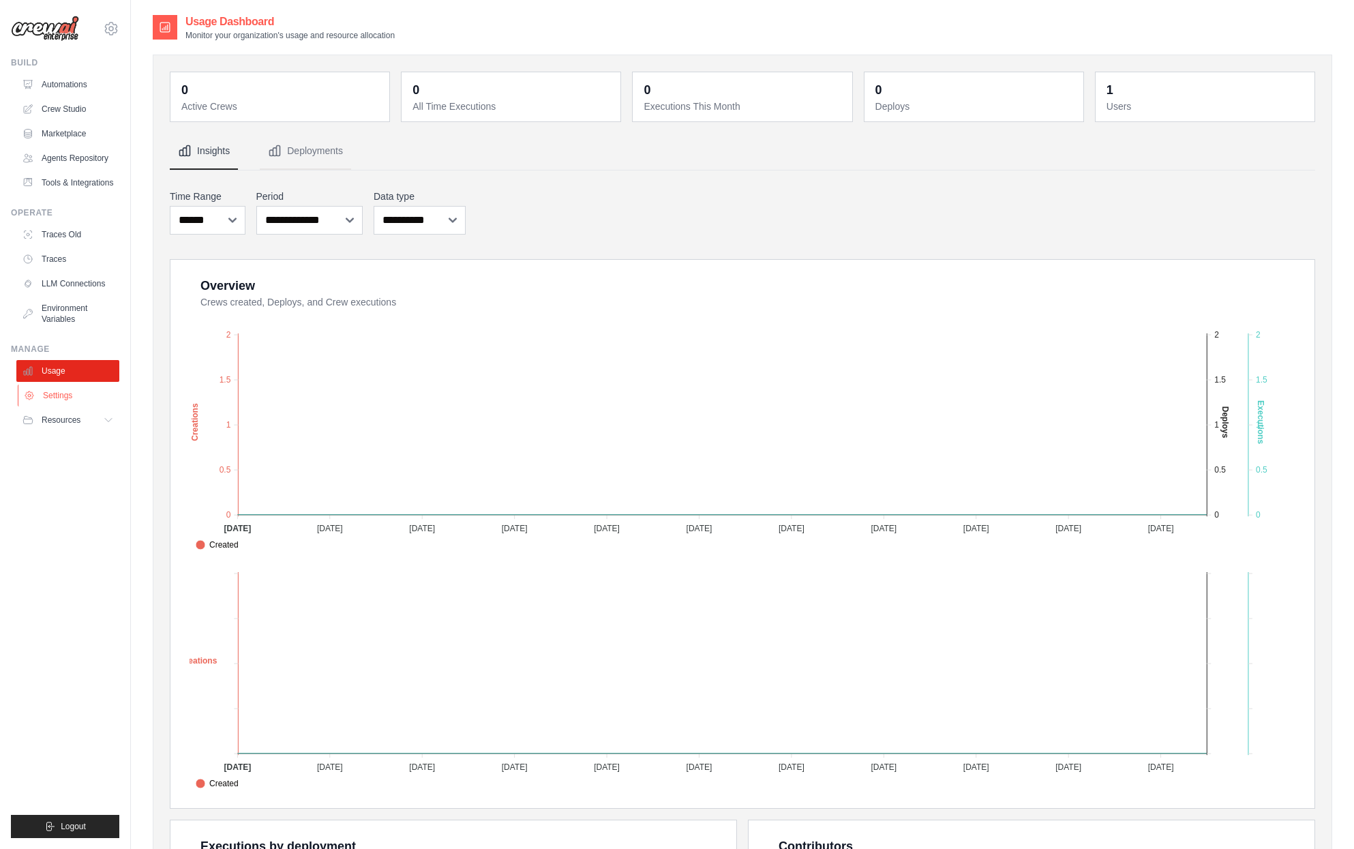
click at [59, 387] on link "Settings" at bounding box center [69, 395] width 103 height 22
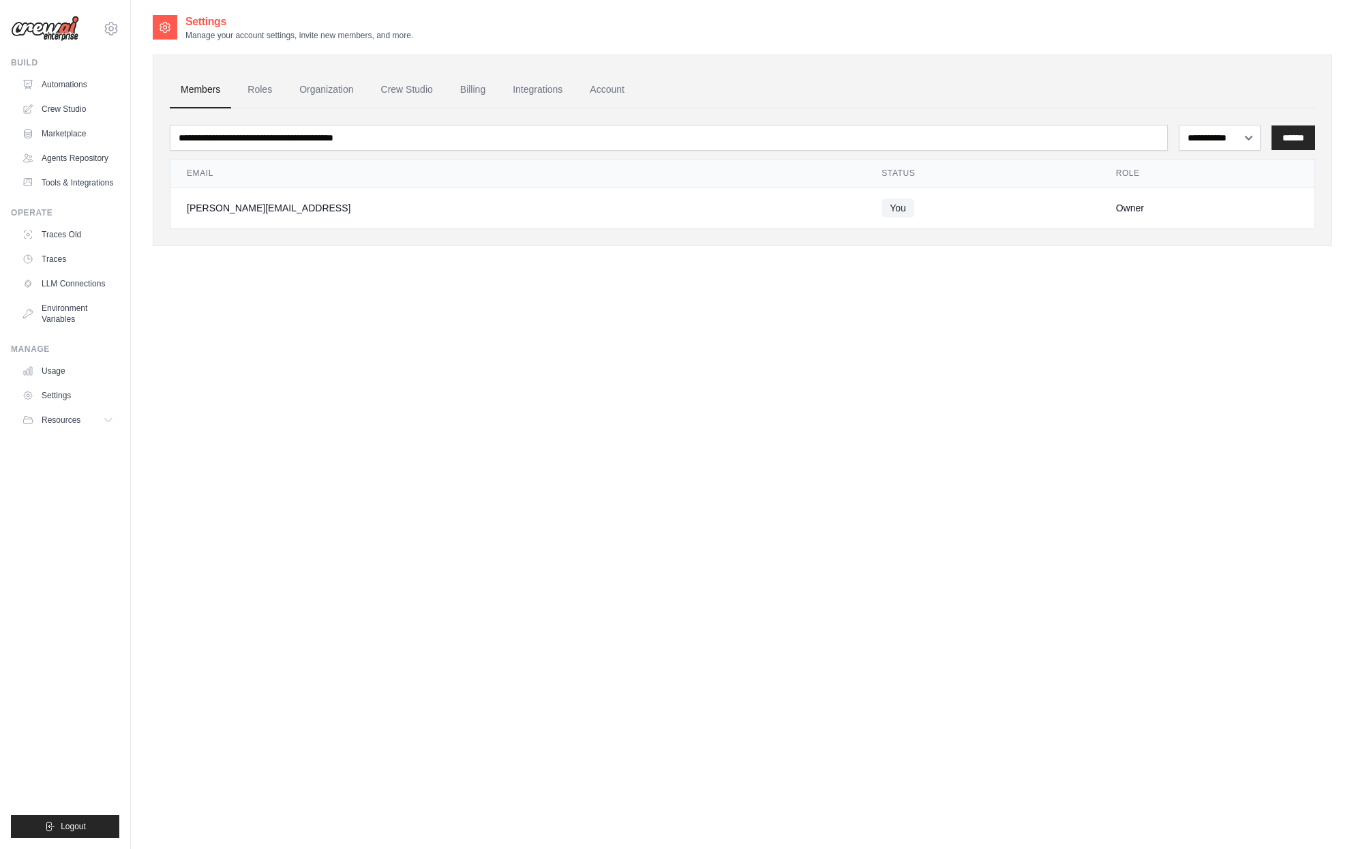
click at [65, 295] on ul "Traces Old Traces LLM Connections Environment Variables" at bounding box center [67, 277] width 103 height 106
click at [87, 280] on link "LLM Connections" at bounding box center [69, 284] width 103 height 22
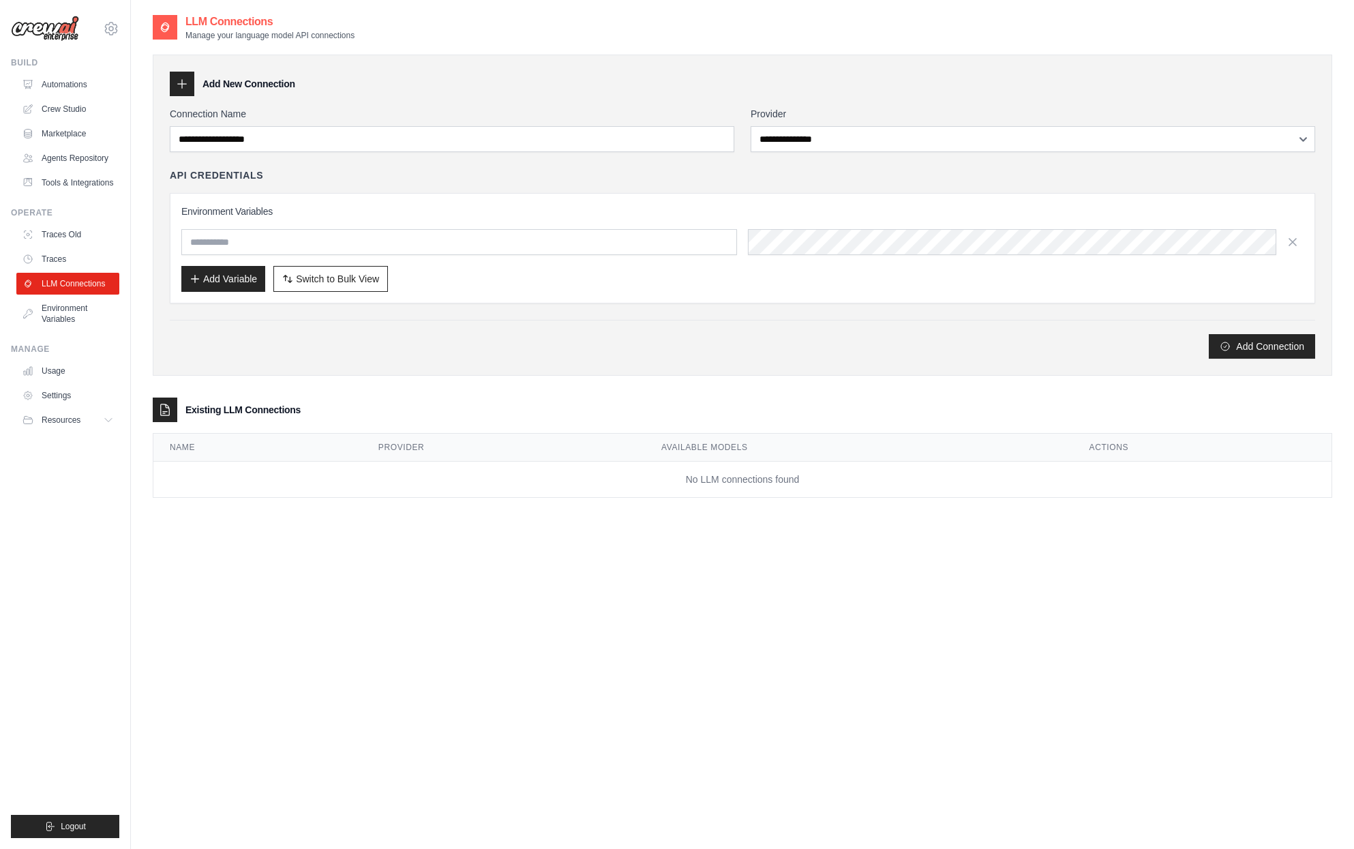
click at [848, 125] on div "**********" at bounding box center [1032, 129] width 564 height 45
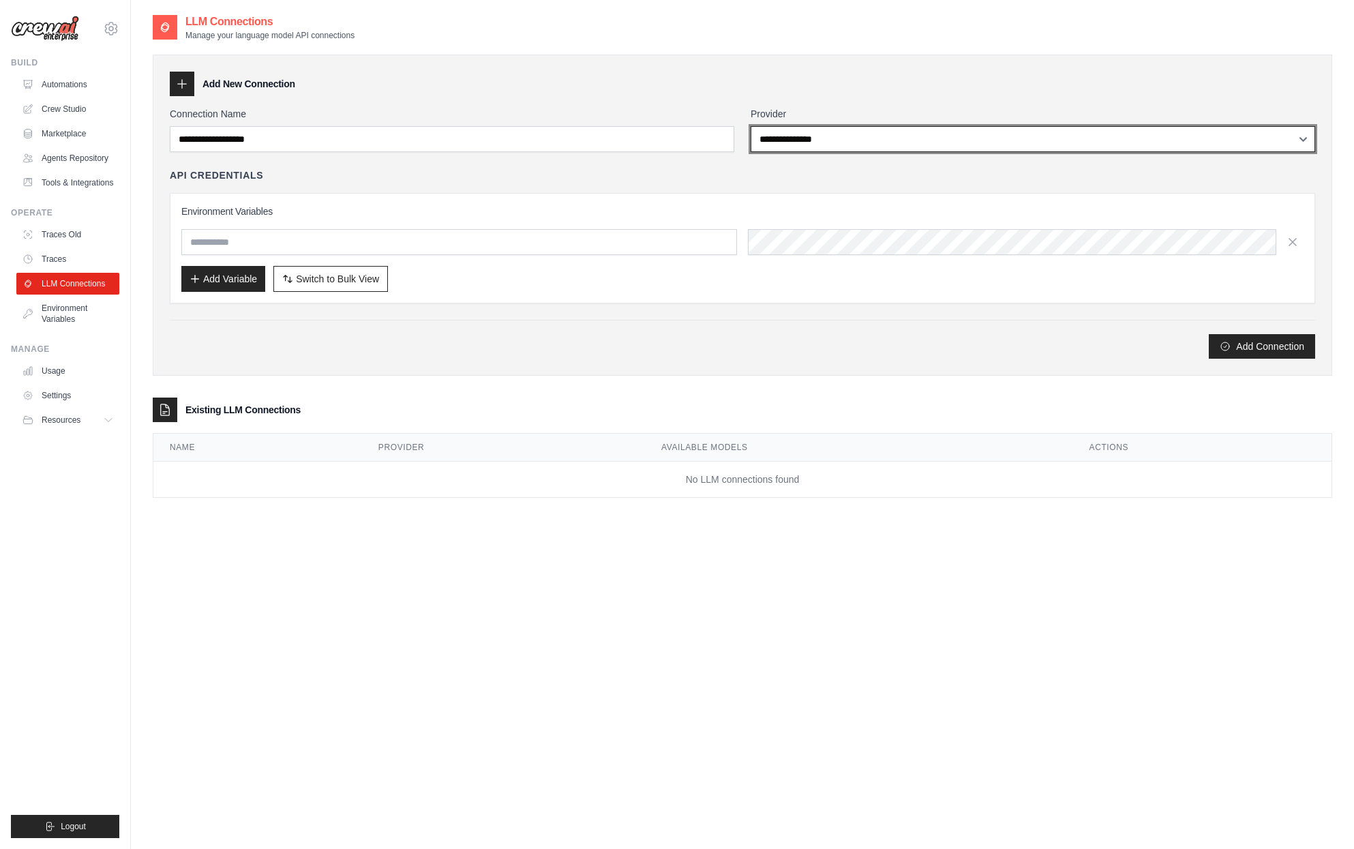
click at [824, 134] on select "**********" at bounding box center [1032, 139] width 564 height 26
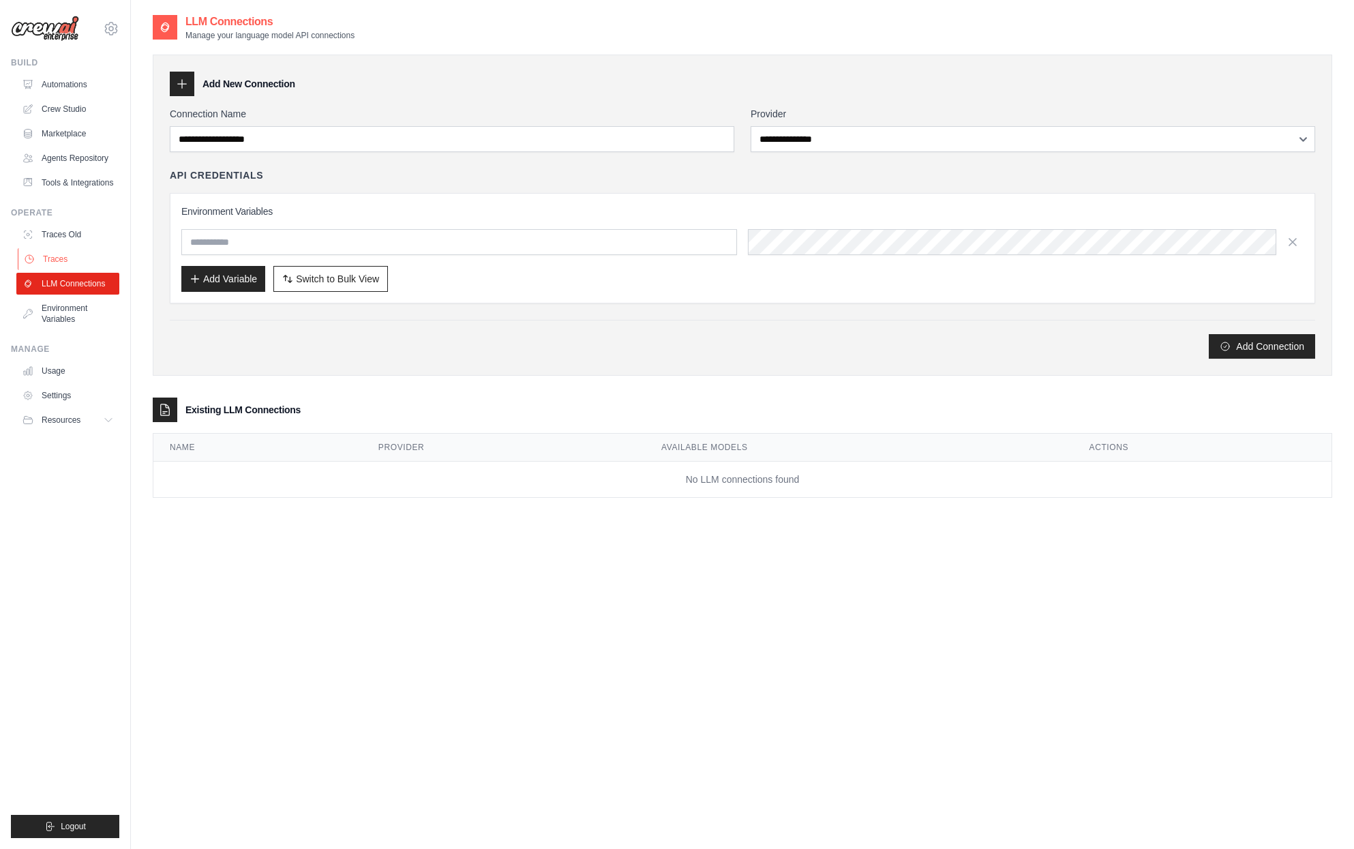
click at [60, 262] on link "Traces" at bounding box center [69, 259] width 103 height 22
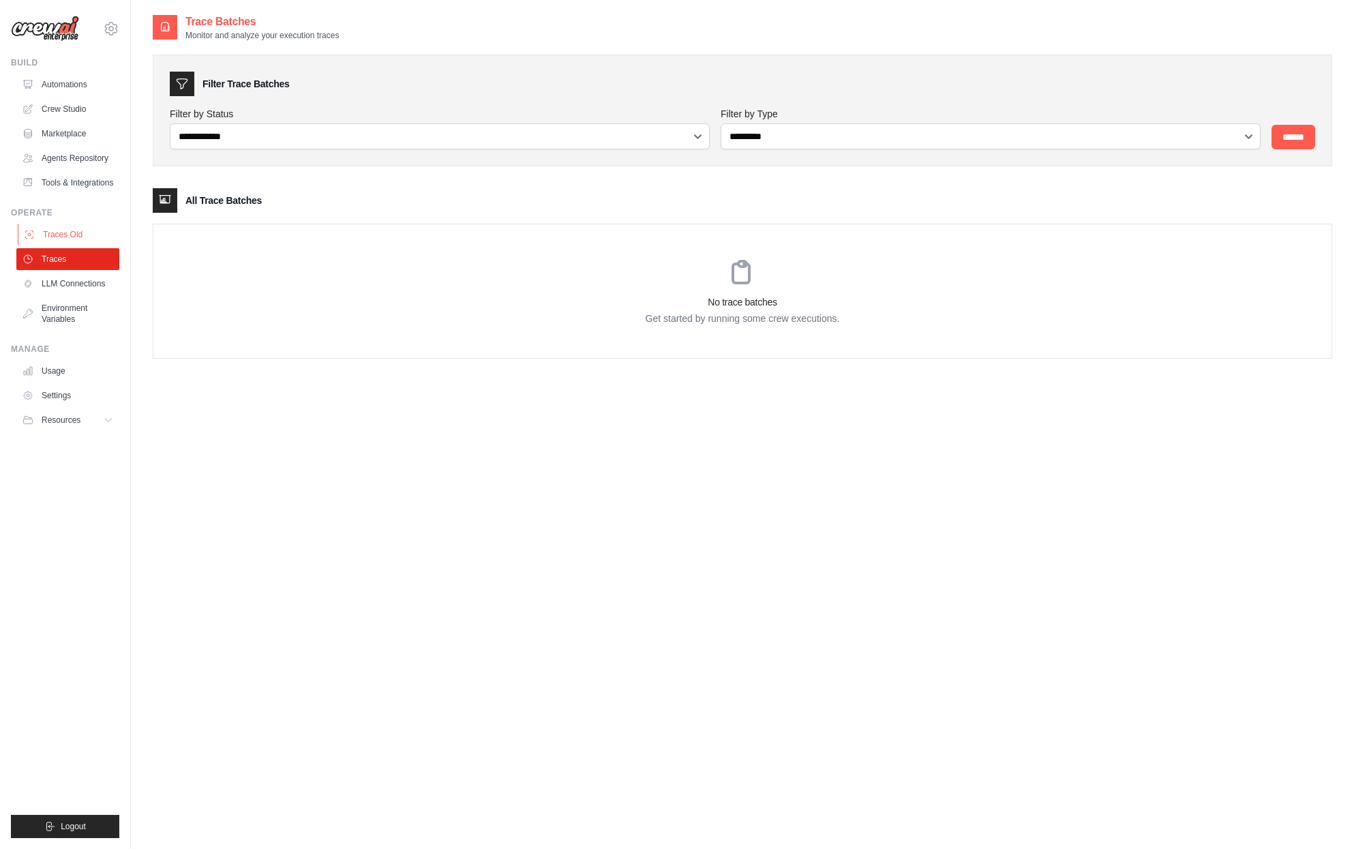
click at [80, 237] on link "Traces Old" at bounding box center [69, 235] width 103 height 22
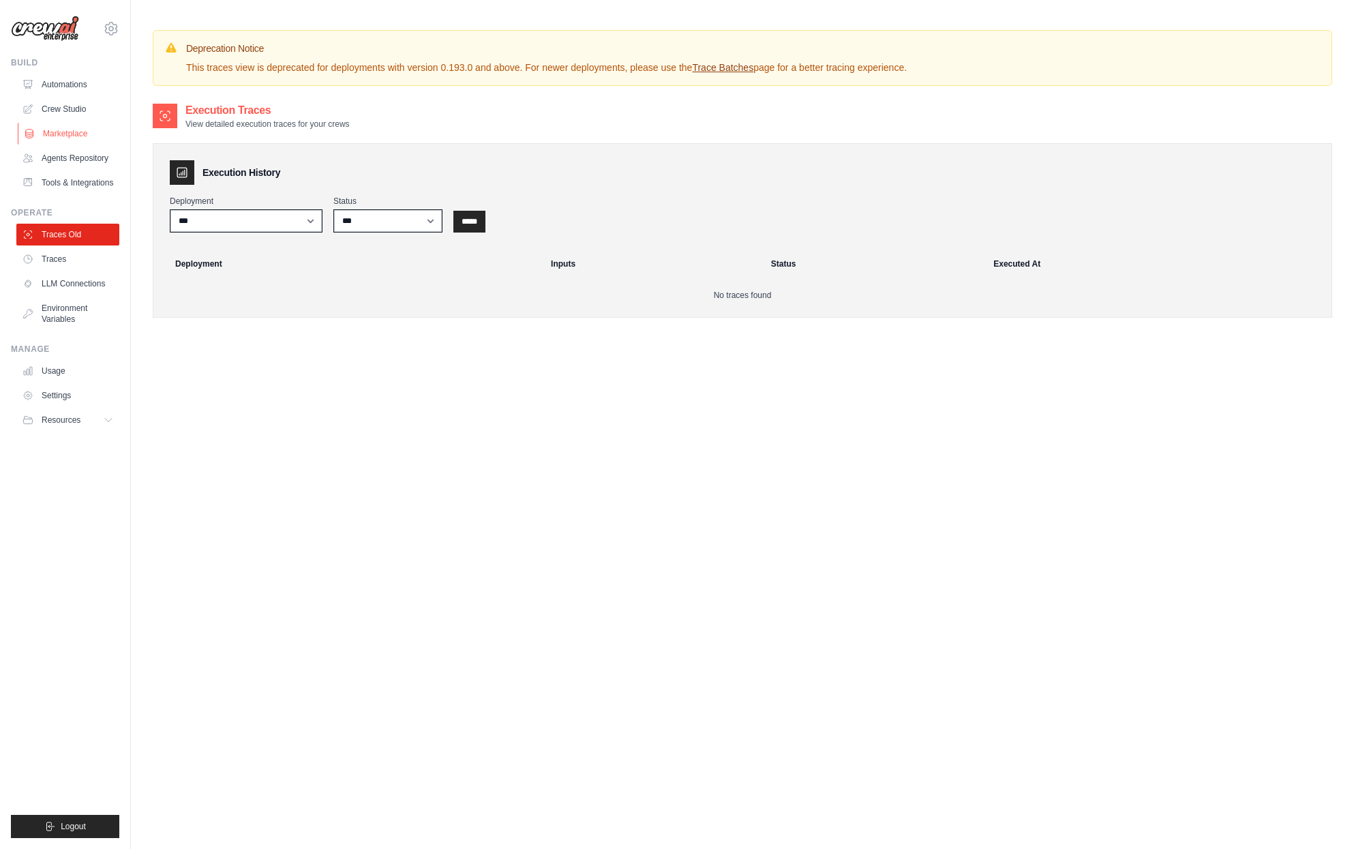
click at [85, 129] on link "Marketplace" at bounding box center [69, 134] width 103 height 22
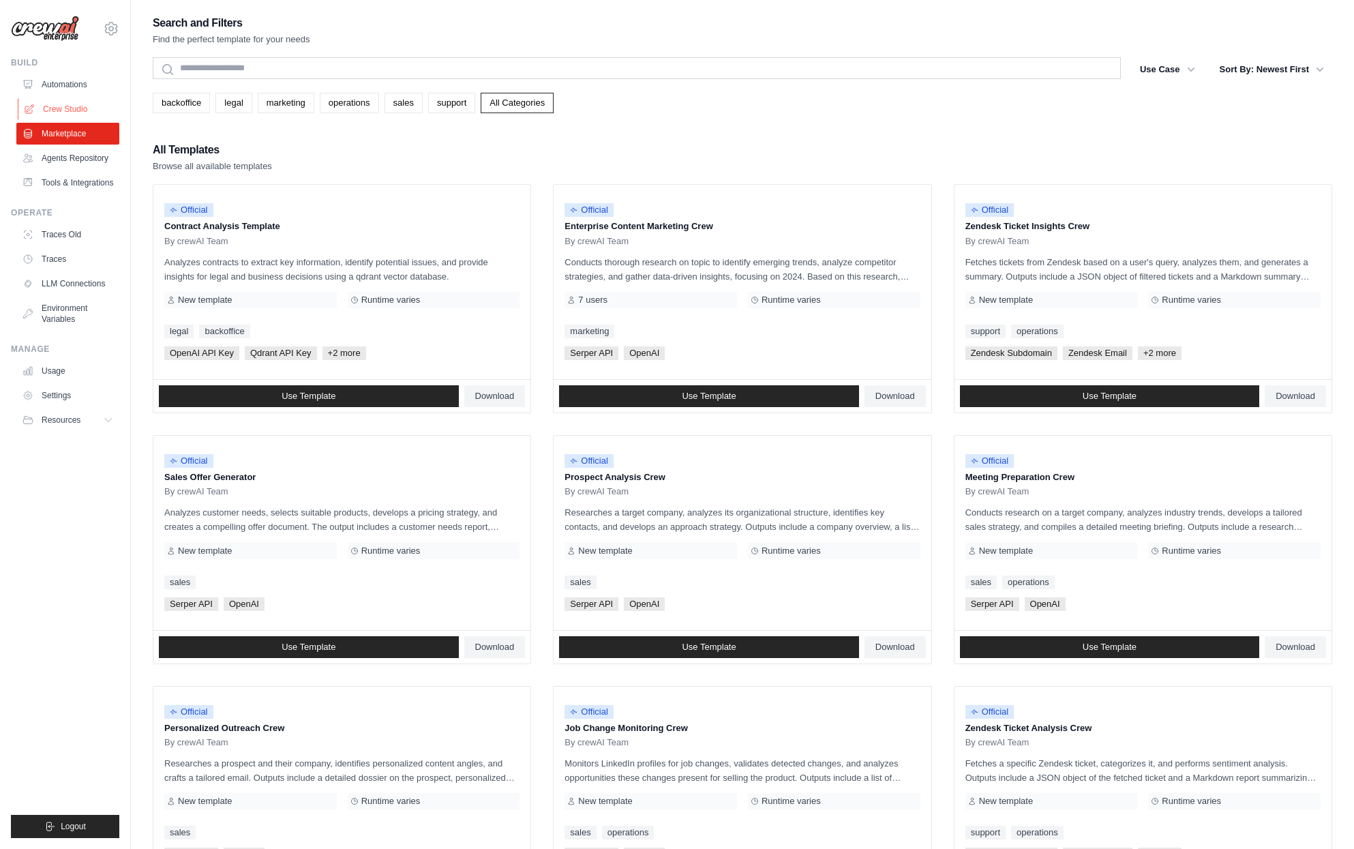
click at [75, 114] on link "Crew Studio" at bounding box center [69, 109] width 103 height 22
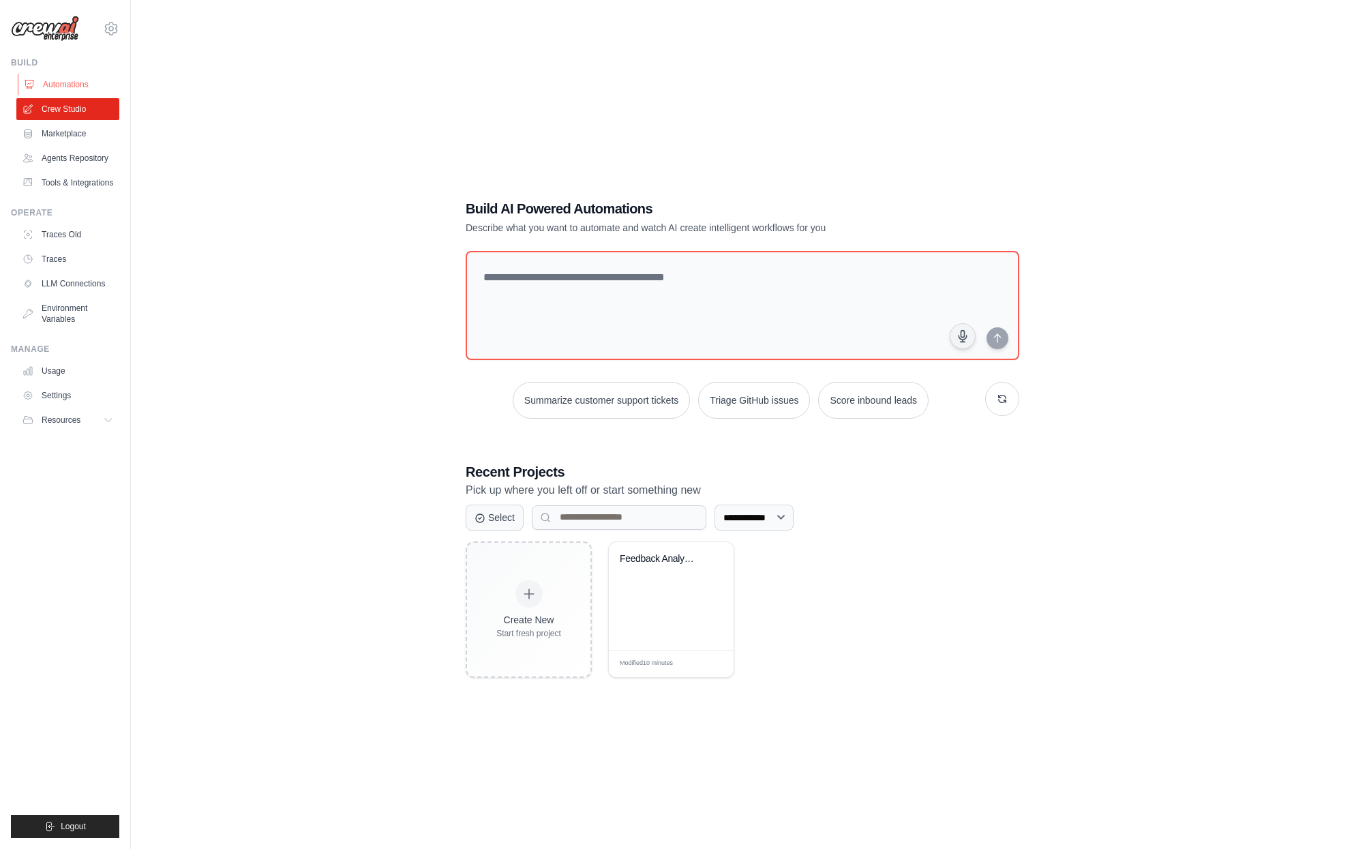
click at [60, 77] on link "Automations" at bounding box center [69, 85] width 103 height 22
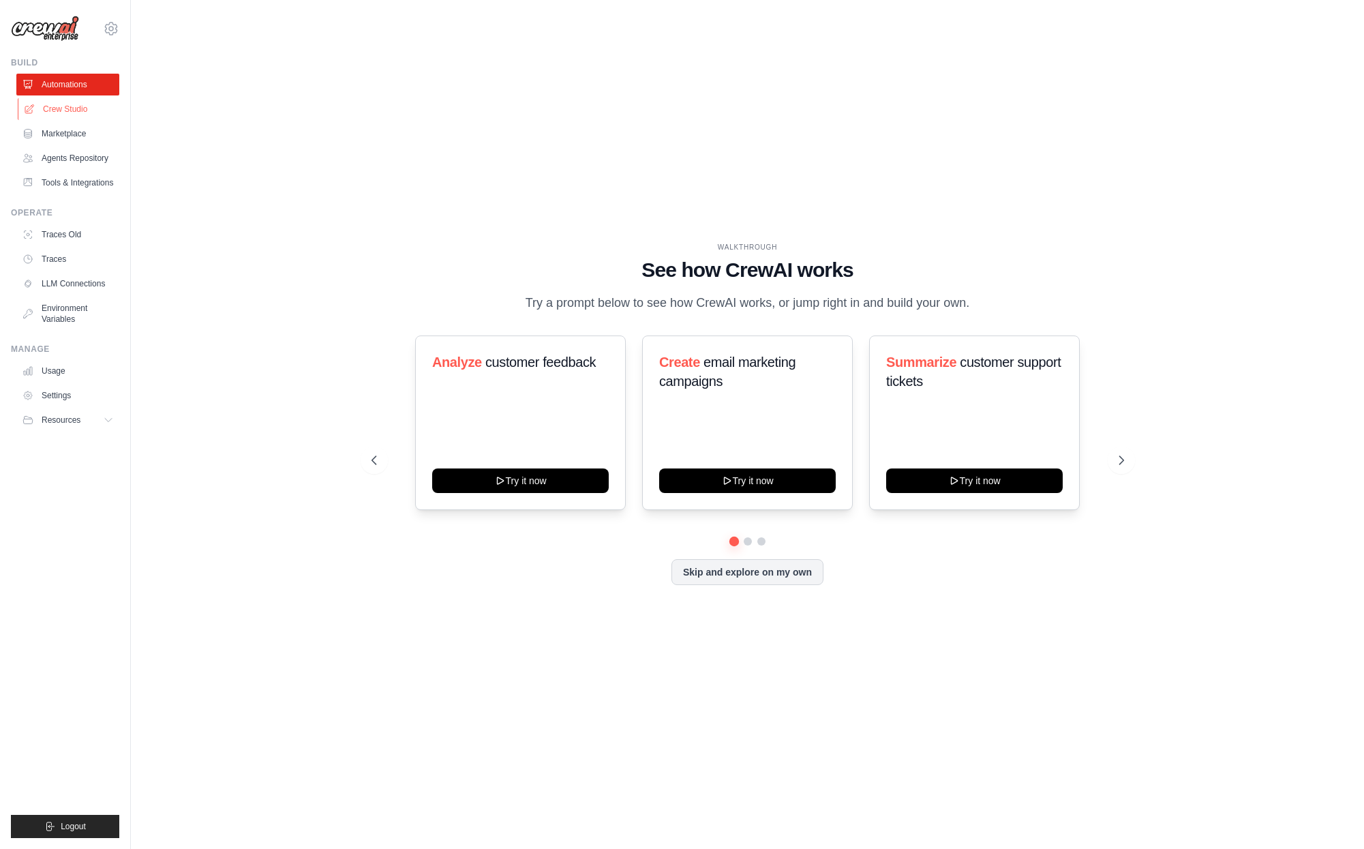
click at [70, 108] on link "Crew Studio" at bounding box center [69, 109] width 103 height 22
